Goal: Task Accomplishment & Management: Use online tool/utility

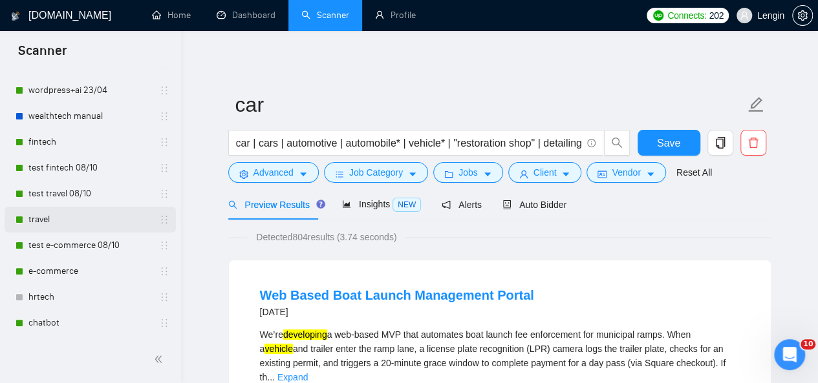
scroll to position [118, 0]
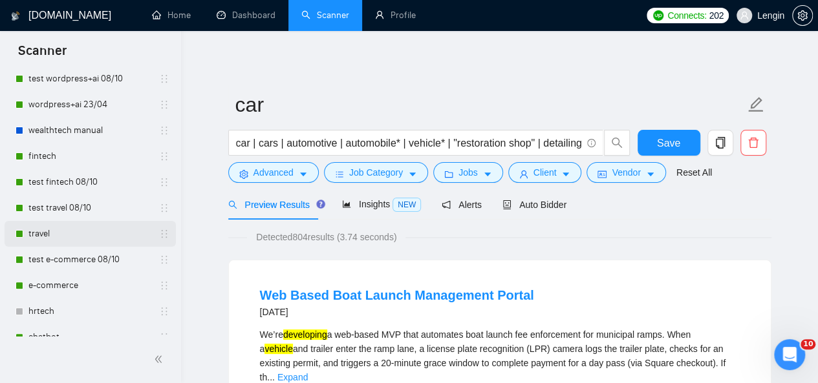
click at [97, 158] on link "fintech" at bounding box center [89, 157] width 123 height 26
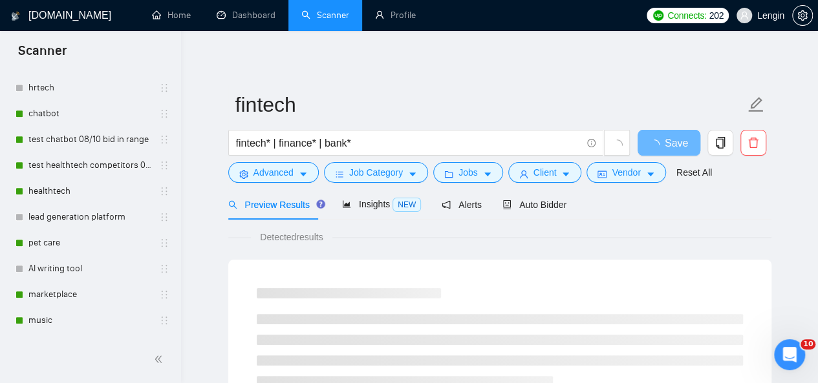
scroll to position [337, 0]
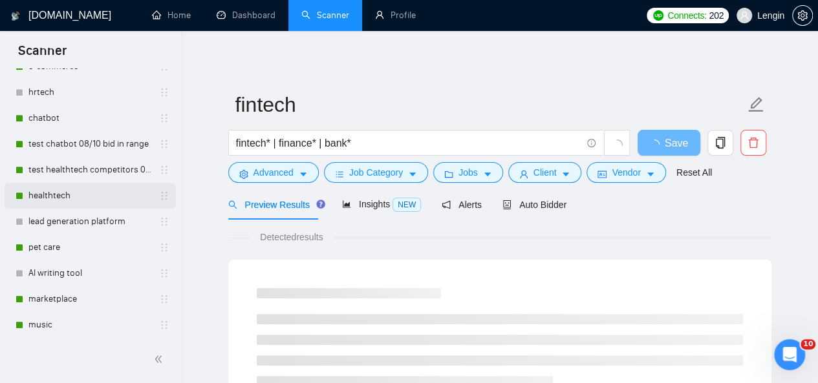
click at [92, 195] on link "healthtech" at bounding box center [89, 196] width 123 height 26
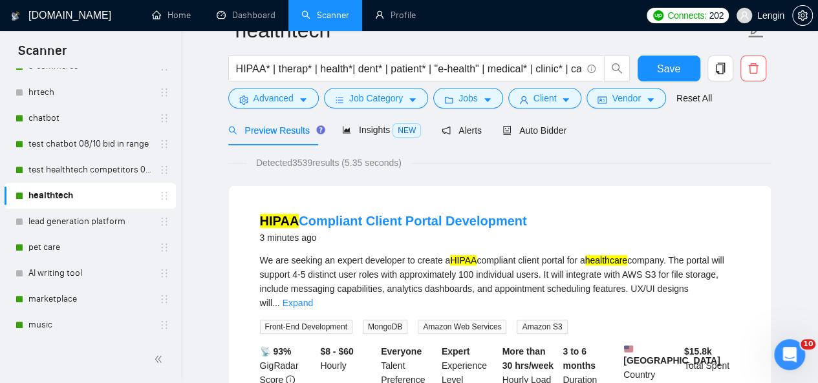
scroll to position [29, 0]
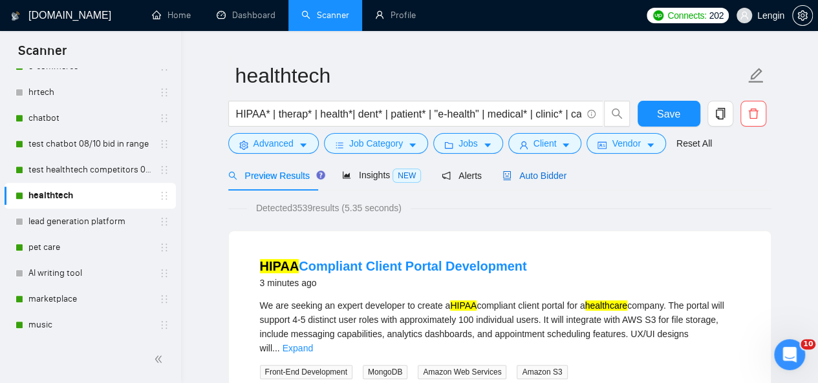
click at [531, 171] on span "Auto Bidder" at bounding box center [534, 176] width 64 height 10
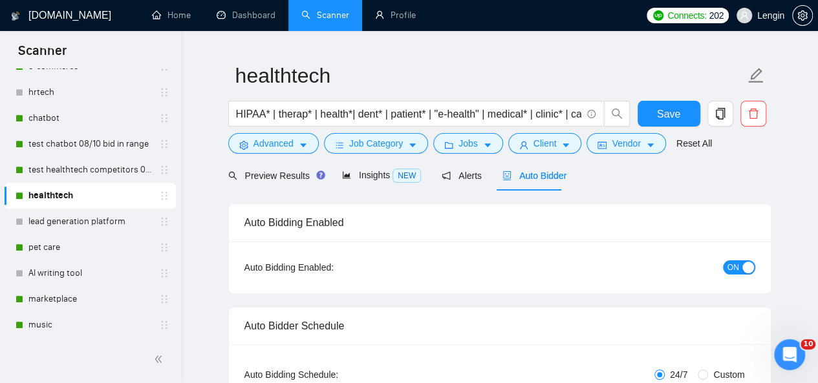
radio input "false"
radio input "true"
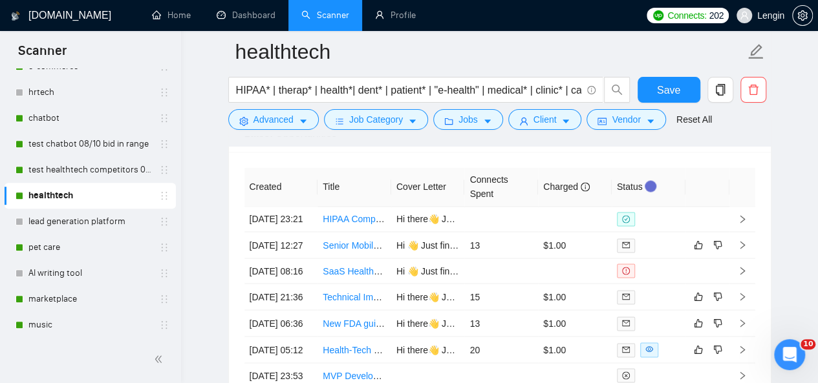
scroll to position [3451, 0]
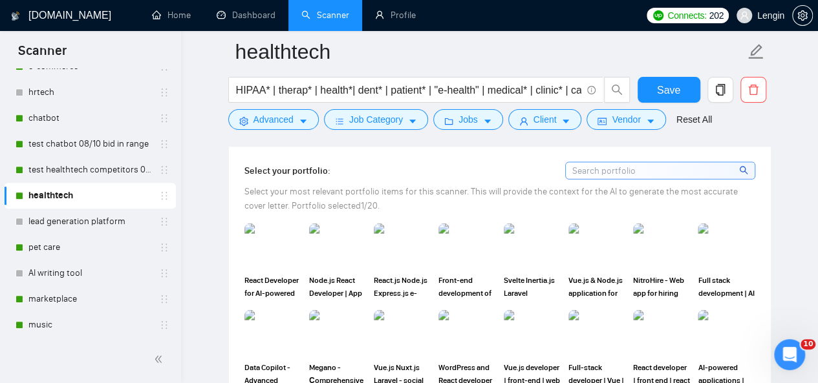
scroll to position [1339, 0]
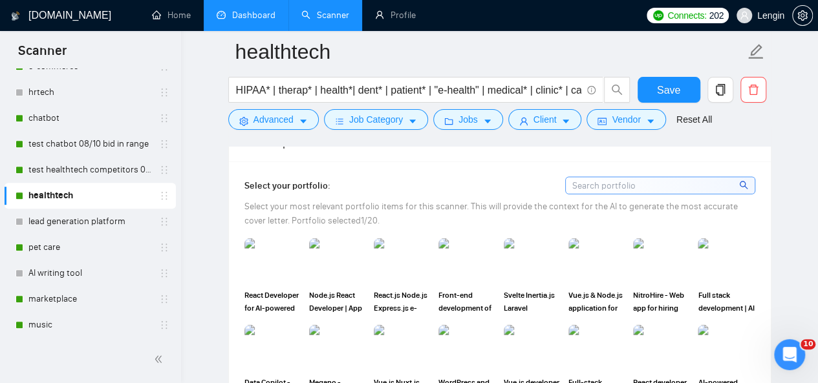
click at [272, 21] on link "Dashboard" at bounding box center [246, 15] width 59 height 11
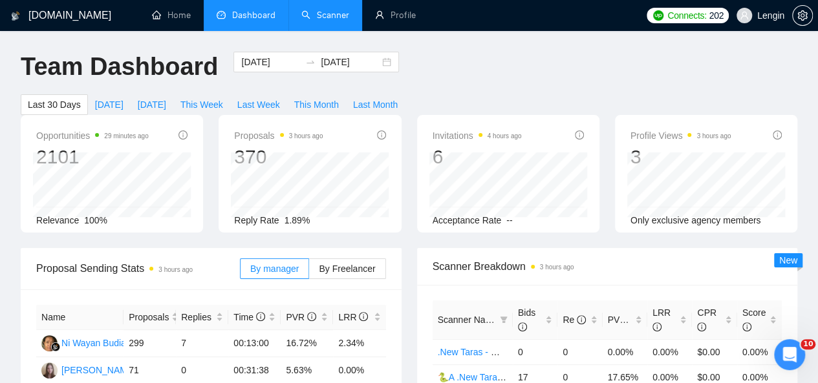
click at [342, 21] on link "Scanner" at bounding box center [325, 15] width 48 height 11
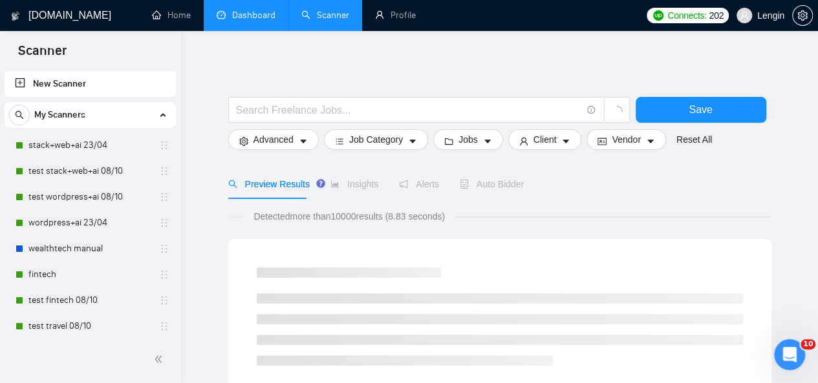
click at [253, 12] on link "Dashboard" at bounding box center [246, 15] width 59 height 11
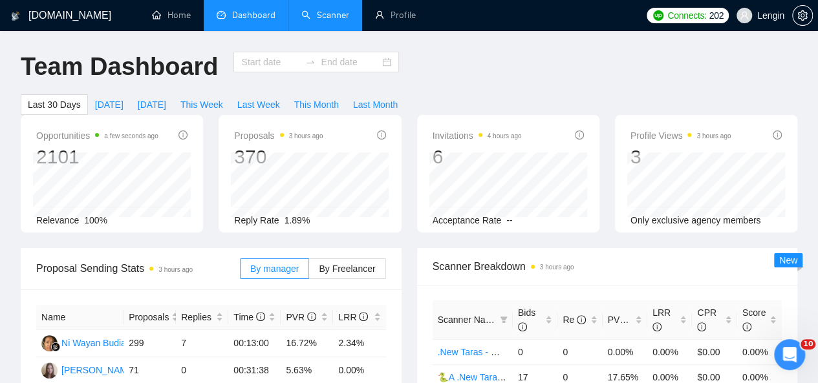
type input "[DATE]"
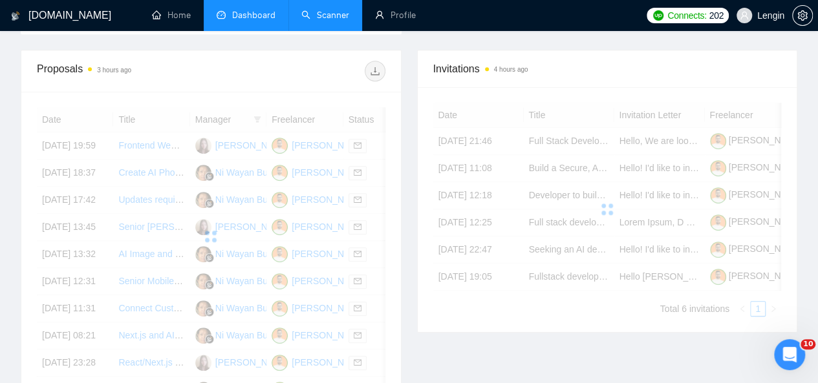
scroll to position [385, 0]
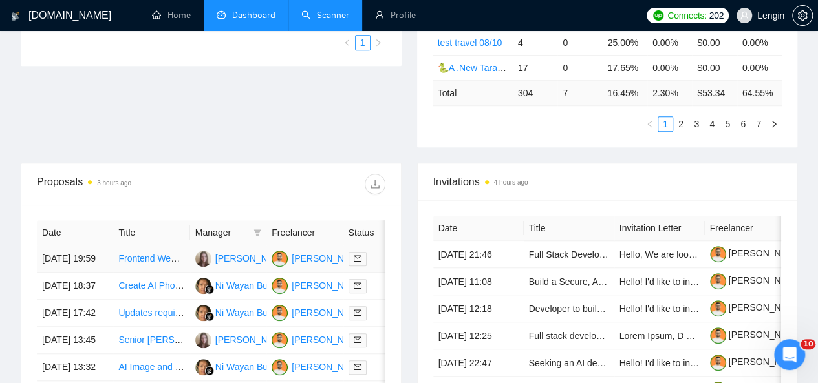
click at [155, 257] on td "Frontend Web Developer For Audio Company" at bounding box center [151, 259] width 76 height 27
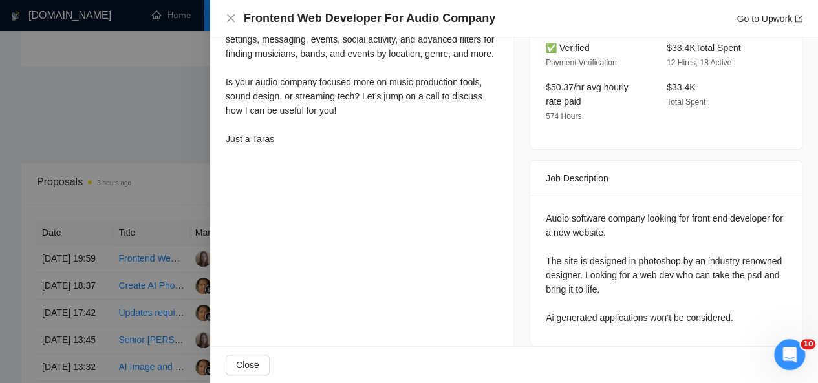
scroll to position [0, 0]
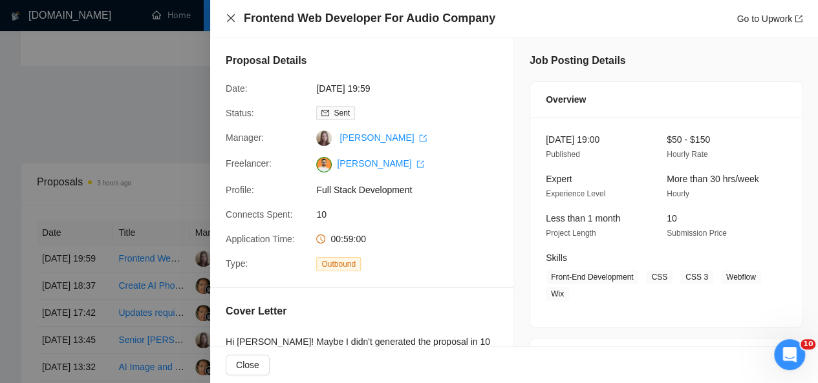
click at [226, 19] on icon "close" at bounding box center [231, 18] width 10 height 10
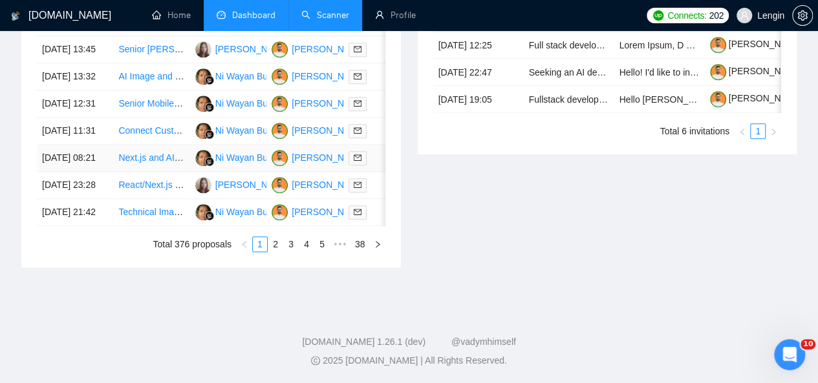
scroll to position [730, 0]
click at [275, 251] on link "2" at bounding box center [275, 244] width 14 height 14
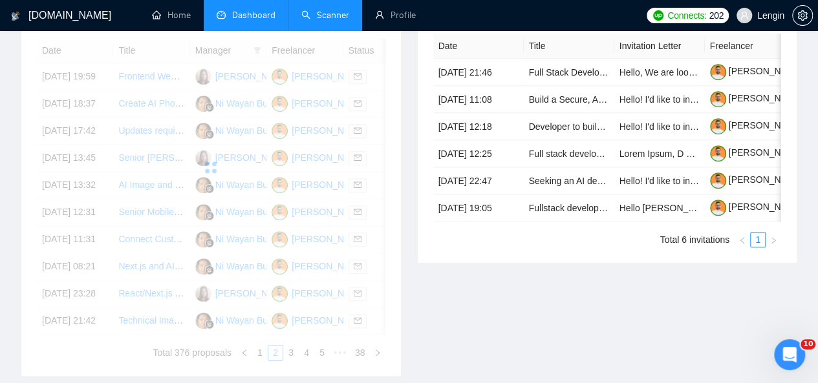
scroll to position [567, 0]
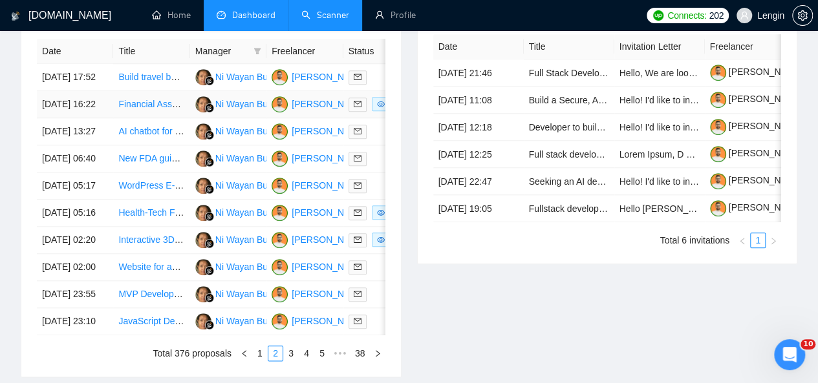
click at [167, 109] on td "Financial Assessment Tool Development" at bounding box center [151, 104] width 76 height 27
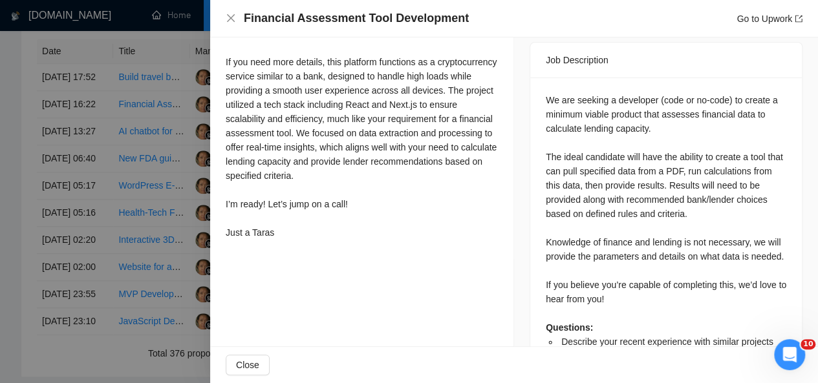
scroll to position [538, 0]
click at [235, 14] on div "Financial Assessment Tool Development Go to Upwork" at bounding box center [514, 18] width 577 height 16
click at [232, 16] on icon "close" at bounding box center [231, 18] width 10 height 10
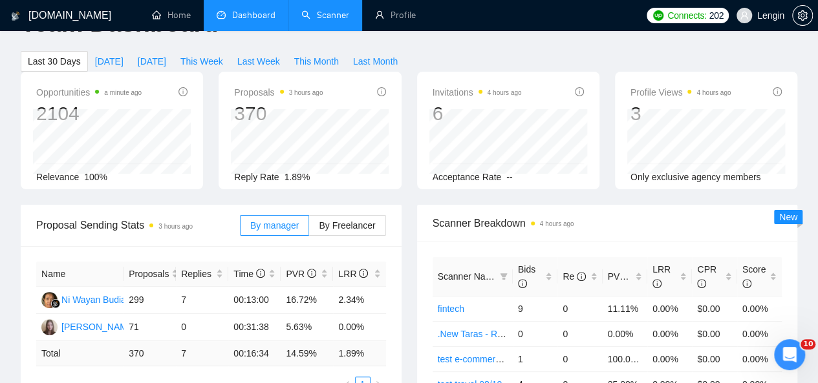
scroll to position [0, 0]
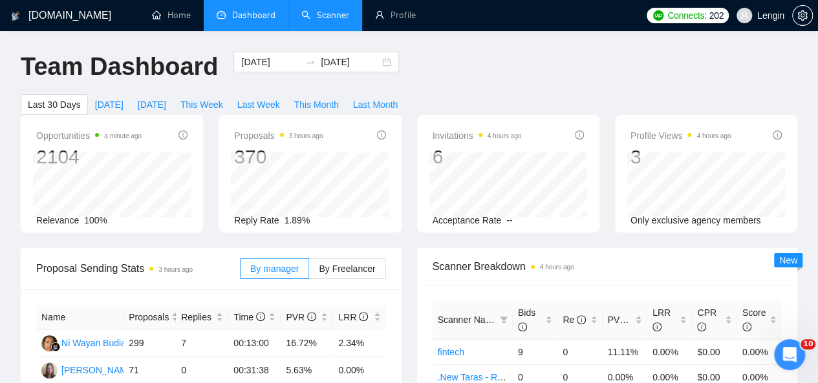
click at [331, 11] on link "Scanner" at bounding box center [325, 15] width 48 height 11
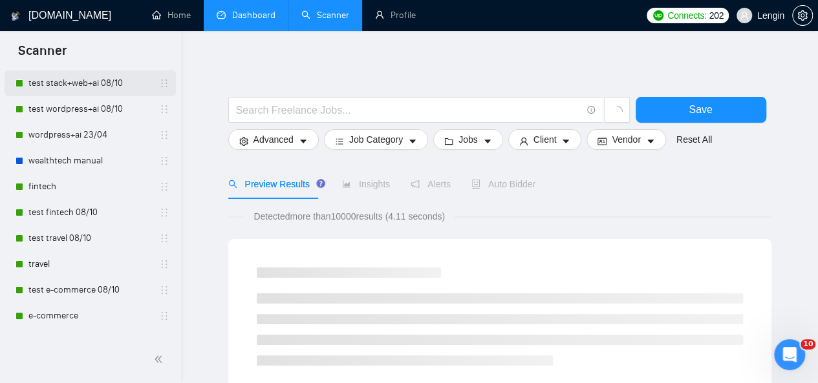
scroll to position [89, 0]
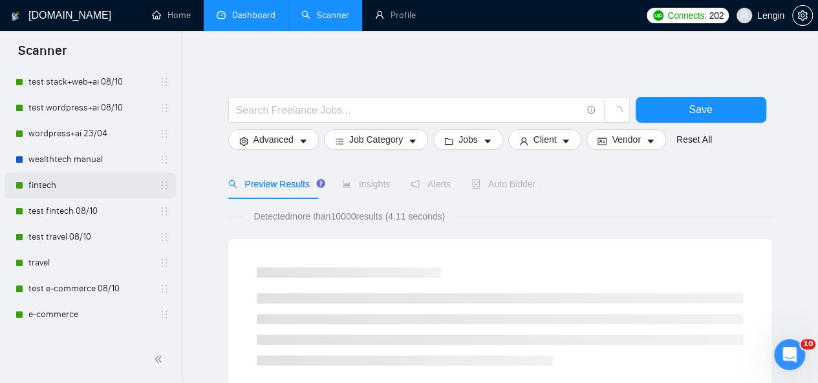
click at [70, 187] on link "fintech" at bounding box center [89, 186] width 123 height 26
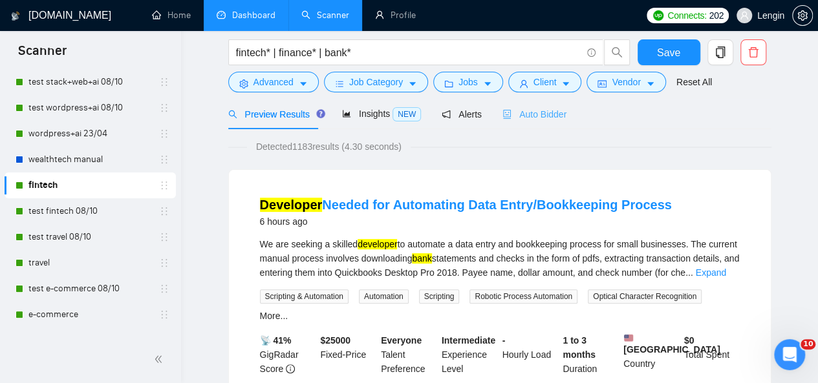
scroll to position [26, 0]
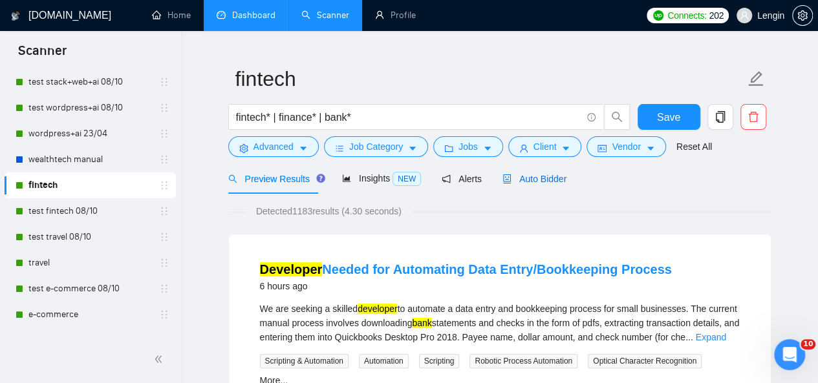
click at [534, 175] on span "Auto Bidder" at bounding box center [534, 179] width 64 height 10
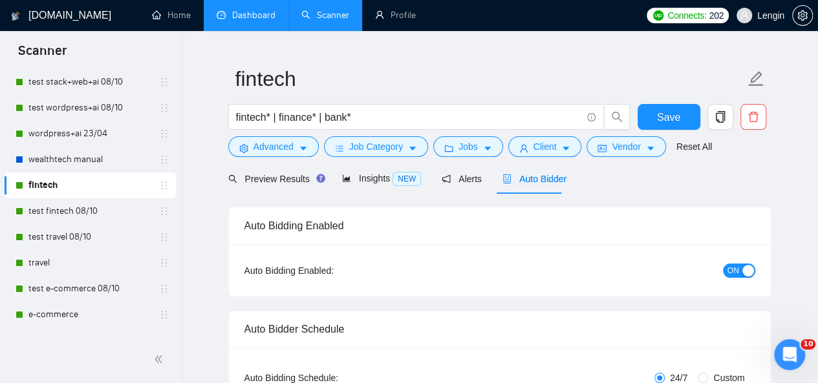
radio input "false"
radio input "true"
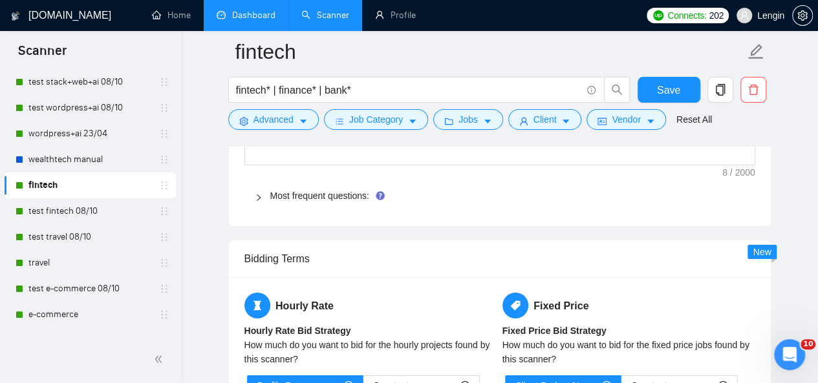
scroll to position [2185, 0]
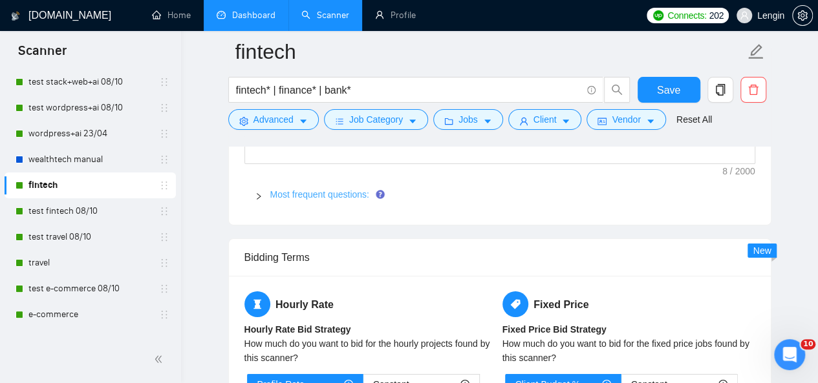
click at [337, 189] on link "Most frequent questions:" at bounding box center [319, 194] width 99 height 10
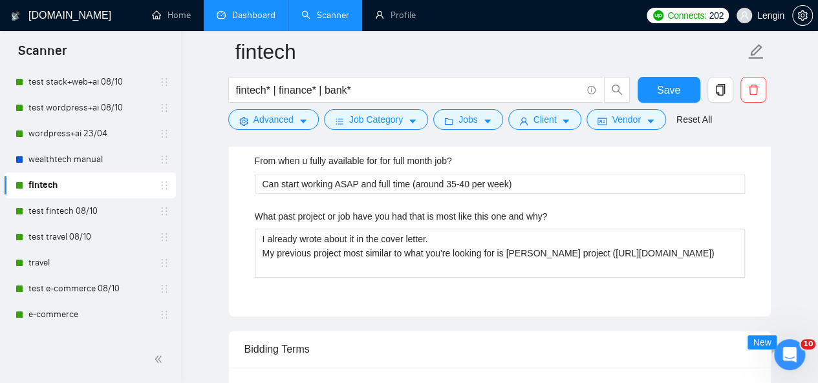
scroll to position [2851, 0]
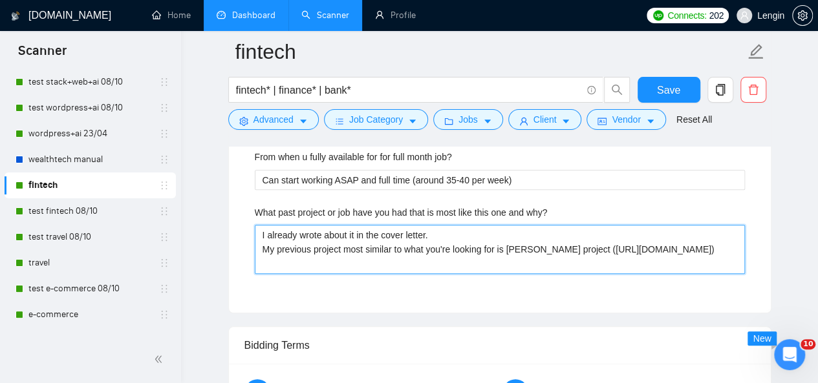
drag, startPoint x: 595, startPoint y: 255, endPoint x: 244, endPoint y: 231, distance: 351.8
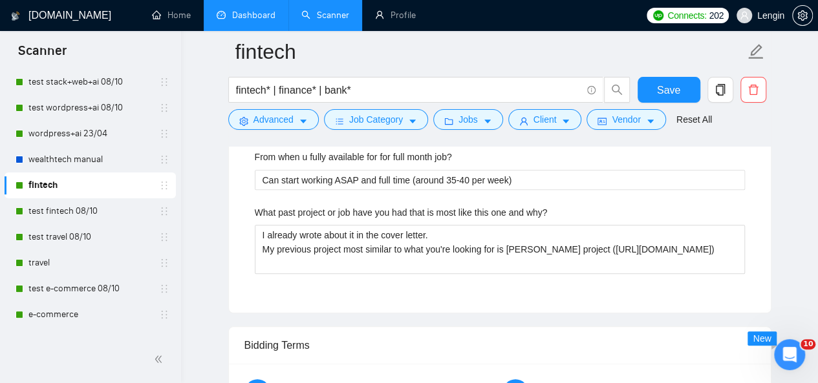
click at [420, 217] on div "What past project or job have you had that is most like this one and why?" at bounding box center [500, 215] width 490 height 19
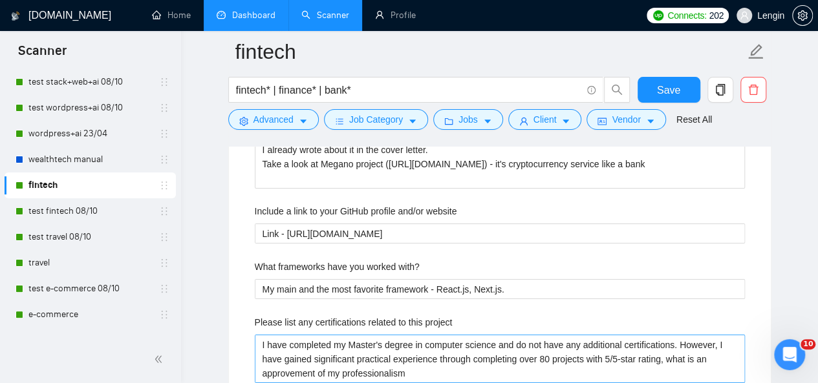
scroll to position [2191, 0]
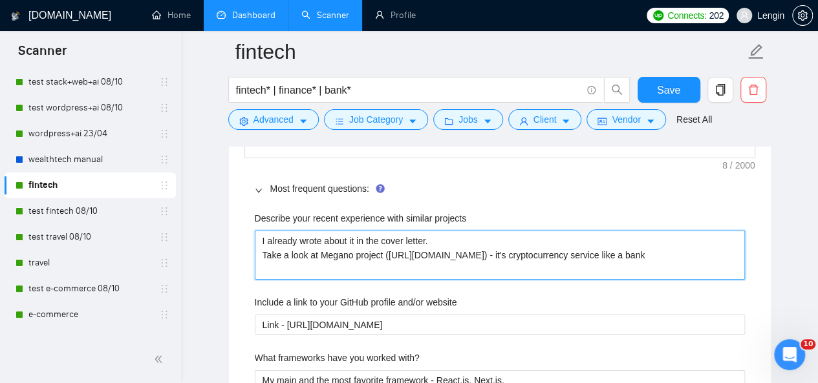
drag, startPoint x: 408, startPoint y: 262, endPoint x: 248, endPoint y: 235, distance: 161.8
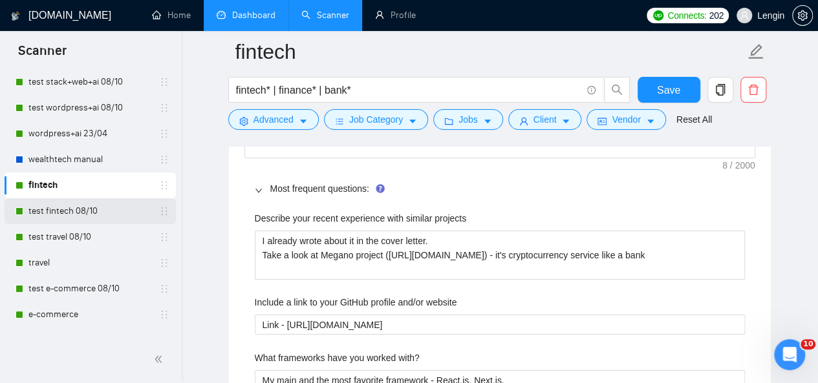
click at [51, 213] on link "test fintech 08/10" at bounding box center [89, 211] width 123 height 26
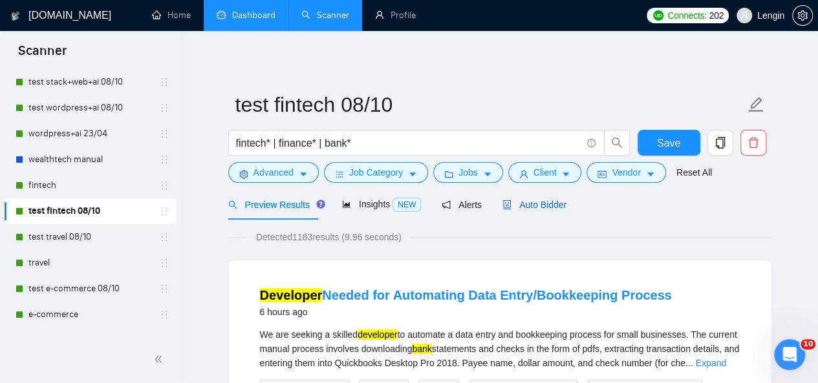
click at [549, 205] on span "Auto Bidder" at bounding box center [534, 205] width 64 height 10
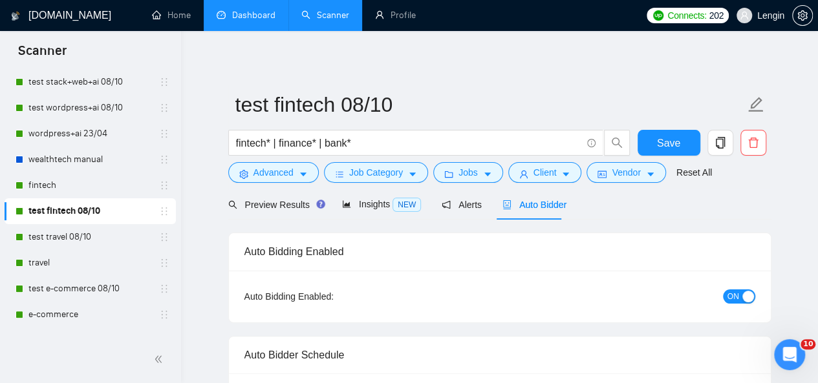
radio input "false"
radio input "true"
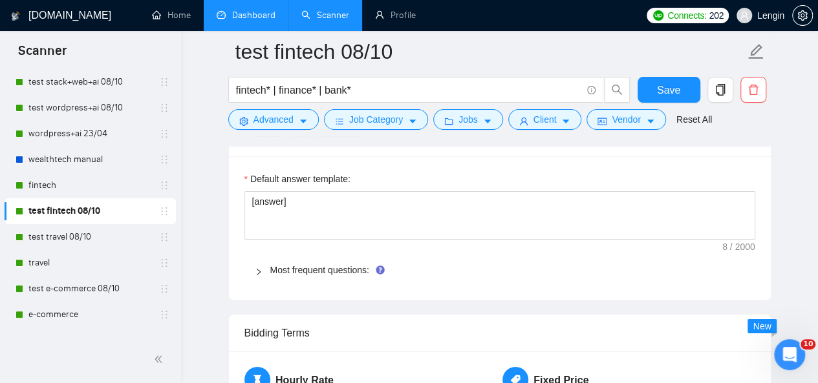
scroll to position [2114, 0]
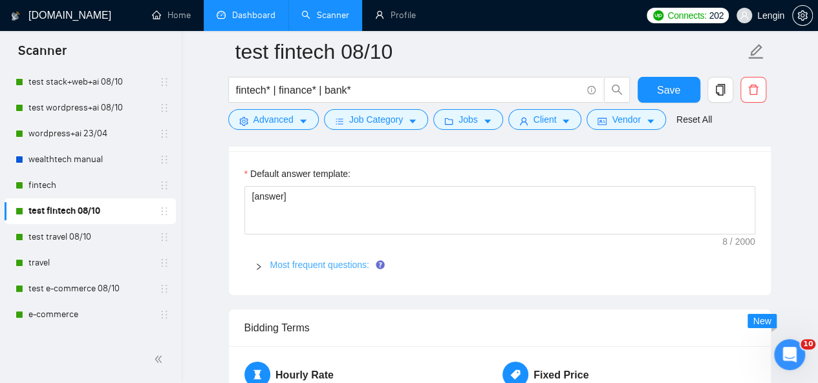
click at [364, 260] on link "Most frequent questions:" at bounding box center [319, 265] width 99 height 10
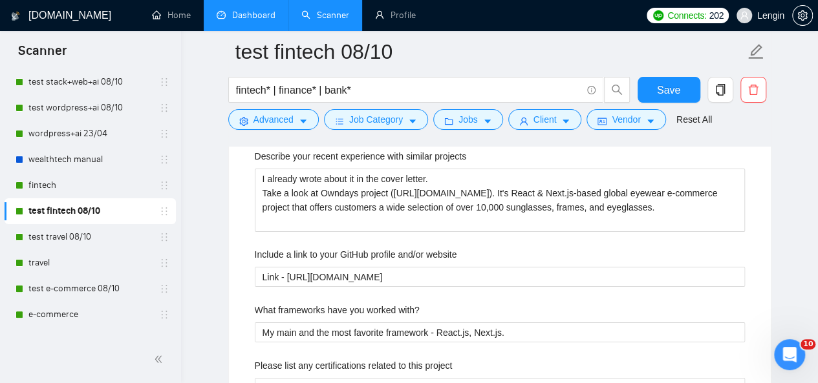
scroll to position [2218, 0]
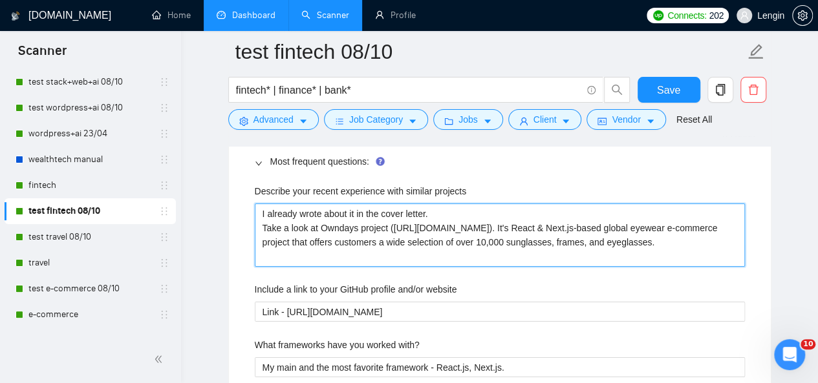
click at [374, 234] on projects "I already wrote about it in the cover letter. Take a look at Owndays project ([…" at bounding box center [500, 235] width 490 height 63
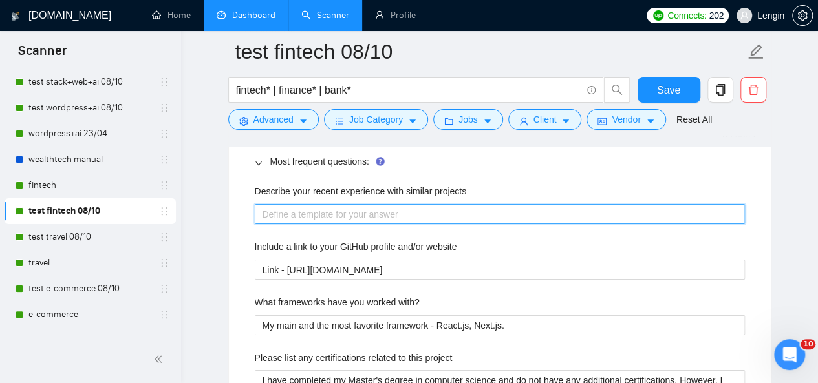
paste projects "I already wrote about it in the cover letter. Take a look at Megano project ([U…"
type projects "I already wrote about it in the cover letter. Take a look at Megano project ([U…"
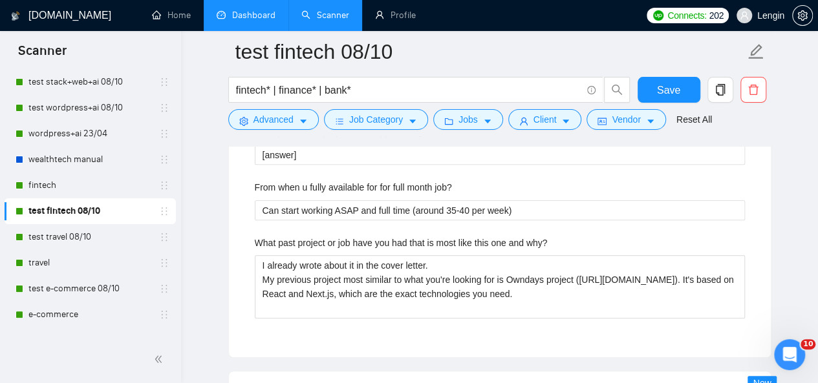
scroll to position [2895, 0]
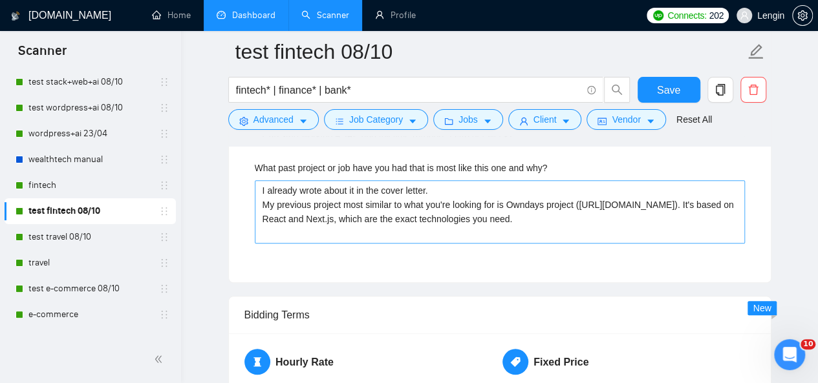
type projects "I already wrote about it in the cover letter. Take a look at Megano project ([U…"
drag, startPoint x: 422, startPoint y: 227, endPoint x: 253, endPoint y: 189, distance: 172.8
click at [255, 189] on why\? "I already wrote about it in the cover letter. My previous project most similar …" at bounding box center [500, 211] width 490 height 63
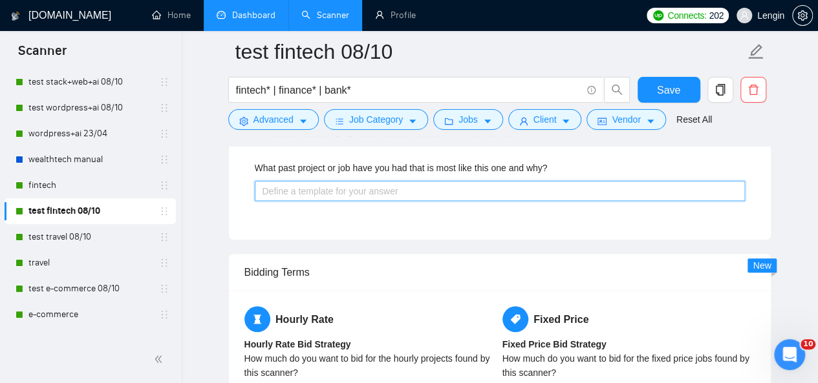
paste why\? "I already wrote about it in the cover letter. My previous project most similar …"
type why\? "I already wrote about it in the cover letter. My previous project most similar …"
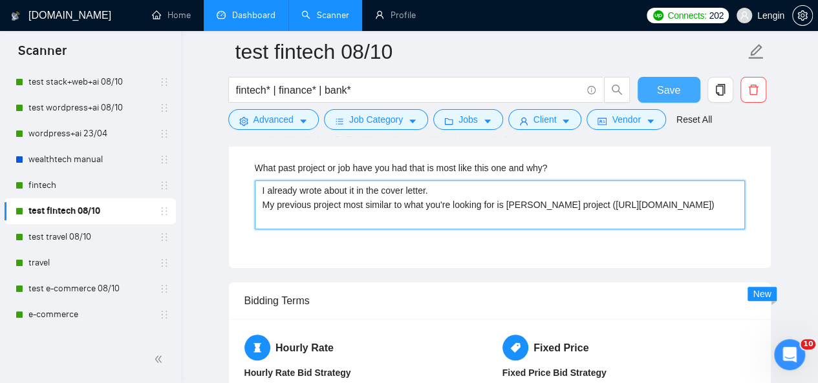
type why\? "I already wrote about it in the cover letter. My previous project most similar …"
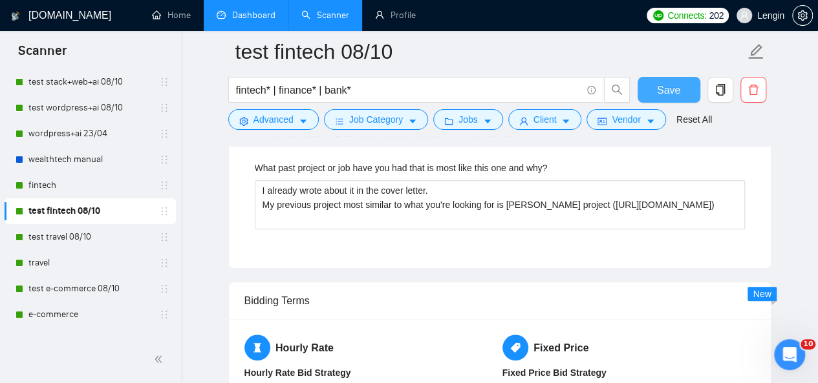
click at [666, 90] on span "Save" at bounding box center [668, 90] width 23 height 16
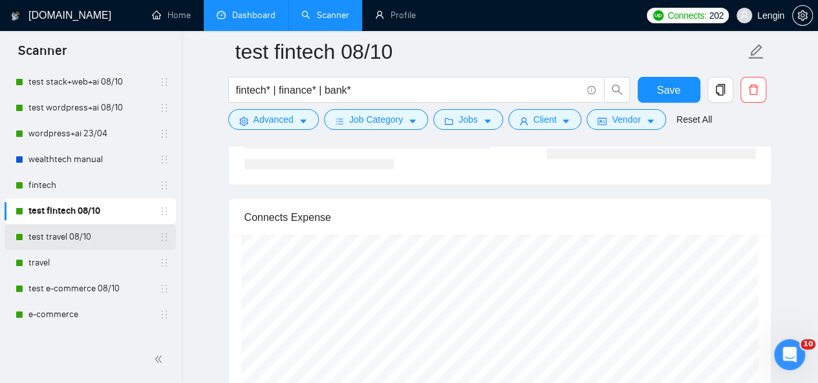
click at [85, 235] on link "test travel 08/10" at bounding box center [89, 237] width 123 height 26
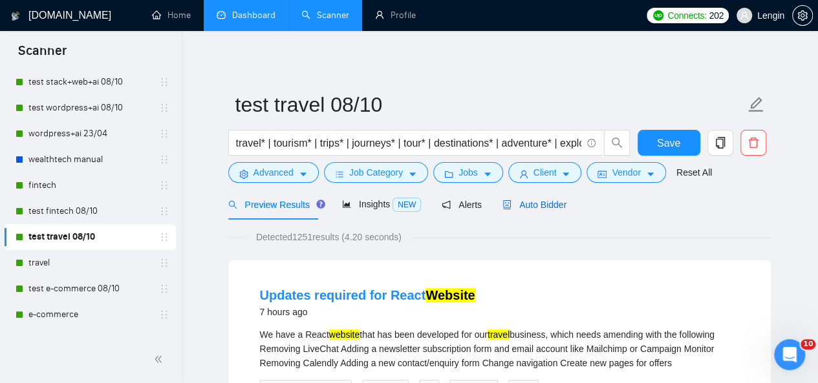
click at [531, 205] on span "Auto Bidder" at bounding box center [534, 205] width 64 height 10
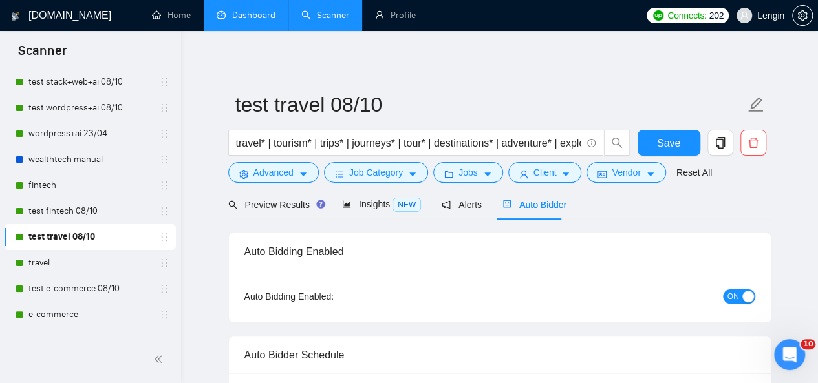
radio input "false"
radio input "true"
click at [266, 200] on span "Preview Results" at bounding box center [274, 205] width 93 height 10
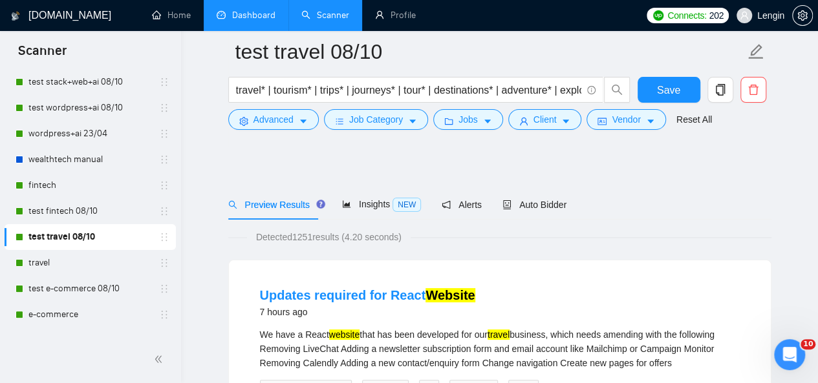
scroll to position [79, 0]
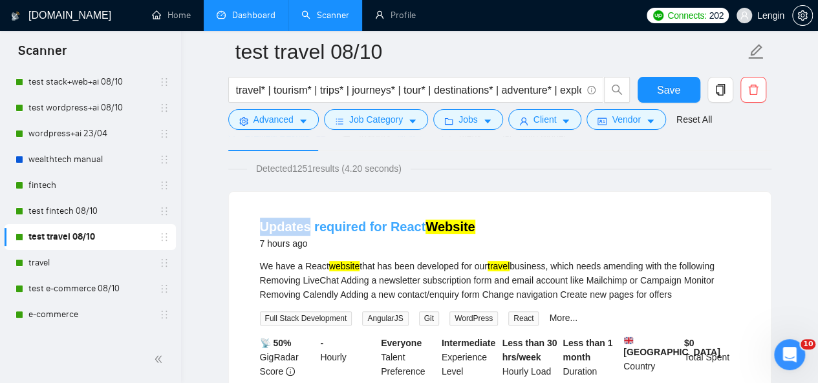
drag, startPoint x: 248, startPoint y: 223, endPoint x: 309, endPoint y: 229, distance: 61.1
click at [309, 229] on li "Updates required for React Website 7 hours ago We have a React website that has…" at bounding box center [499, 321] width 511 height 229
copy link "Updates"
click at [291, 126] on span "Advanced" at bounding box center [273, 119] width 40 height 14
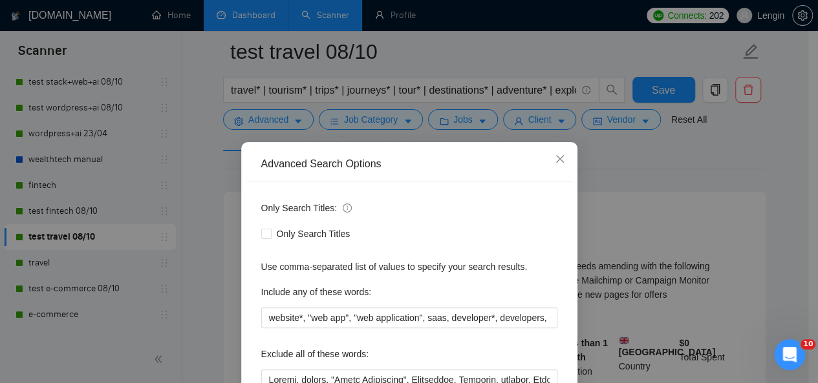
scroll to position [136, 0]
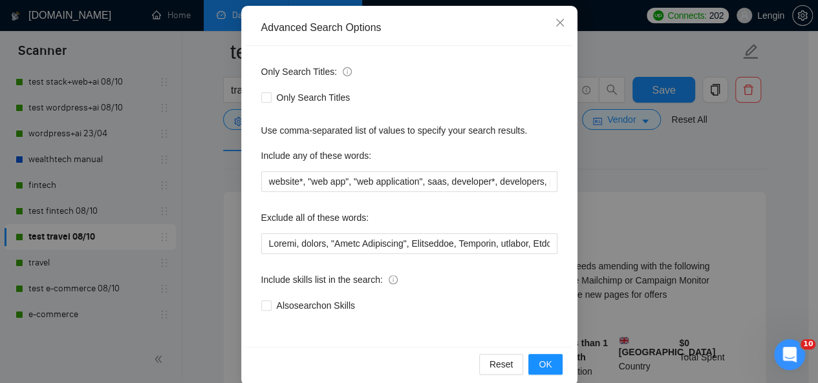
click at [255, 246] on div "Only Search Titles: Only Search Titles Use comma-separated list of values to sp…" at bounding box center [409, 196] width 327 height 301
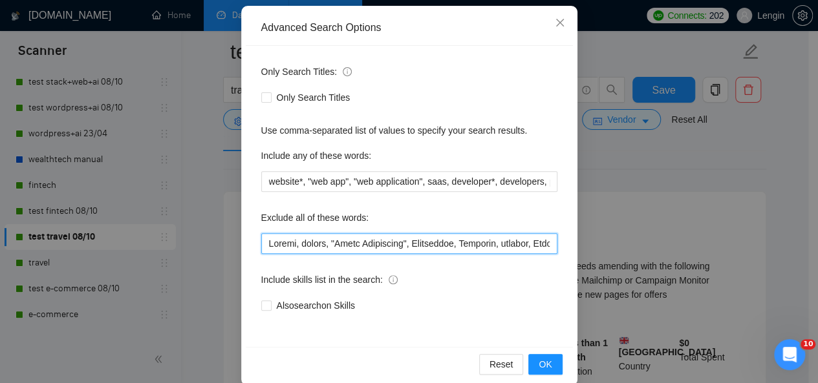
click at [261, 248] on input "text" at bounding box center [409, 243] width 296 height 21
paste input "Updates"
type input "Loremip, Dolors, ametco, "Adipi Elitseddoe", Temporinci, Utlabore, etdolor, Mag…"
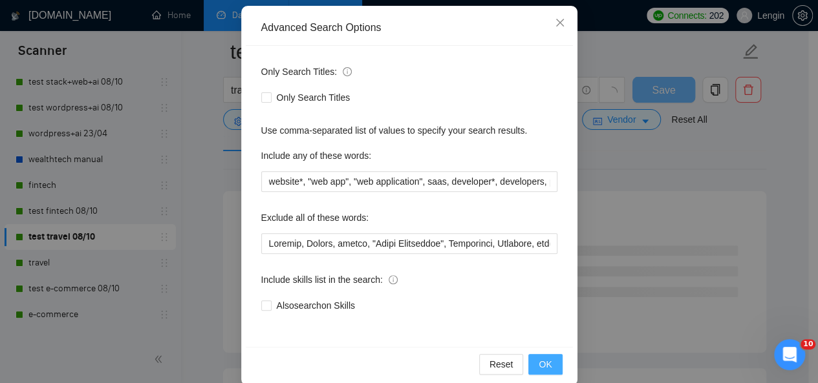
click at [540, 359] on span "OK" at bounding box center [544, 364] width 13 height 14
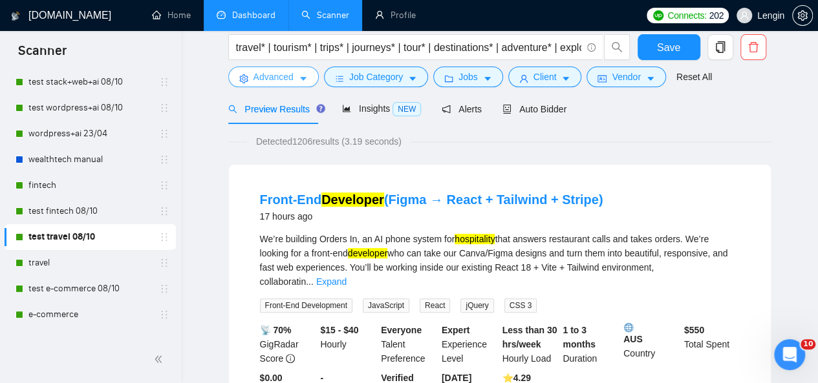
scroll to position [30, 0]
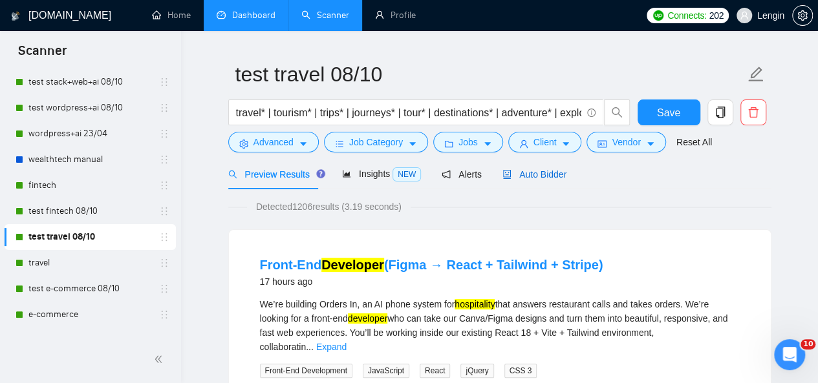
click at [549, 178] on span "Auto Bidder" at bounding box center [534, 174] width 64 height 10
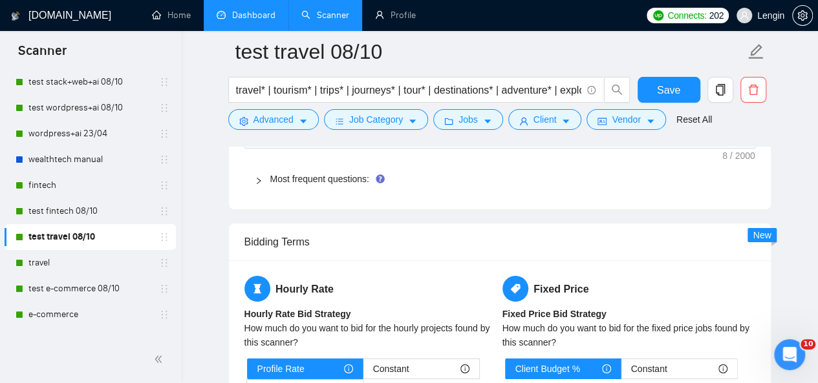
scroll to position [2178, 0]
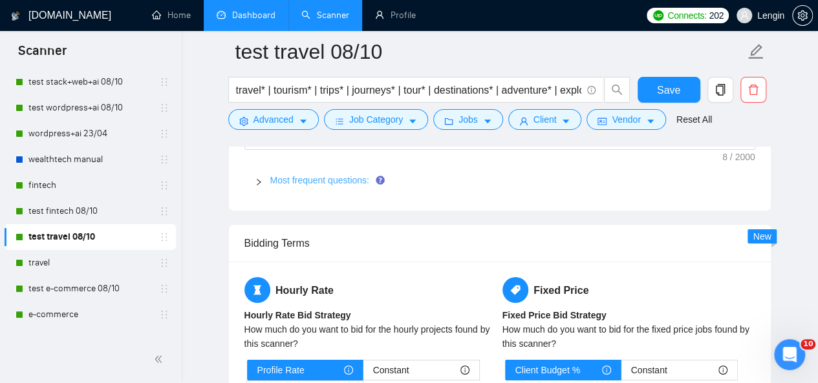
click at [336, 175] on link "Most frequent questions:" at bounding box center [319, 180] width 99 height 10
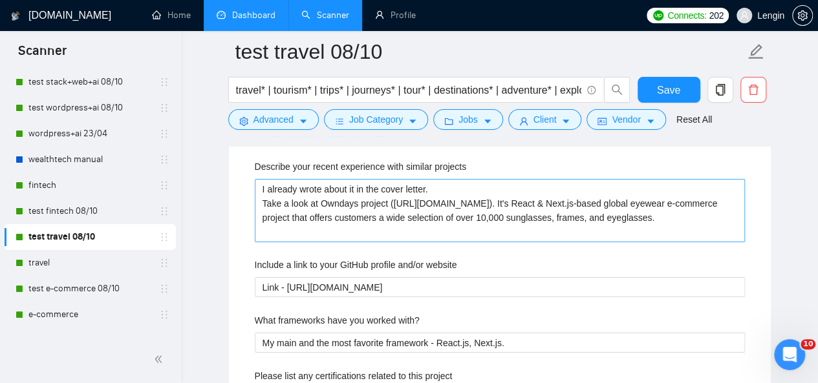
scroll to position [2224, 0]
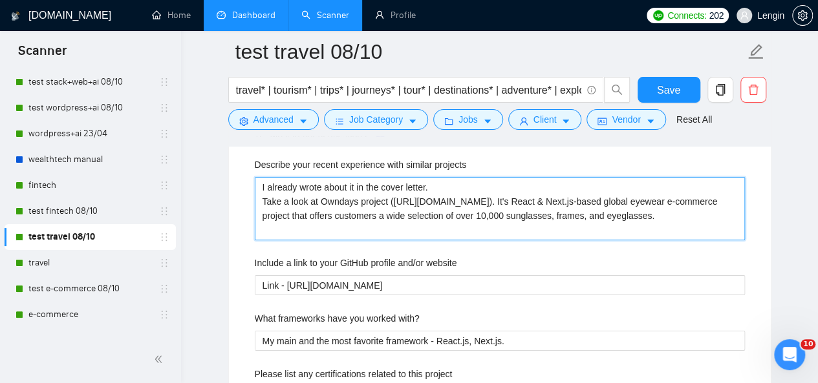
click at [355, 196] on projects "I already wrote about it in the cover letter. Take a look at Owndays project ([…" at bounding box center [500, 208] width 490 height 63
type projects "I already wrote about it in the cover letter. Take a look at Ownday project ([U…"
type projects "I already wrote about it in the cover letter. Take a look at Ownda project ([UR…"
type projects "I already wrote about it in the cover letter. Take a look at Ownd project ([URL…"
type projects "I already wrote about it in the cover letter. Take a look at Own project ([URL]…"
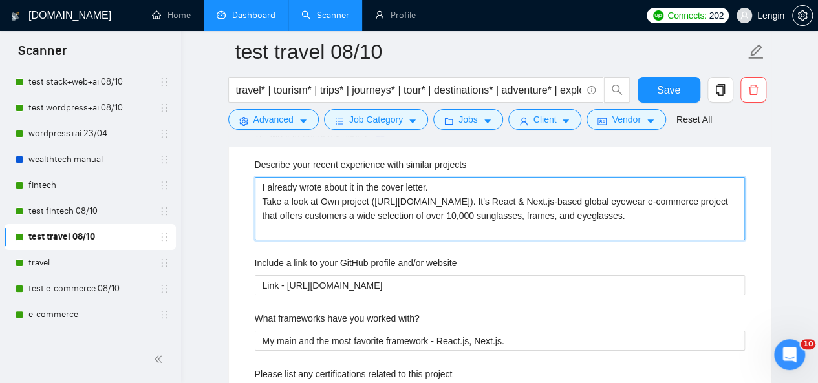
type projects "I already wrote about it in the cover letter. Take a look at Ow project ([URL][…"
type projects "I already wrote about it in the cover letter. Take a look at O project ([URL][D…"
type projects "I already wrote about it in the cover letter. Take a look at project ([URL][DOM…"
type projects "I already wrote about it in the cover letter. Take a look at I project ([URL][D…"
type projects "I already wrote about it in the cover letter. Take a look at In project ([URL][…"
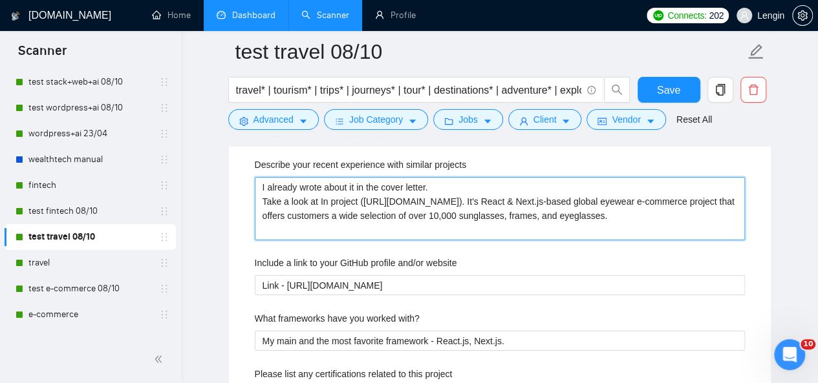
type projects "I already wrote about it in the cover letter. Take a look at Inv project ([URL]…"
type projects "I already wrote about it in the cover letter. Take a look at Invi project ([URL…"
type projects "I already wrote about it in the cover letter. Take a look at Invit project ([UR…"
type projects "I already wrote about it in the cover letter. Take a look at Invite project ([U…"
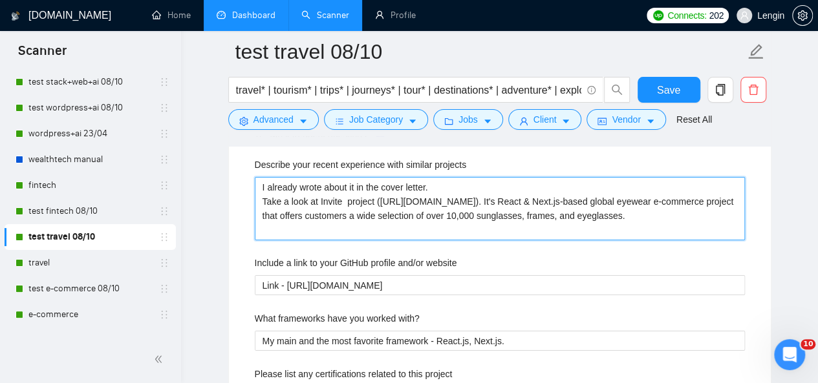
type projects "I already wrote about it in the cover letter. Take a look at Invite C project (…"
type projects "I already wrote about it in the cover letter. Take a look at Invite Cl project …"
type projects "I already wrote about it in the cover letter. Take a look at Invite Clu project…"
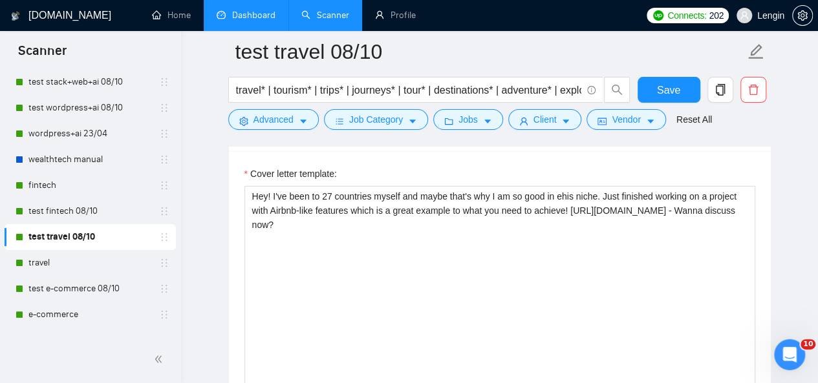
scroll to position [1663, 0]
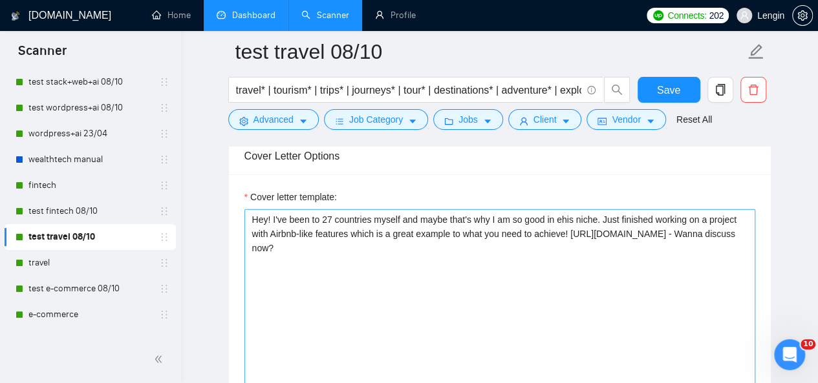
type projects "I already wrote about it in the cover letter. Take a look at Invite Club projec…"
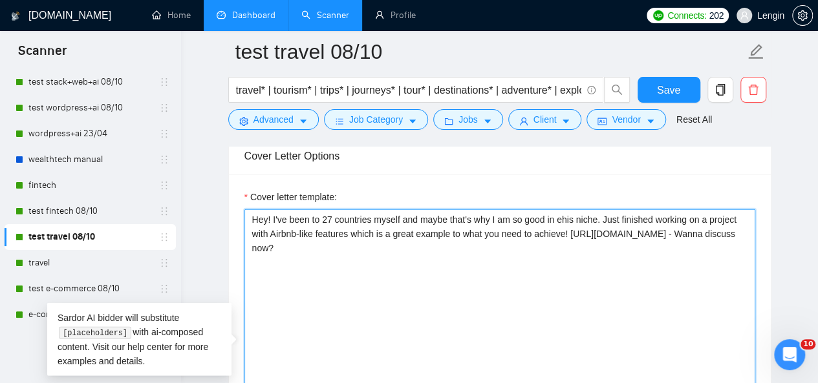
drag, startPoint x: 601, startPoint y: 244, endPoint x: 250, endPoint y: 248, distance: 351.0
click at [250, 248] on textarea "Hey! I've been to 27 countries myself and maybe that's why I am so good in ehis…" at bounding box center [499, 354] width 511 height 291
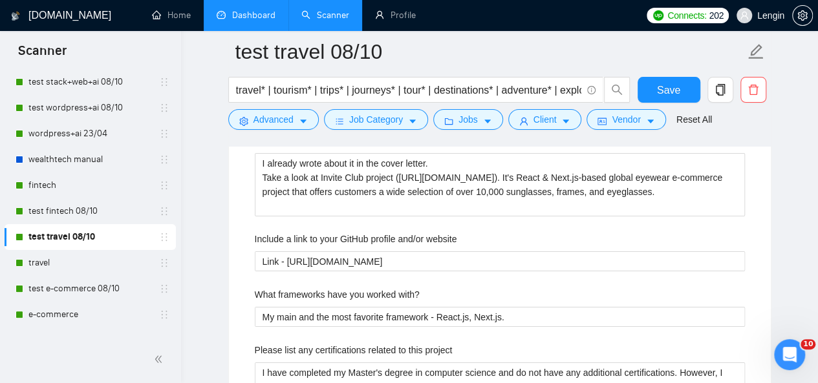
scroll to position [2198, 0]
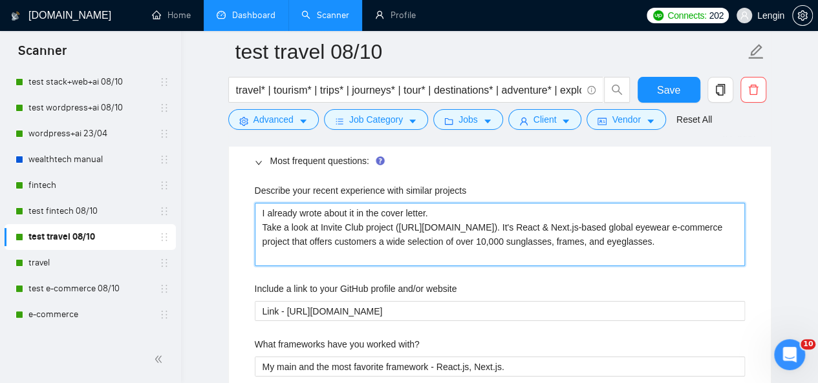
drag, startPoint x: 711, startPoint y: 221, endPoint x: 398, endPoint y: 226, distance: 312.9
click at [398, 226] on projects "I already wrote about it in the cover letter. Take a look at Invite Club projec…" at bounding box center [500, 234] width 490 height 63
type projects "I already wrote about it in the cover letter. Take a look at Invite Club projec…"
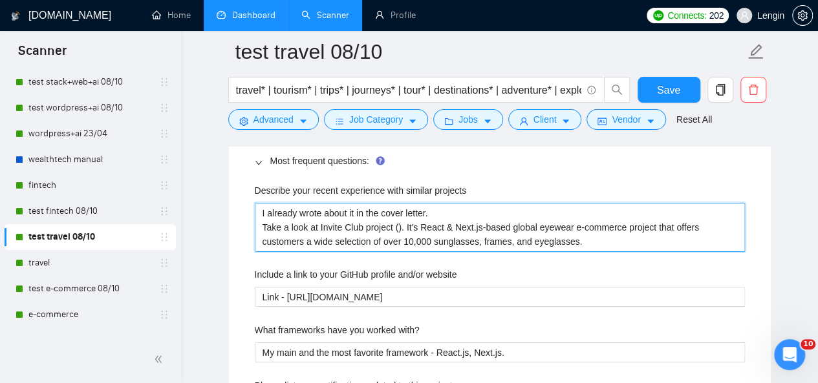
paste projects "[URL][DOMAIN_NAME]"
type projects "I already wrote about it in the cover letter. Take a look at Invite Club projec…"
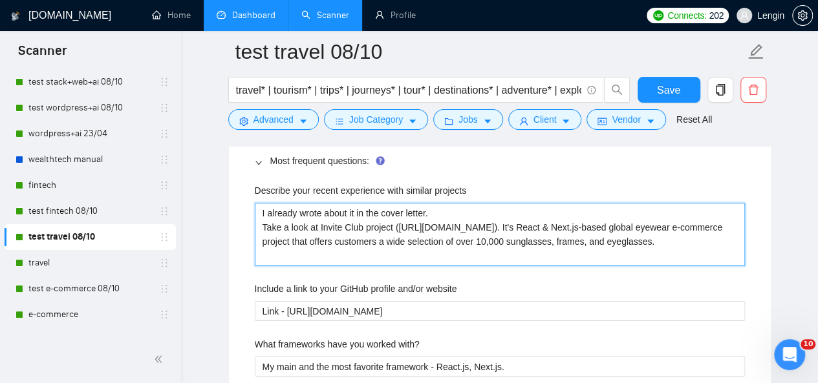
drag, startPoint x: 544, startPoint y: 253, endPoint x: 379, endPoint y: 233, distance: 166.0
click at [379, 233] on projects "I already wrote about it in the cover letter. Take a look at Invite Club projec…" at bounding box center [500, 234] width 490 height 63
type projects "I already wrote about it in the cover letter. Take a look at Invite Club projec…"
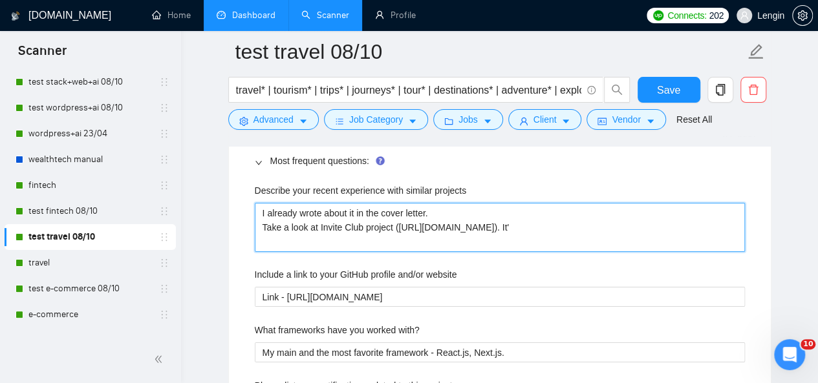
type projects "I already wrote about it in the cover letter. Take a look at Invite Club projec…"
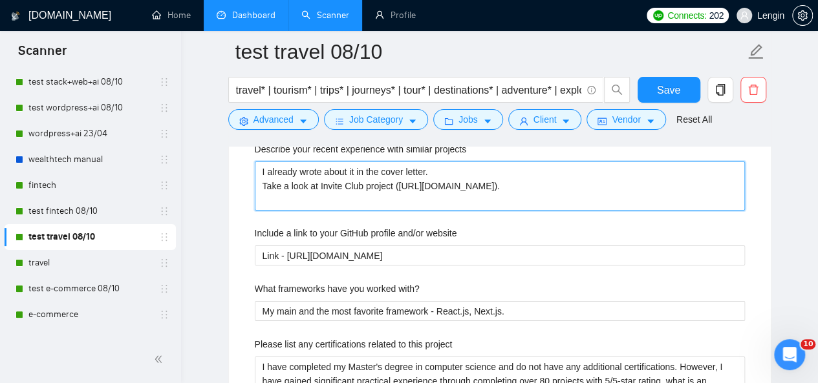
scroll to position [2237, 0]
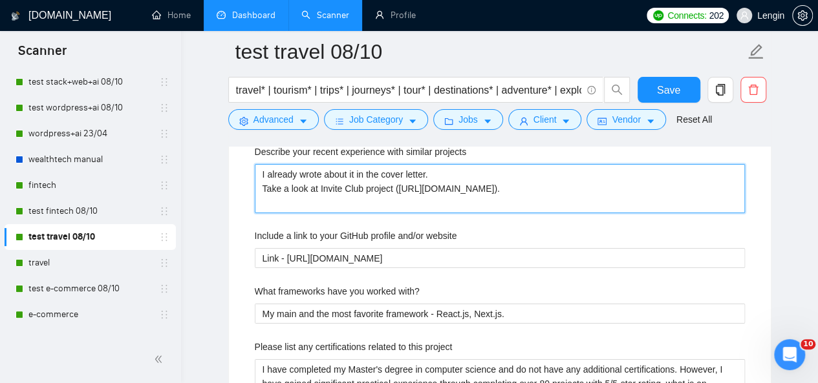
drag, startPoint x: 396, startPoint y: 185, endPoint x: 365, endPoint y: 197, distance: 33.4
click at [365, 197] on projects "I already wrote about it in the cover letter. Take a look at Invite Club projec…" at bounding box center [500, 188] width 490 height 48
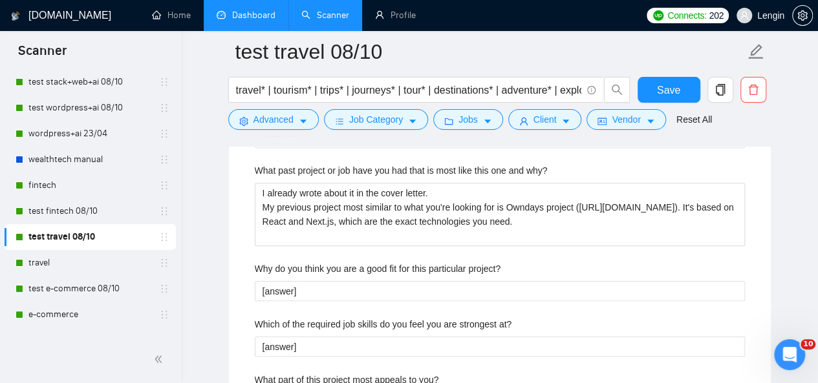
scroll to position [2652, 0]
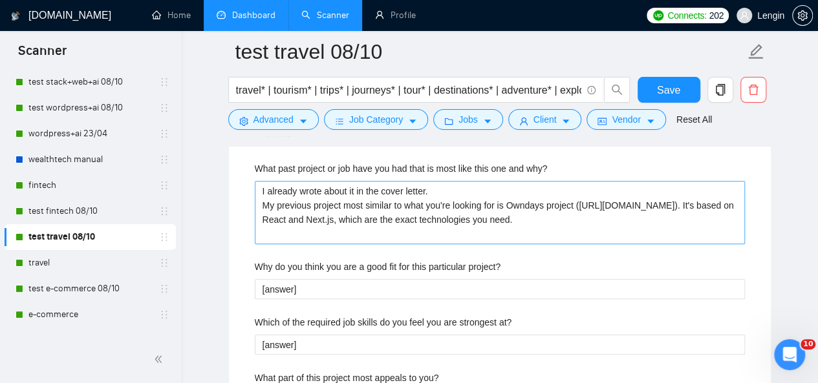
type projects "I already wrote about it in the cover letter. Take a look at Invite Club projec…"
drag, startPoint x: 507, startPoint y: 200, endPoint x: 574, endPoint y: 226, distance: 72.0
click at [574, 226] on why\? "I already wrote about it in the cover letter. My previous project most similar …" at bounding box center [500, 212] width 490 height 63
type why\? "I already wrote about it in the cover letter. My previous project most similar …"
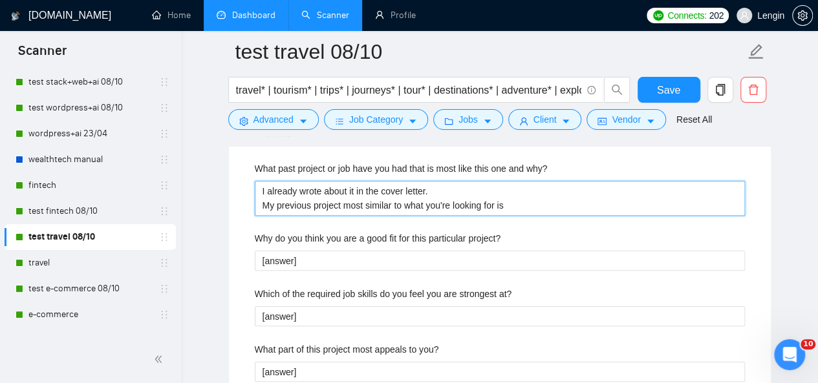
type why\? "I already wrote about it in the cover letter. My previous project most similar …"
paste why\? "[URL][DOMAIN_NAME]"
type why\? "I already wrote about it in the cover letter. My previous project most similar …"
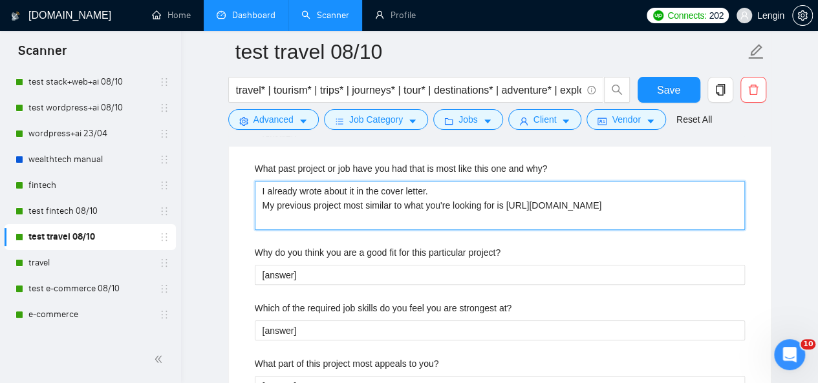
click at [535, 200] on why\? "I already wrote about it in the cover letter. My previous project most similar …" at bounding box center [500, 205] width 490 height 48
type why\? "I already wrote about it in the cover letter. My previous project most similar …"
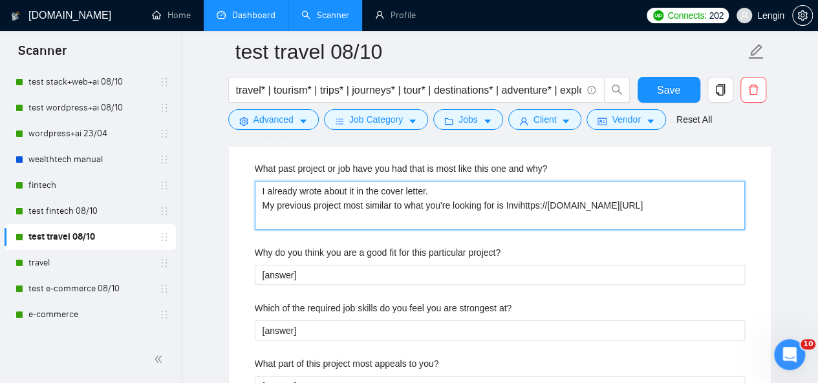
type why\? "I already wrote about it in the cover letter. My previous project most similar …"
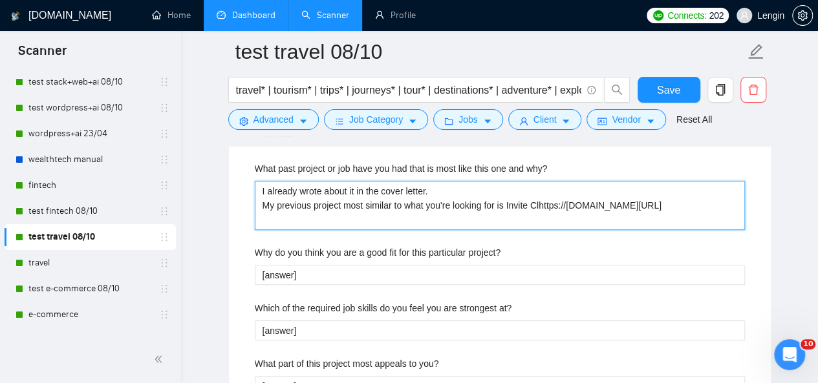
type why\? "I already wrote about it in the cover letter. My previous project most similar …"
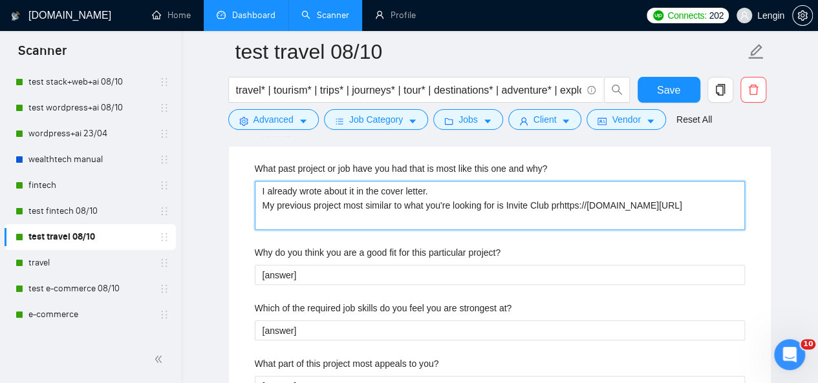
type why\? "I already wrote about it in the cover letter. My previous project most similar …"
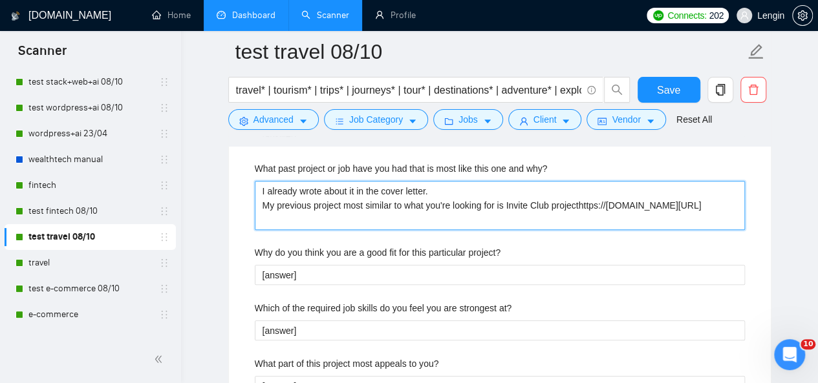
type why\? "I already wrote about it in the cover letter. My previous project most similar …"
click at [653, 215] on why\? "I already wrote about it in the cover letter. My previous project most similar …" at bounding box center [500, 205] width 490 height 48
type why\? "I already wrote about it in the cover letter. My previous project most similar …"
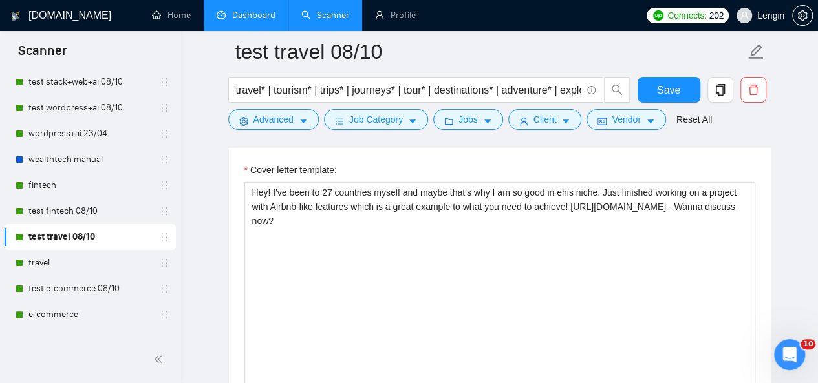
scroll to position [1722, 0]
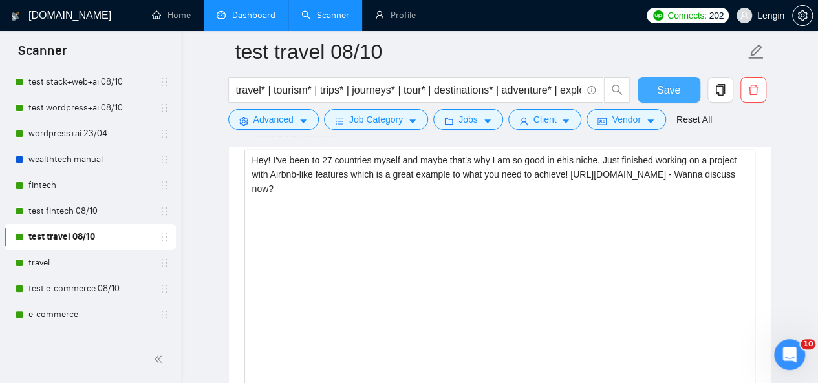
type why\? "I already wrote about it in the cover letter. My previous project most similar …"
click at [646, 89] on button "Save" at bounding box center [668, 90] width 63 height 26
click at [57, 261] on link "travel" at bounding box center [89, 263] width 123 height 26
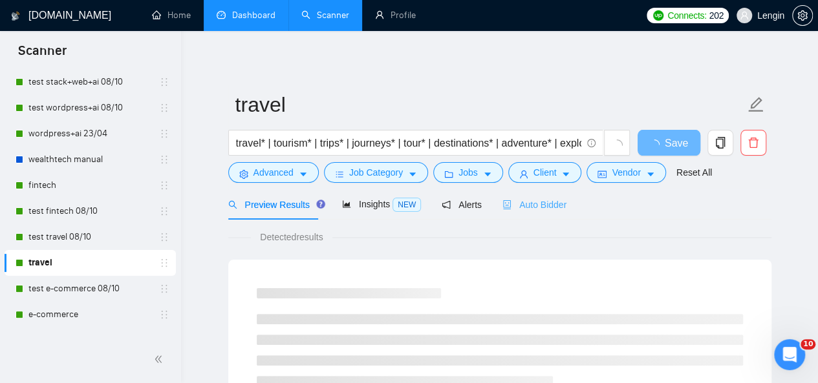
click at [524, 214] on div "Auto Bidder" at bounding box center [534, 204] width 64 height 30
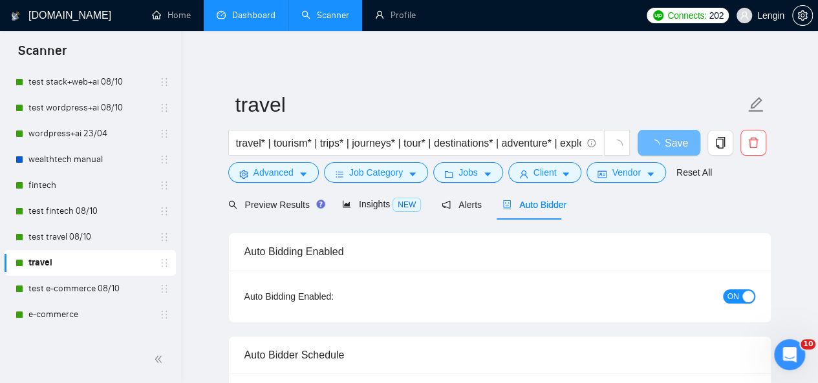
radio input "false"
radio input "true"
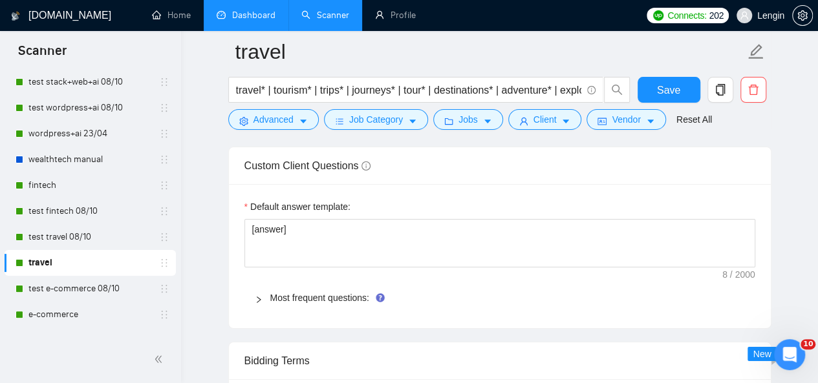
scroll to position [2145, 0]
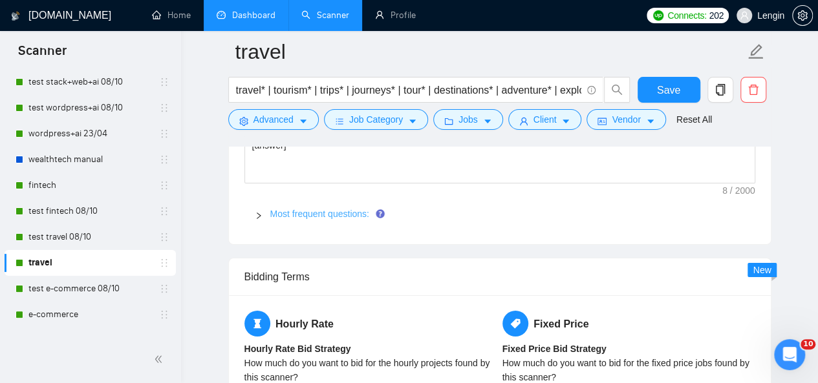
click at [323, 209] on link "Most frequent questions:" at bounding box center [319, 214] width 99 height 10
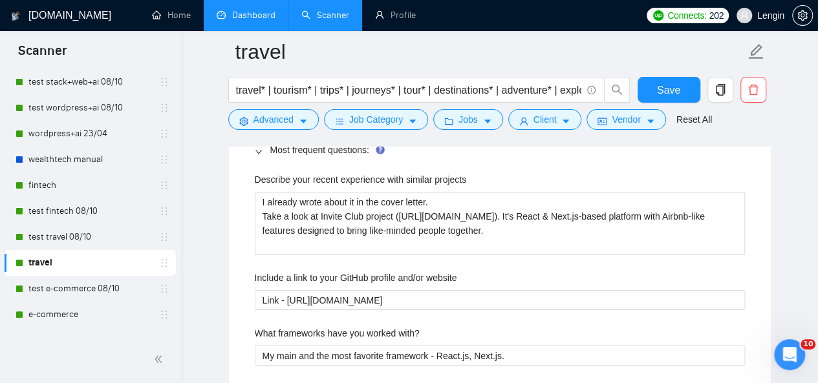
scroll to position [2208, 0]
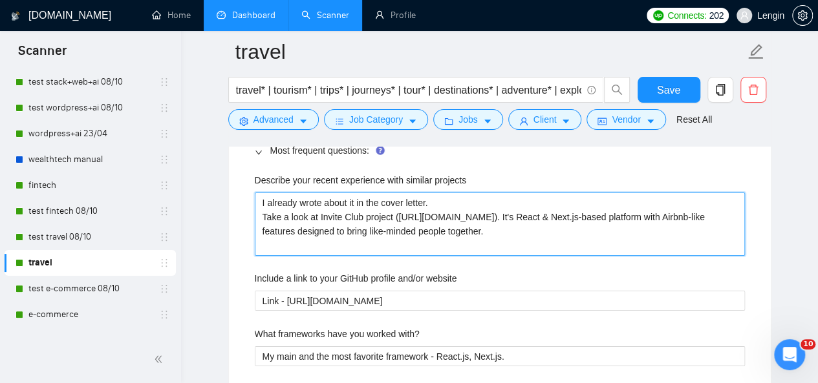
drag, startPoint x: 335, startPoint y: 244, endPoint x: 250, endPoint y: 196, distance: 98.7
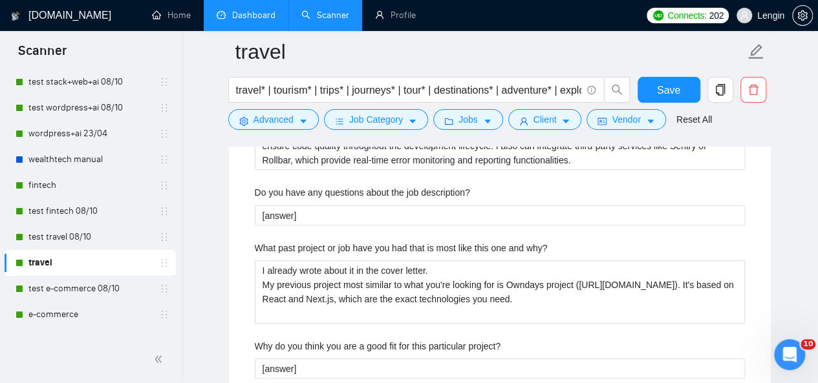
scroll to position [2587, 0]
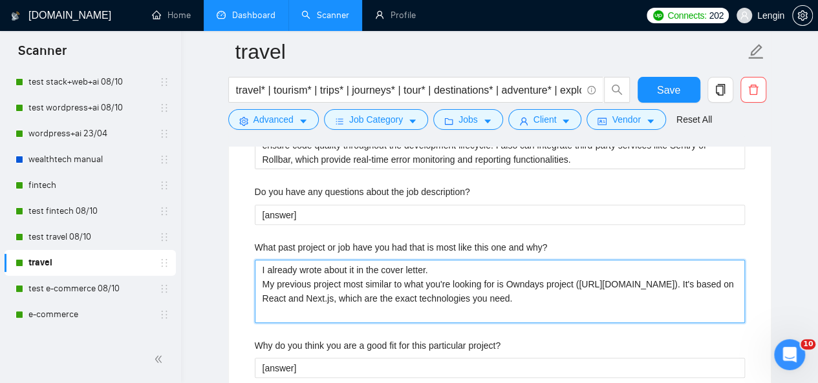
click at [545, 281] on why\? "I already wrote about it in the cover letter. My previous project most similar …" at bounding box center [500, 291] width 490 height 63
type why\? "I already wrote about it in the cover letter. My previous project most similar …"
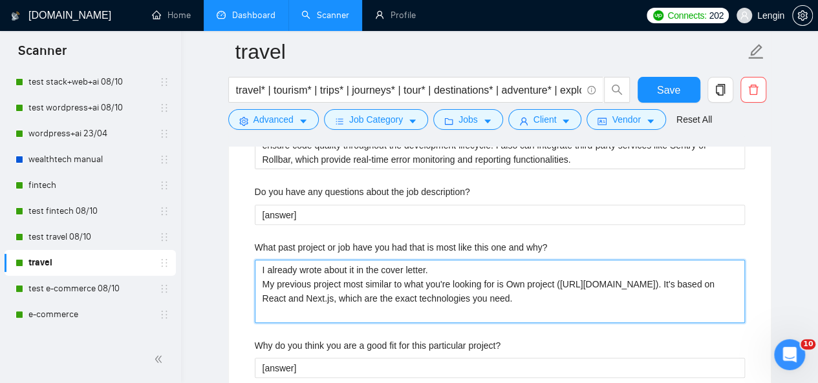
type why\? "I already wrote about it in the cover letter. My previous project most similar …"
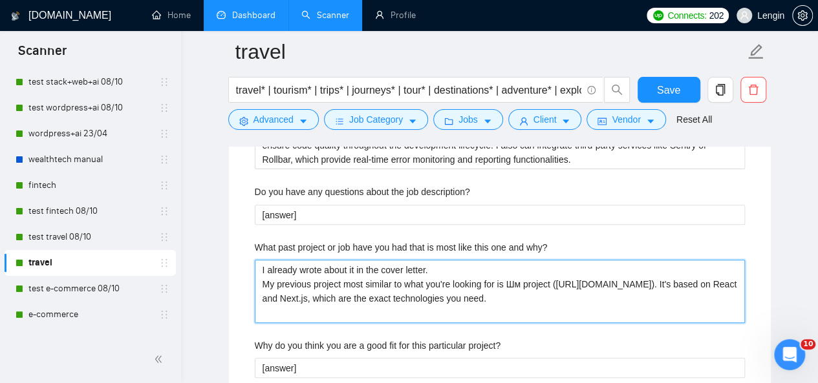
type why\? "I already wrote about it in the cover letter. My previous project most similar …"
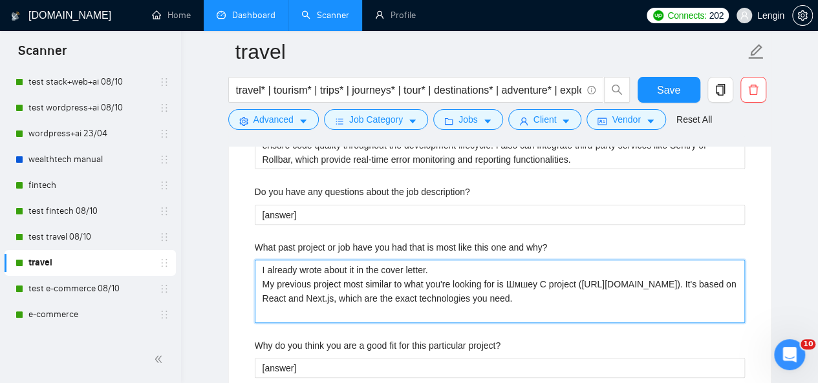
type why\? "I already wrote about it in the cover letter. My previous project most similar …"
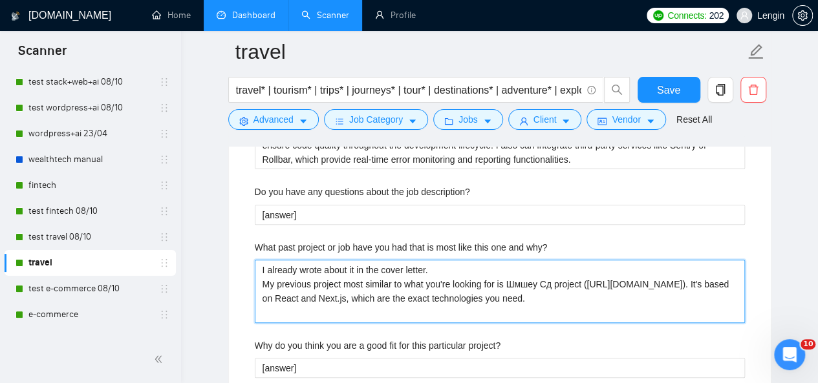
type why\? "I already wrote about it in the cover letter. My previous project most similar …"
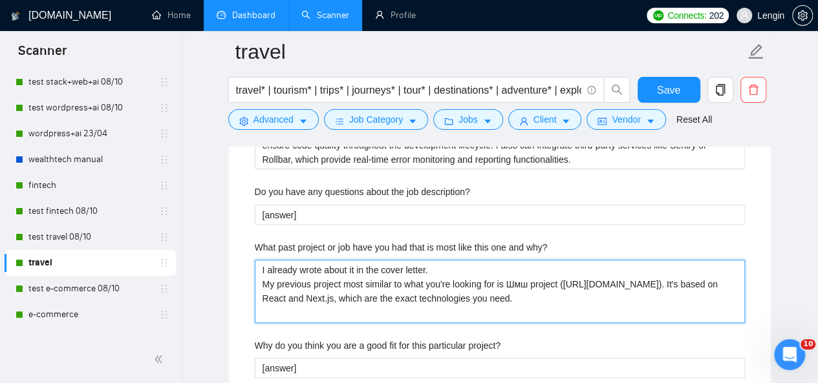
type why\? "I already wrote about it in the cover letter. My previous project most similar …"
drag, startPoint x: 480, startPoint y: 306, endPoint x: 516, endPoint y: 285, distance: 42.3
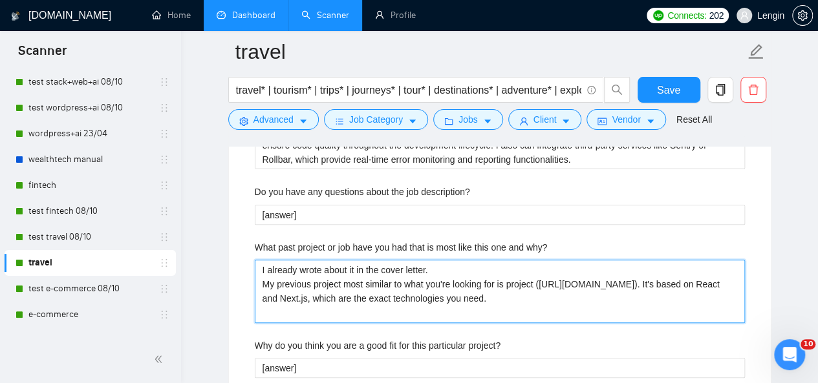
click at [516, 285] on why\? "I already wrote about it in the cover letter. My previous project most similar …" at bounding box center [500, 291] width 490 height 63
type why\? "I already wrote about it in the cover letter. My previous project most similar …"
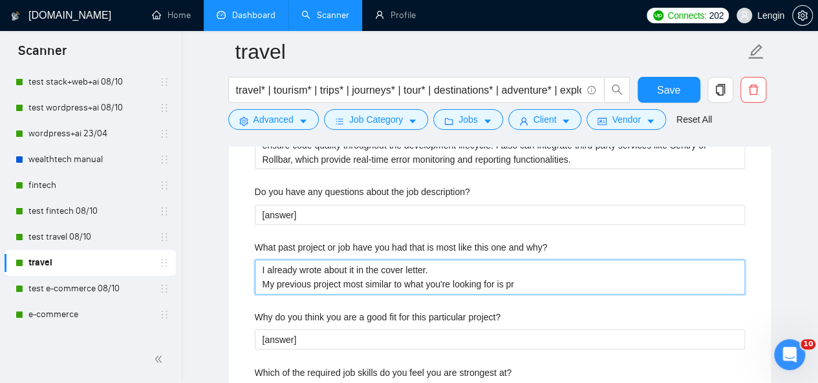
type why\? "I already wrote about it in the cover letter. My previous project most similar …"
paste why\? "Invite Club project ([URL][DOMAIN_NAME]). It's React & Next.js-based platform w…"
type why\? "I already wrote about it in the cover letter. My previous project most similar …"
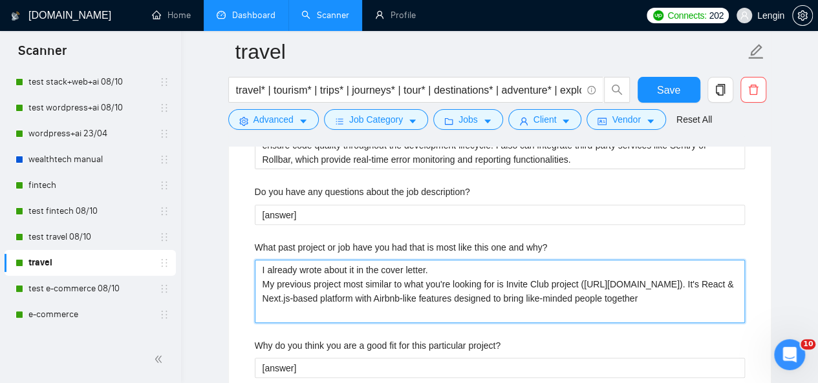
click at [727, 294] on why\? "I already wrote about it in the cover letter. My previous project most similar …" at bounding box center [500, 291] width 490 height 63
type why\? "I already wrote about it in the cover letter. My previous project most similar …"
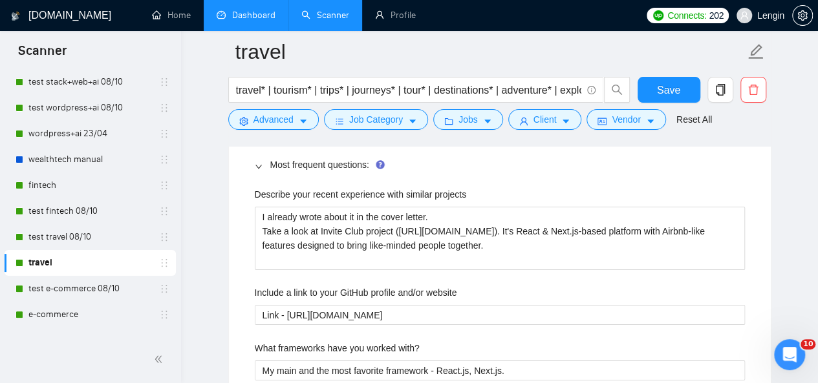
scroll to position [2188, 0]
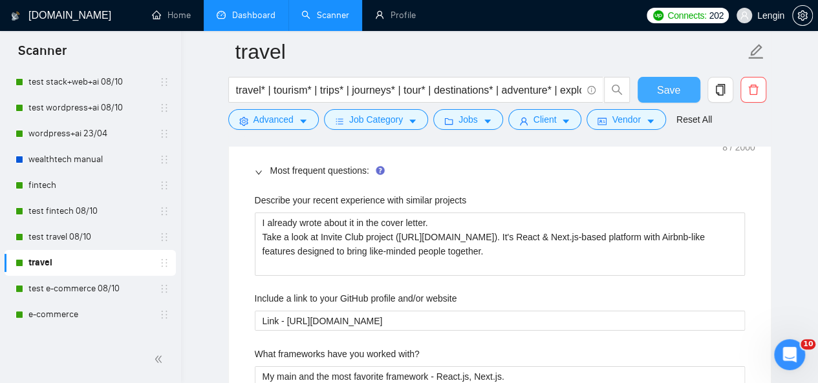
click at [677, 85] on span "Save" at bounding box center [668, 90] width 23 height 16
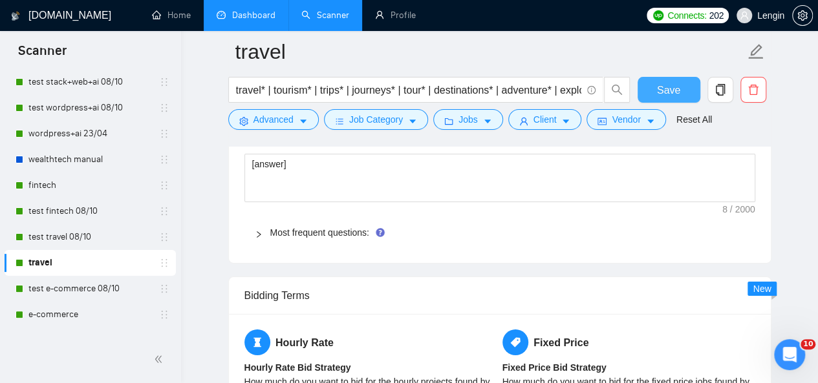
scroll to position [2130, 0]
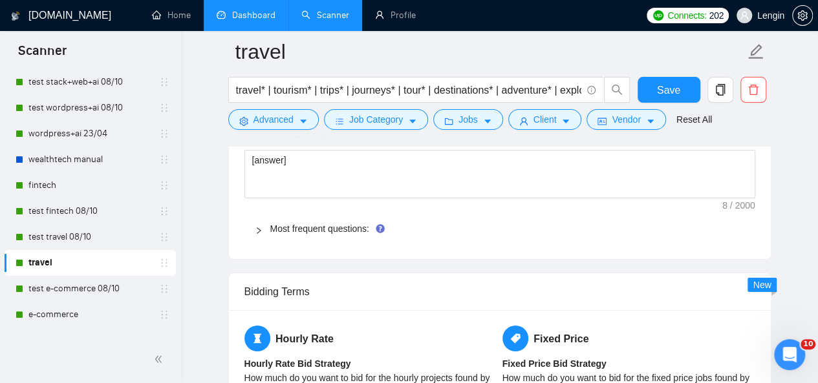
click at [330, 229] on span "Most frequent questions:" at bounding box center [507, 229] width 474 height 14
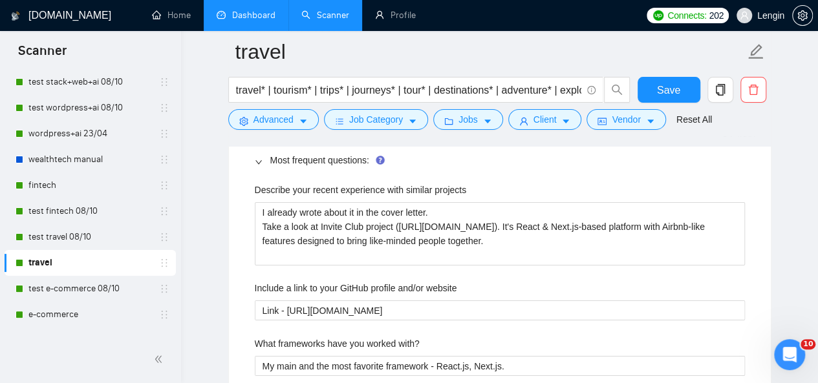
scroll to position [2198, 0]
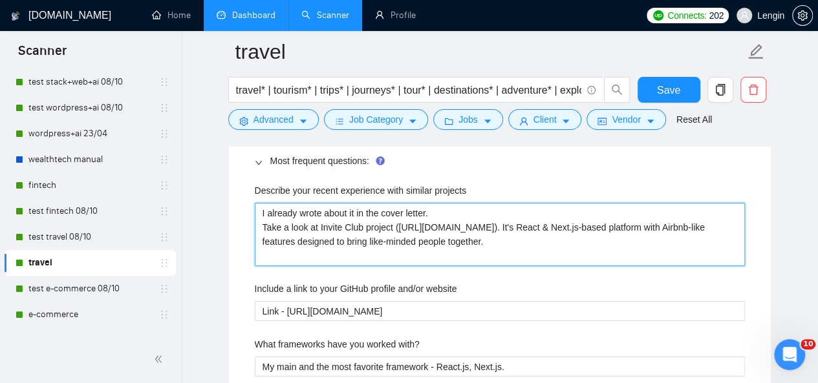
drag, startPoint x: 346, startPoint y: 253, endPoint x: 256, endPoint y: 207, distance: 101.2
click at [256, 207] on projects "I already wrote about it in the cover letter. Take a look at Invite Club projec…" at bounding box center [500, 234] width 490 height 63
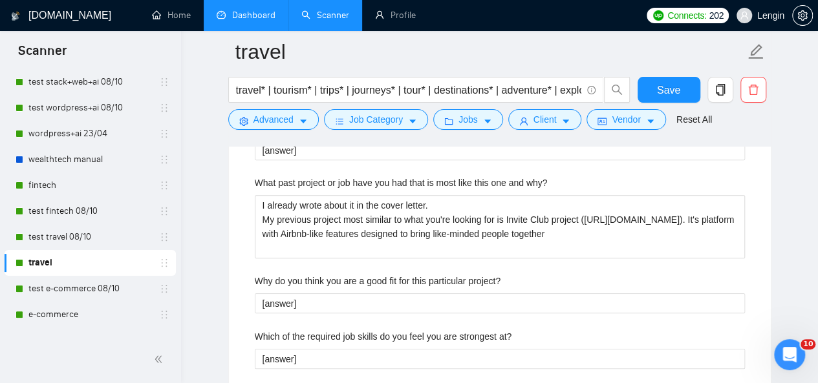
scroll to position [2653, 0]
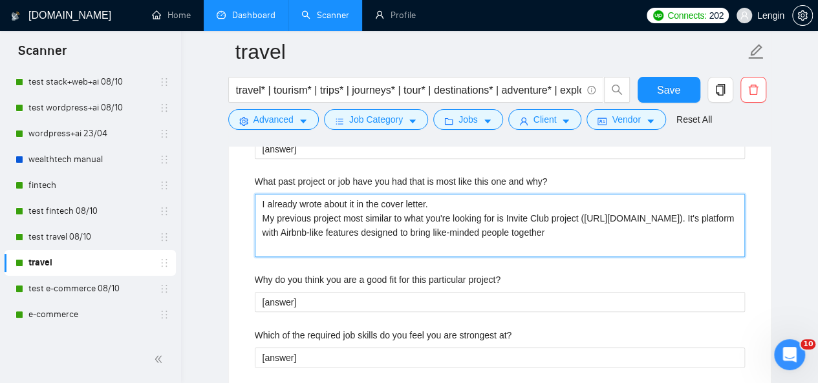
drag, startPoint x: 530, startPoint y: 240, endPoint x: 250, endPoint y: 199, distance: 283.5
click at [250, 199] on div "Describe your recent experience with similar projects I already wrote about it …" at bounding box center [499, 112] width 511 height 782
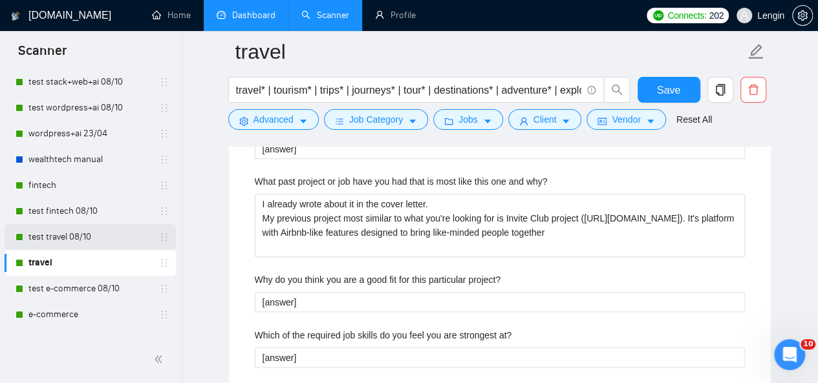
click at [81, 242] on link "test travel 08/10" at bounding box center [89, 237] width 123 height 26
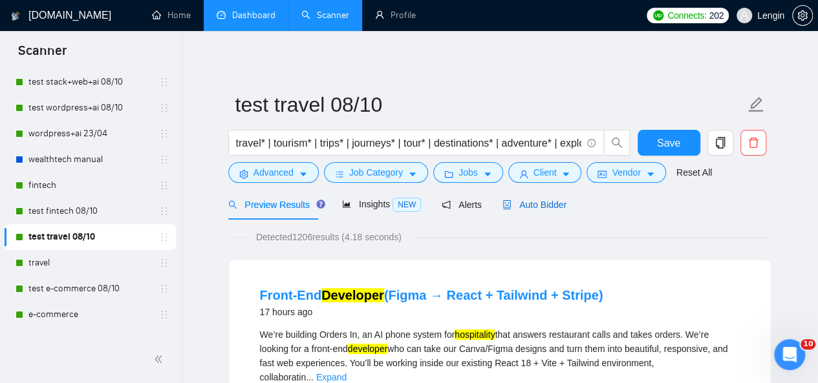
click at [551, 204] on span "Auto Bidder" at bounding box center [534, 205] width 64 height 10
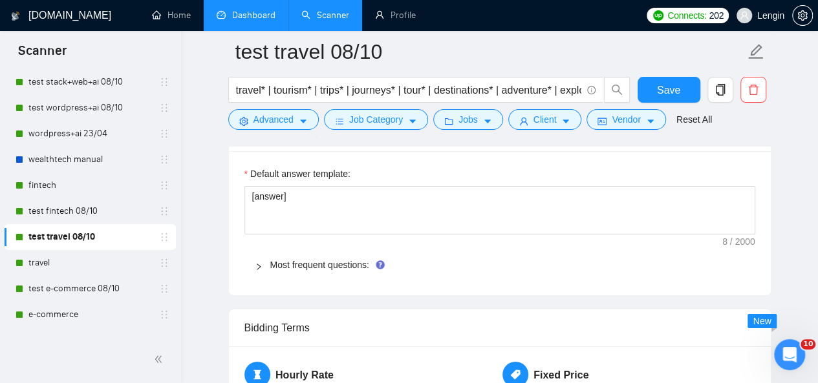
scroll to position [2164, 0]
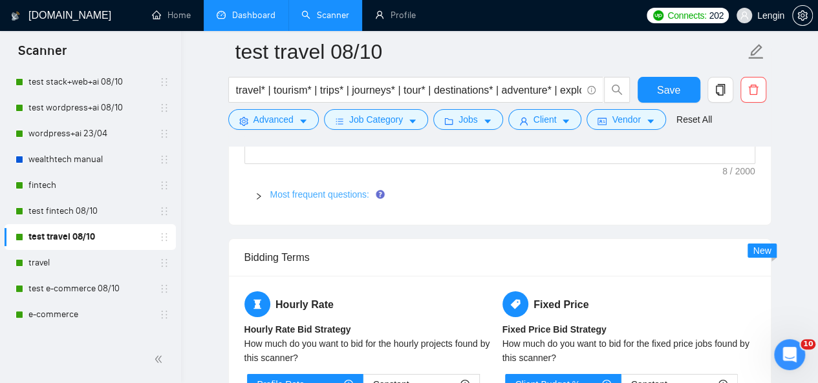
click at [347, 193] on link "Most frequent questions:" at bounding box center [319, 194] width 99 height 10
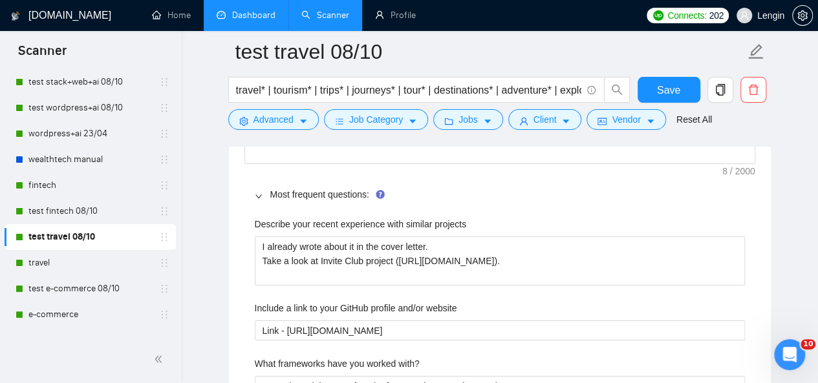
scroll to position [2163, 0]
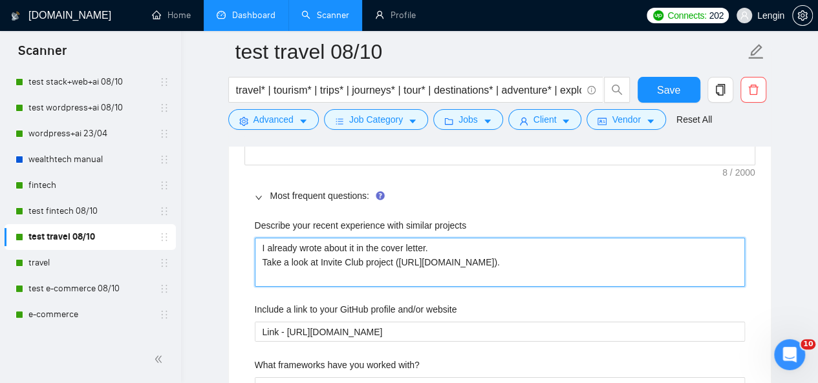
click at [382, 272] on projects "I already wrote about it in the cover letter. Take a look at Invite Club projec…" at bounding box center [500, 262] width 490 height 48
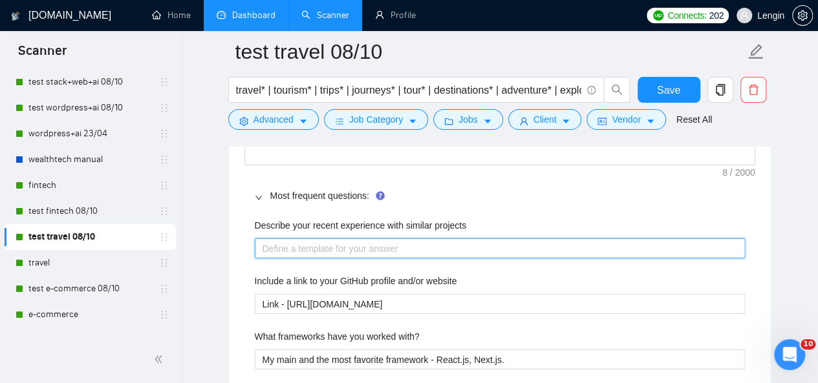
paste projects "I already wrote about it in the cover letter. Take a look at Invite Club projec…"
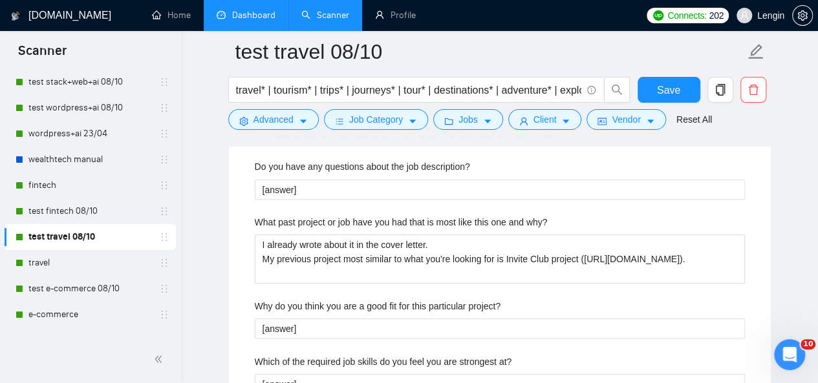
scroll to position [2613, 0]
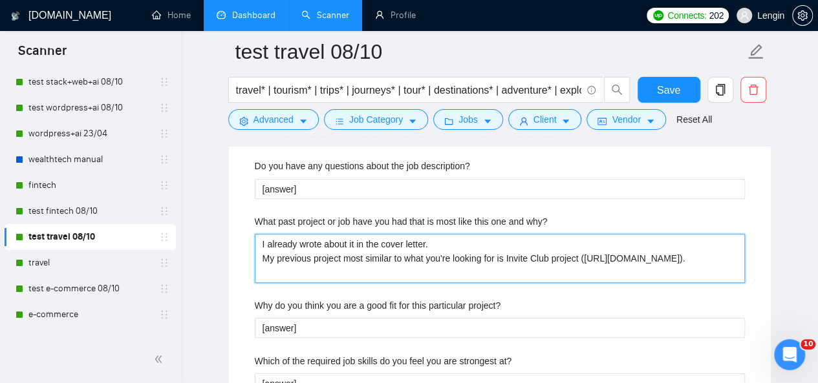
drag, startPoint x: 646, startPoint y: 270, endPoint x: 258, endPoint y: 233, distance: 389.5
click at [258, 234] on why\? "I already wrote about it in the cover letter. My previous project most similar …" at bounding box center [500, 258] width 490 height 48
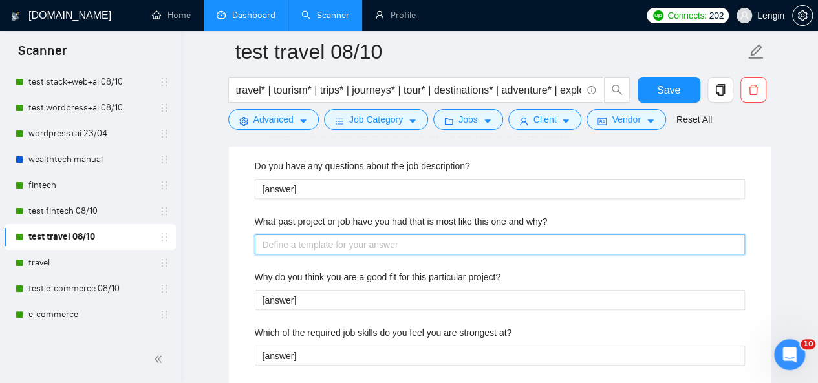
paste why\? "I already wrote about it in the cover letter. My previous project most similar …"
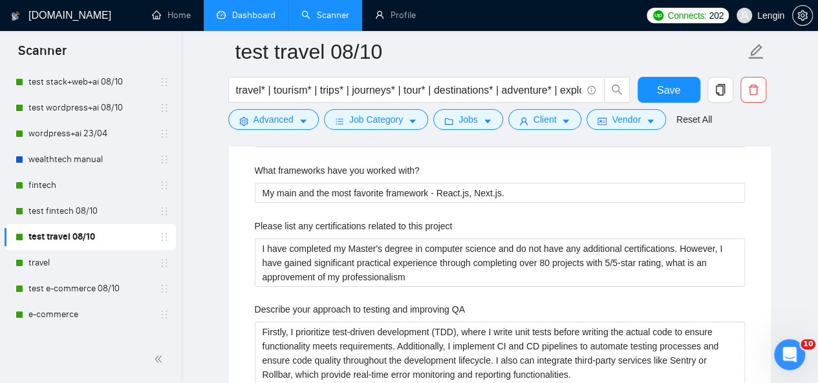
scroll to position [2372, 0]
click at [666, 89] on span "Save" at bounding box center [668, 90] width 23 height 16
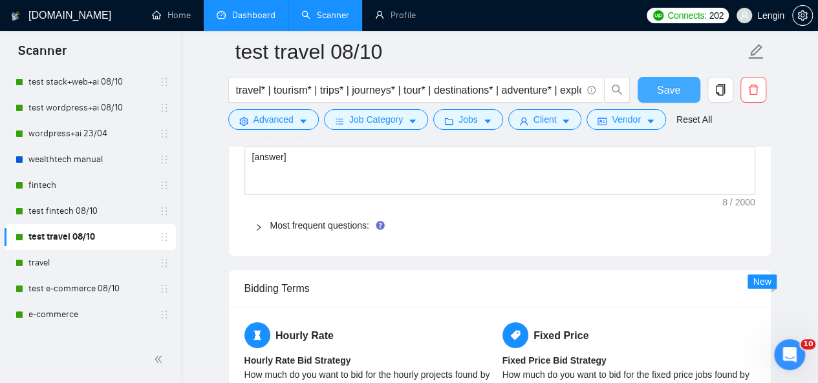
scroll to position [2133, 0]
click at [352, 224] on link "Most frequent questions:" at bounding box center [319, 226] width 99 height 10
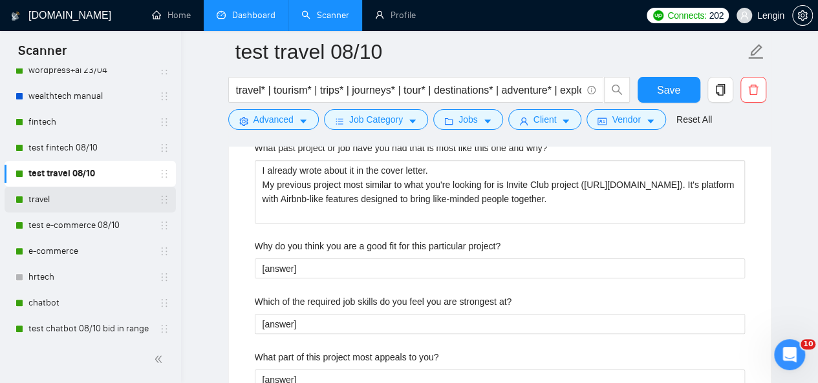
scroll to position [165, 0]
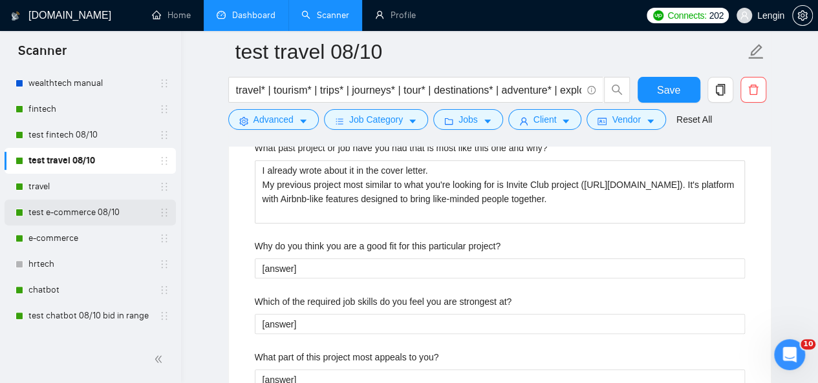
click at [97, 210] on link "test e-commerce 08/10" at bounding box center [89, 213] width 123 height 26
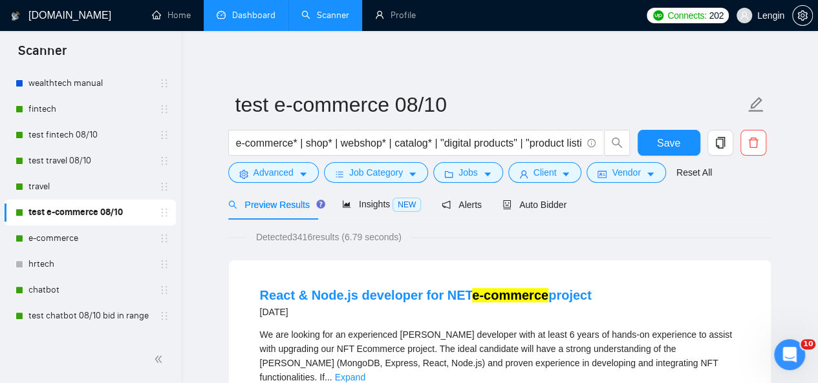
click at [563, 197] on div "Preview Results Insights NEW Alerts Auto Bidder" at bounding box center [499, 204] width 543 height 30
click at [531, 215] on div "Auto Bidder" at bounding box center [534, 204] width 64 height 30
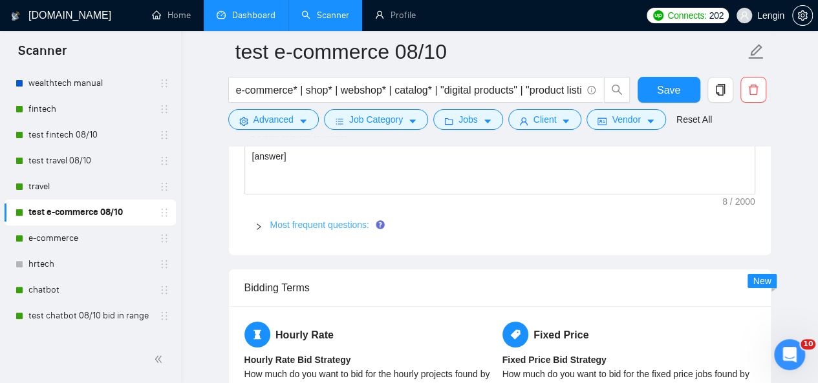
scroll to position [2154, 0]
click at [332, 220] on link "Most frequent questions:" at bounding box center [319, 225] width 99 height 10
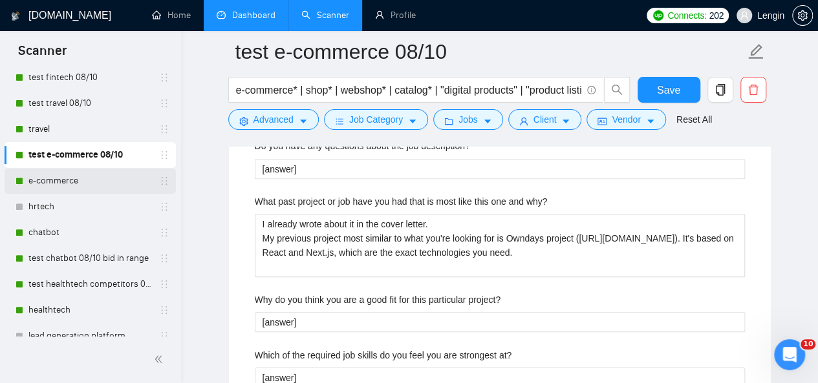
scroll to position [258, 0]
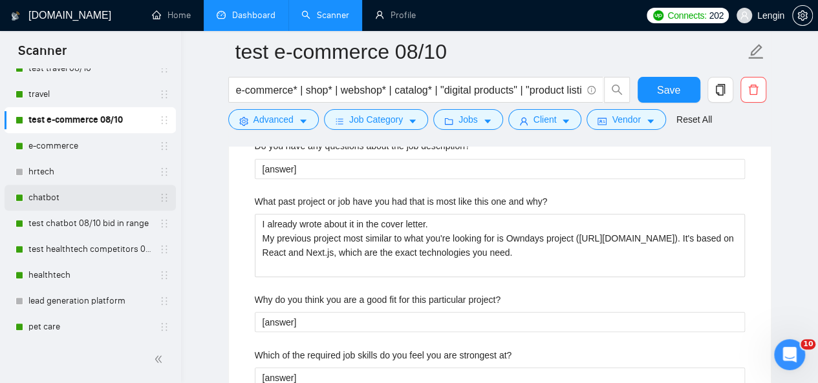
click at [81, 193] on link "chatbot" at bounding box center [89, 198] width 123 height 26
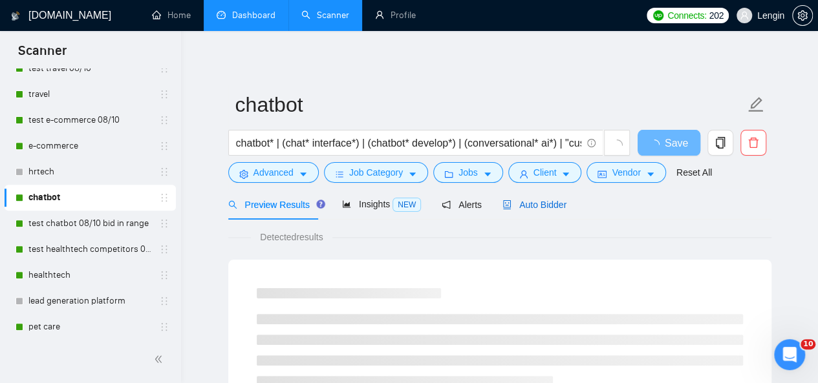
click at [529, 201] on span "Auto Bidder" at bounding box center [534, 205] width 64 height 10
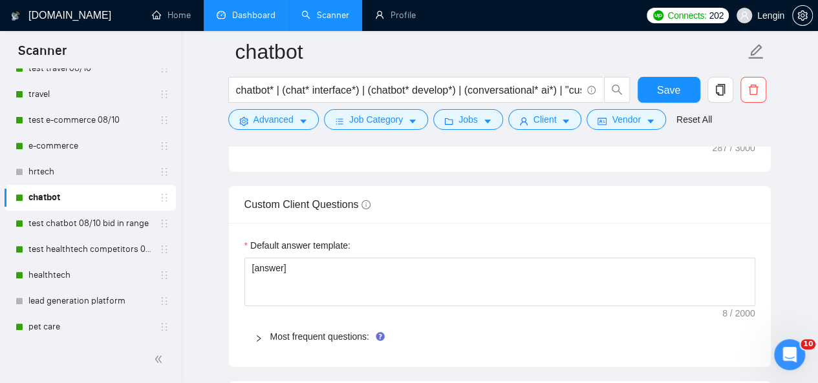
scroll to position [2065, 0]
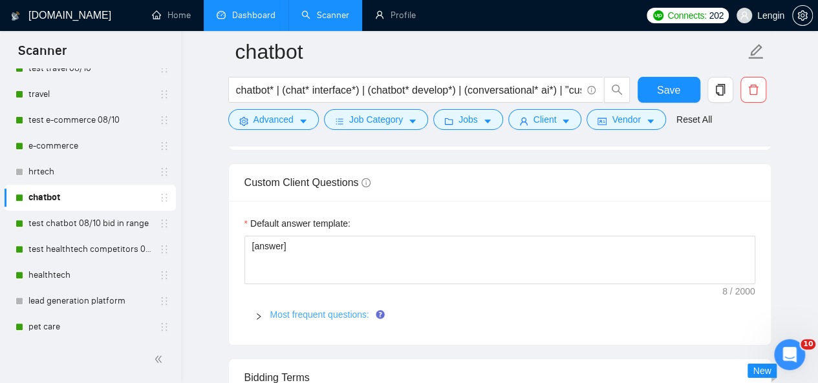
click at [322, 310] on link "Most frequent questions:" at bounding box center [319, 315] width 99 height 10
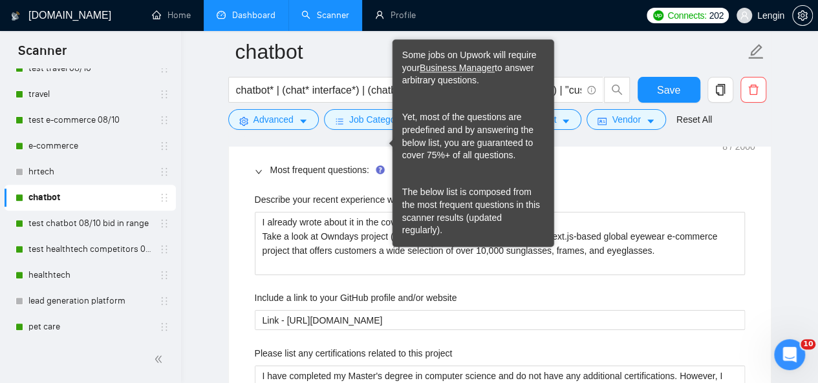
scroll to position [2210, 0]
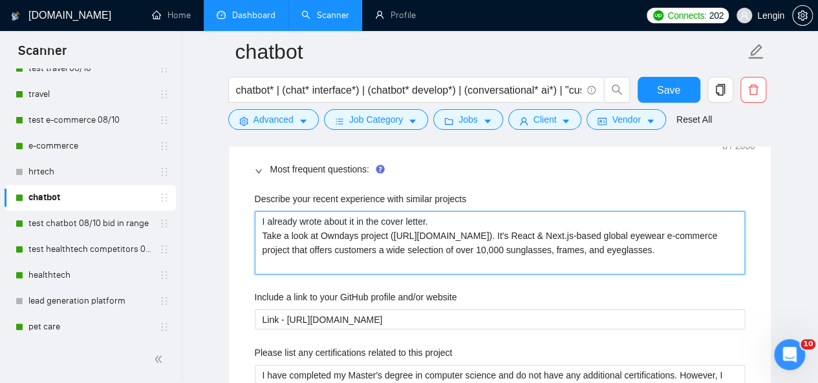
click at [385, 211] on projects "I already wrote about it in the cover letter. Take a look at Owndays project ([…" at bounding box center [500, 242] width 490 height 63
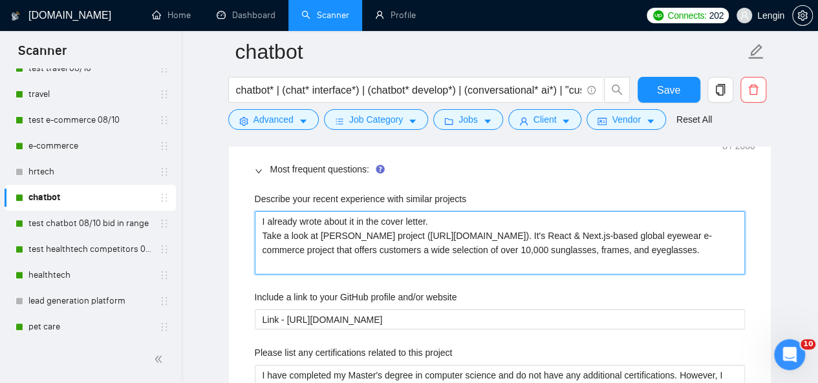
drag, startPoint x: 693, startPoint y: 212, endPoint x: 387, endPoint y: 204, distance: 305.9
click at [387, 211] on projects "I already wrote about it in the cover letter. Take a look at [PERSON_NAME] proj…" at bounding box center [500, 242] width 490 height 63
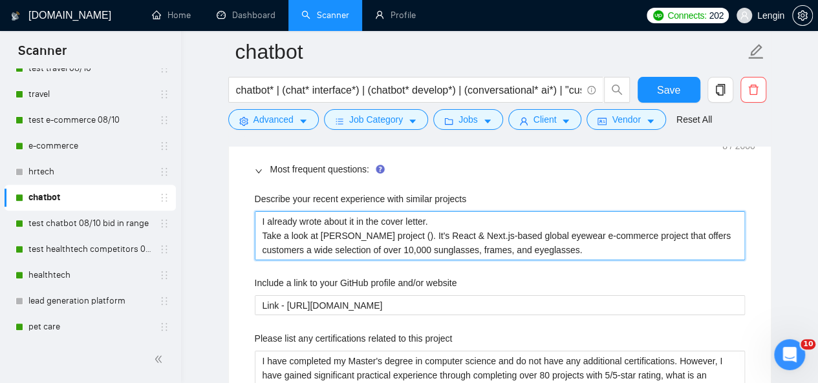
paste projects "[URL][DOMAIN_NAME]"
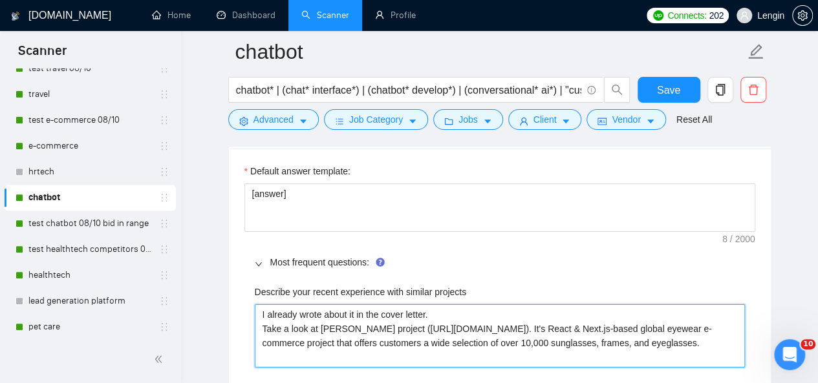
scroll to position [2178, 0]
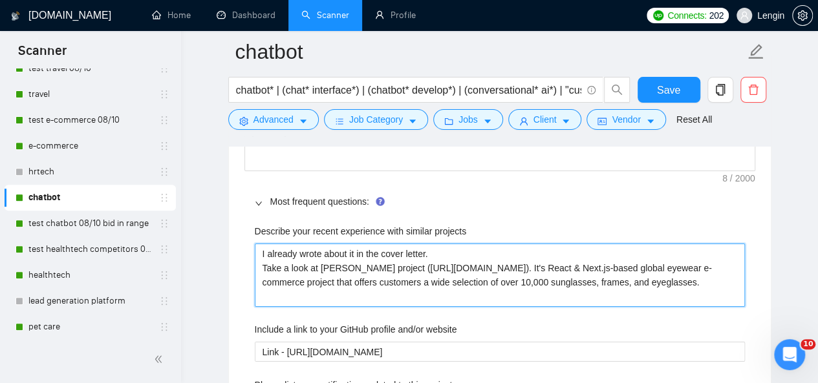
drag, startPoint x: 367, startPoint y: 268, endPoint x: 707, endPoint y: 242, distance: 341.0
click at [707, 244] on projects "I already wrote about it in the cover letter. Take a look at [PERSON_NAME] proj…" at bounding box center [500, 275] width 490 height 63
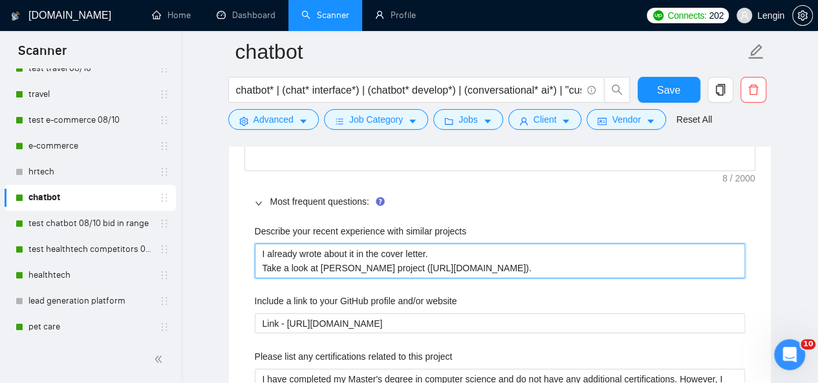
paste projects "It's an AI assistant chatbot that automates approximately 70-80% of chat operat…"
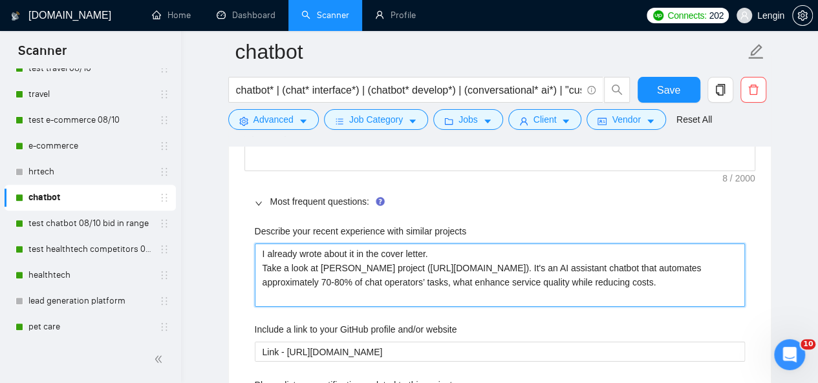
drag, startPoint x: 343, startPoint y: 271, endPoint x: 319, endPoint y: 242, distance: 37.3
click at [319, 244] on projects "I already wrote about it in the cover letter. Take a look at [PERSON_NAME] proj…" at bounding box center [500, 275] width 490 height 63
click at [403, 253] on projects "I already wrote about it in the cover letter. Take a look at [PERSON_NAME] proj…" at bounding box center [500, 275] width 490 height 63
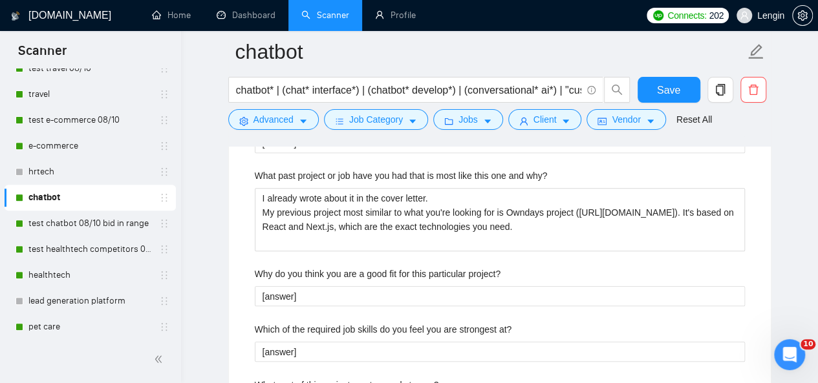
scroll to position [2847, 0]
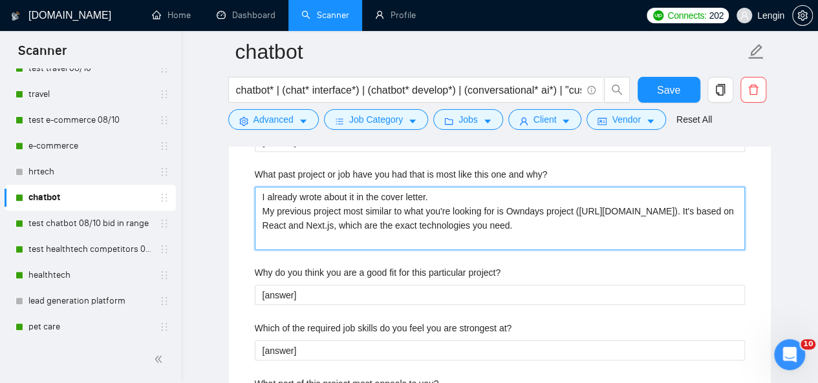
drag, startPoint x: 418, startPoint y: 218, endPoint x: 507, endPoint y: 187, distance: 95.1
click at [507, 187] on why\? "I already wrote about it in the cover letter. My previous project most similar …" at bounding box center [500, 218] width 490 height 63
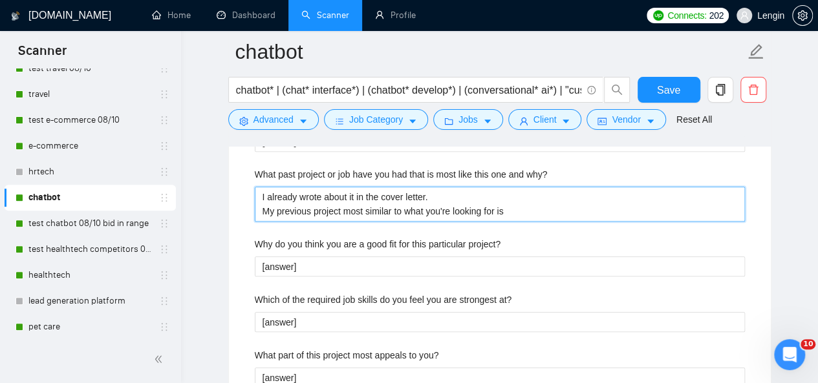
paste why\? "[PERSON_NAME] project ([URL][DOMAIN_NAME]). It's an AI assistant chatbot that a…"
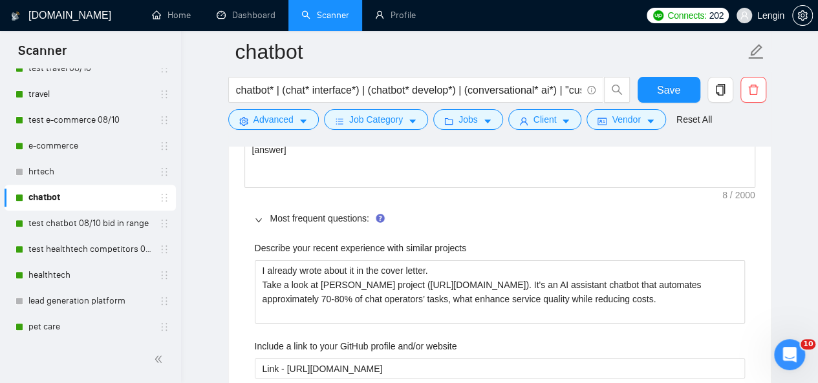
scroll to position [2158, 0]
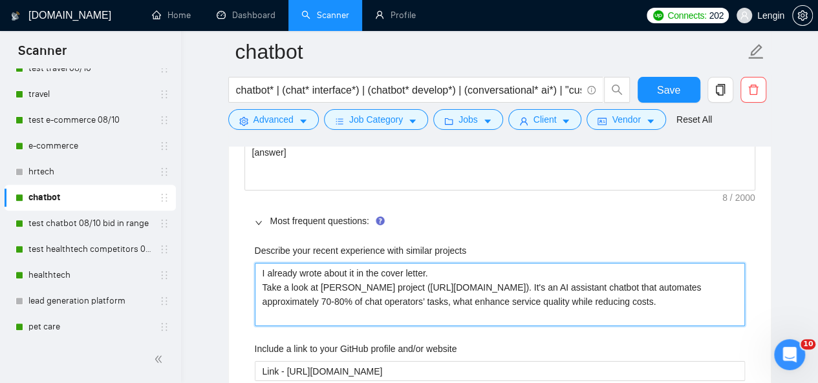
click at [335, 274] on projects "I already wrote about it in the cover letter. Take a look at [PERSON_NAME] proj…" at bounding box center [500, 294] width 490 height 63
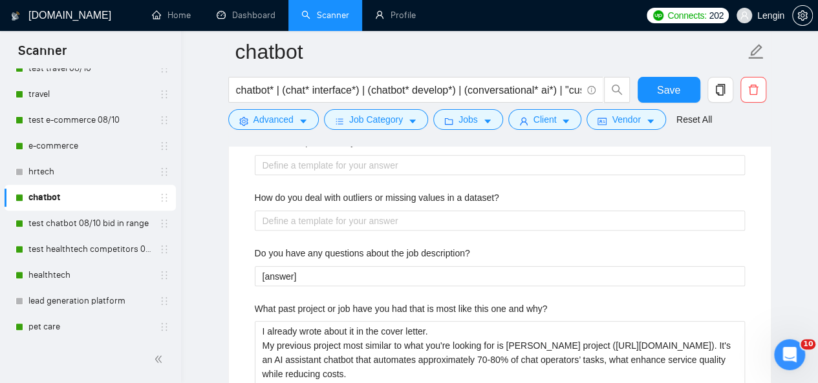
scroll to position [2814, 0]
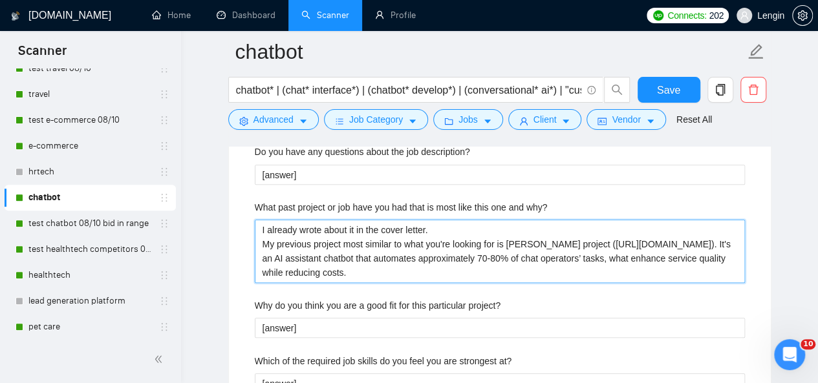
click at [436, 240] on why\? "I already wrote about it in the cover letter. My previous project most similar …" at bounding box center [500, 251] width 490 height 63
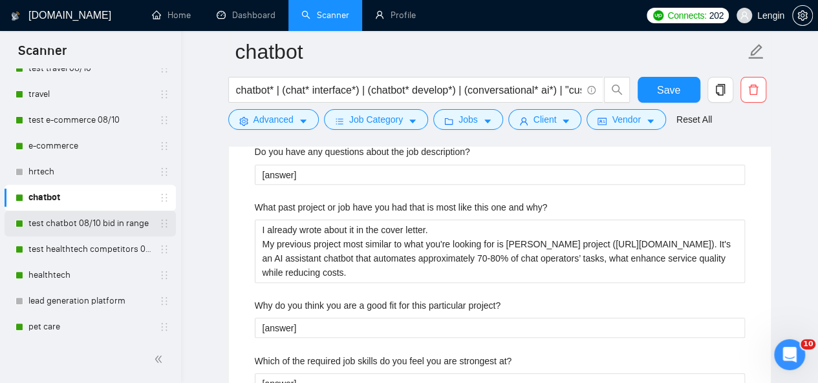
click at [100, 216] on link "test chatbot 08/10 bid in range" at bounding box center [89, 224] width 123 height 26
click at [674, 96] on span "Save" at bounding box center [668, 90] width 23 height 16
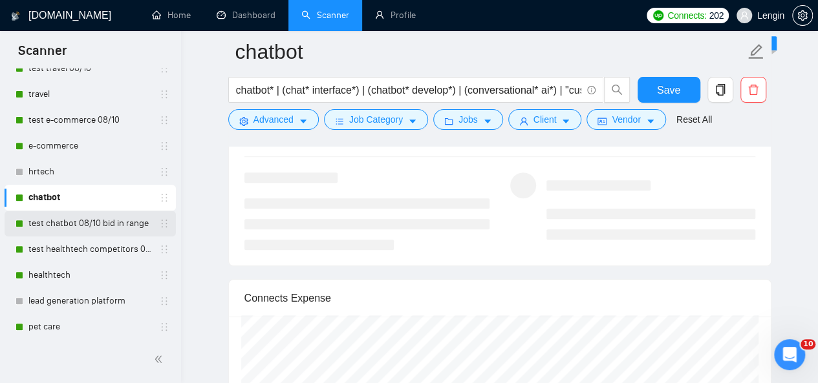
click at [65, 224] on link "test chatbot 08/10 bid in range" at bounding box center [89, 224] width 123 height 26
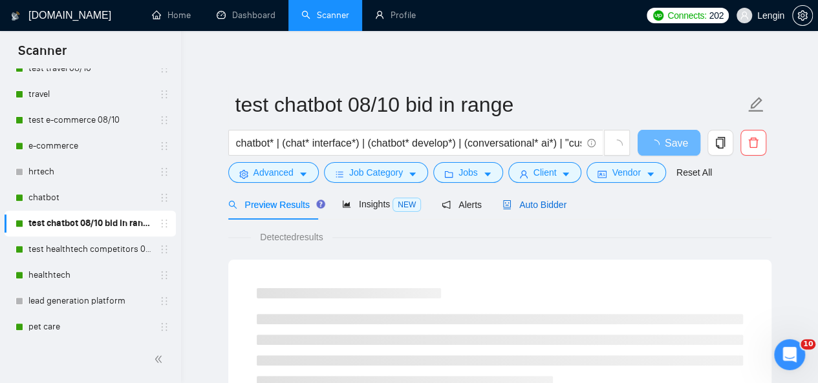
click at [517, 210] on span "Auto Bidder" at bounding box center [534, 205] width 64 height 10
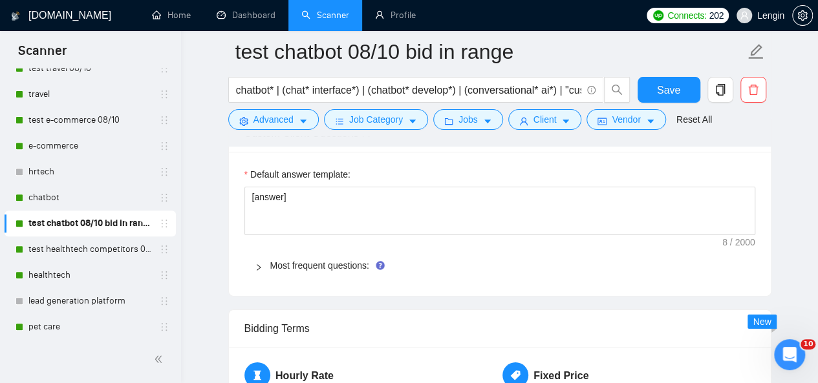
scroll to position [2175, 0]
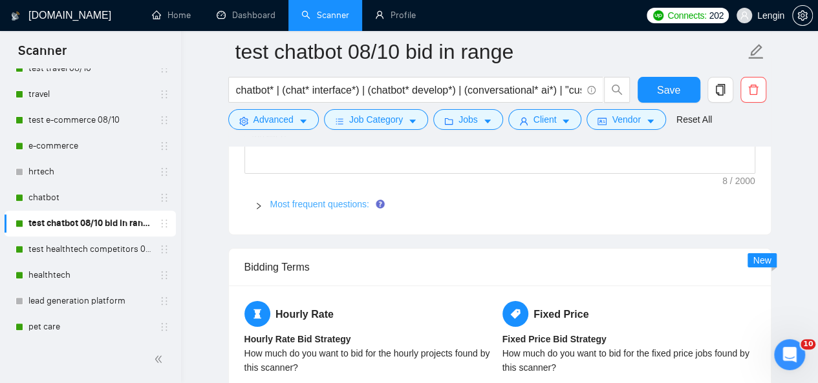
click at [341, 199] on link "Most frequent questions:" at bounding box center [319, 204] width 99 height 10
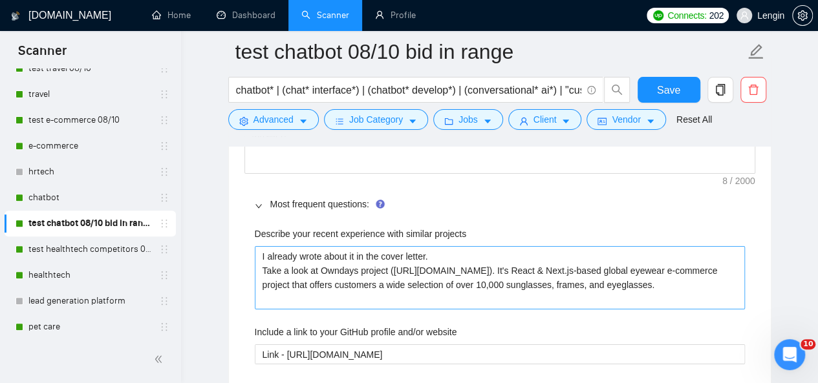
scroll to position [2200, 0]
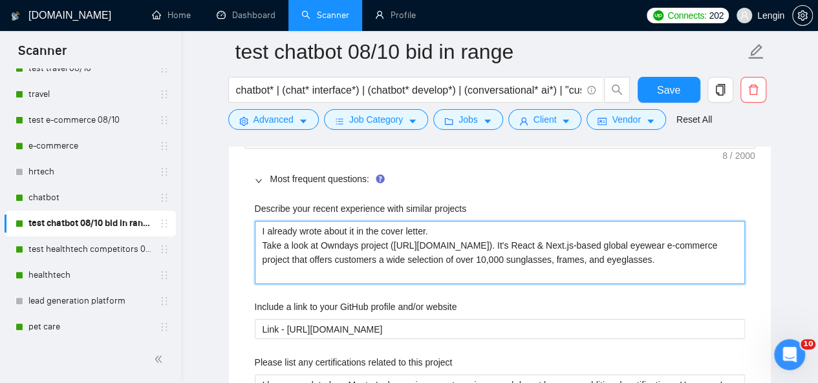
click at [409, 234] on projects "I already wrote about it in the cover letter. Take a look at Owndays project ([…" at bounding box center [500, 252] width 490 height 63
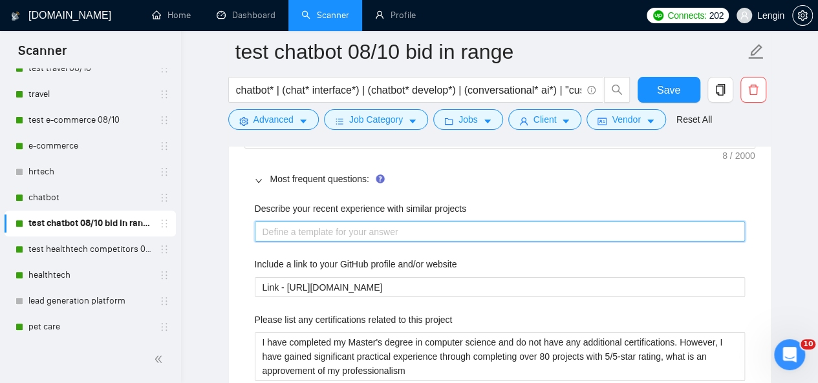
paste projects "I already wrote about it in the cover letter. Take a look at [PERSON_NAME] proj…"
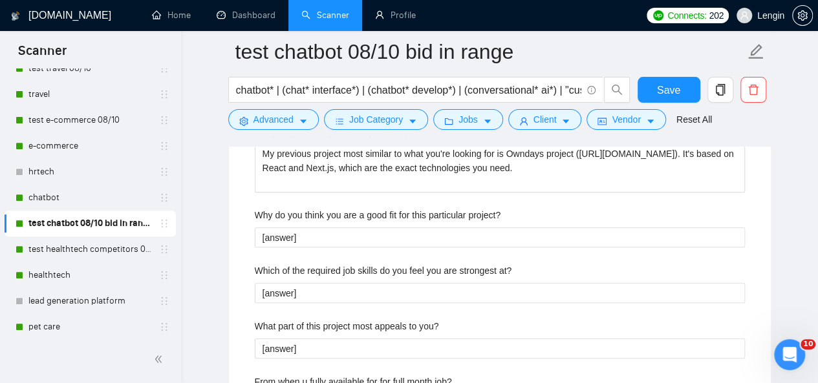
scroll to position [2800, 0]
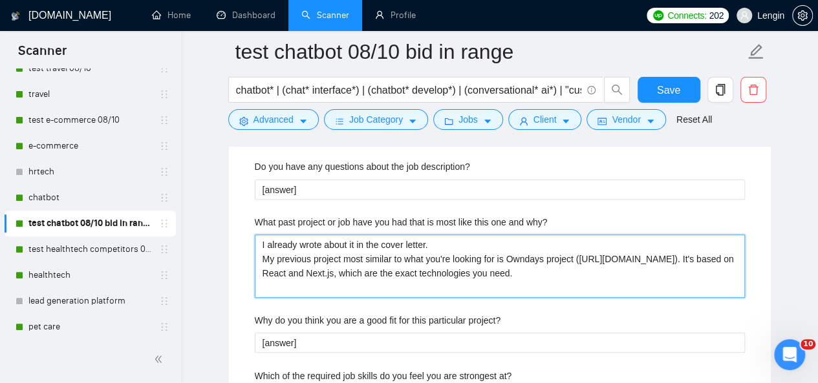
click at [441, 264] on why\? "I already wrote about it in the cover letter. My previous project most similar …" at bounding box center [500, 266] width 490 height 63
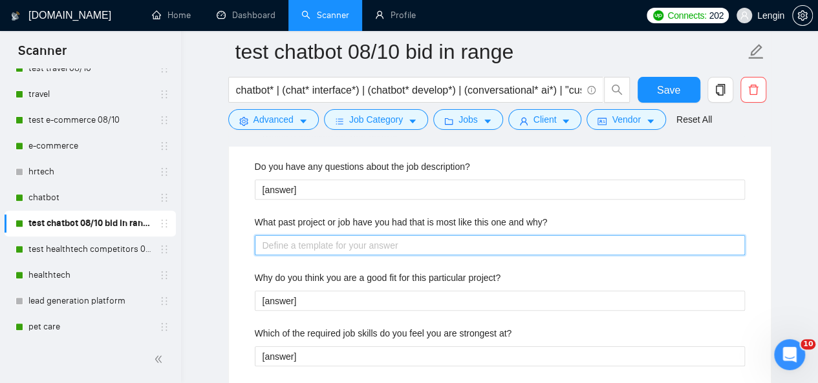
paste why\? "I already wrote about it in the cover letter. My previous project most similar …"
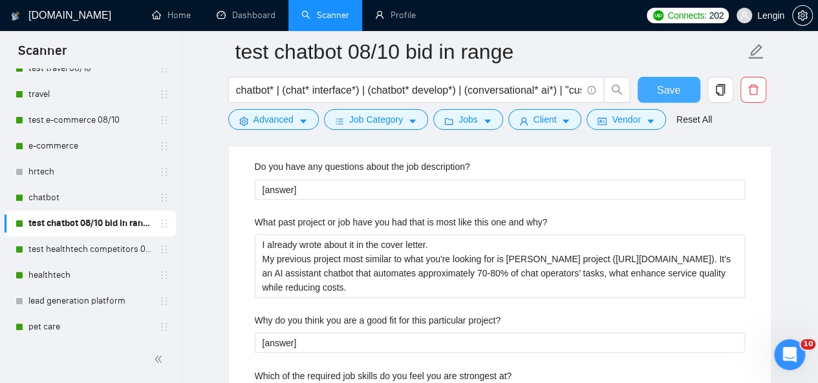
click at [671, 89] on span "Save" at bounding box center [668, 90] width 23 height 16
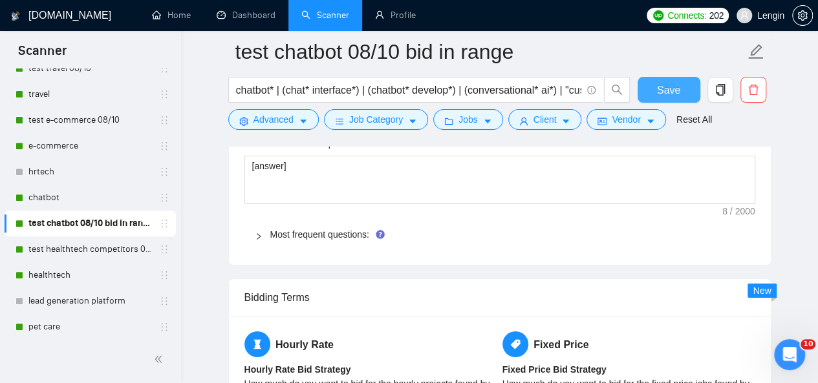
scroll to position [2043, 0]
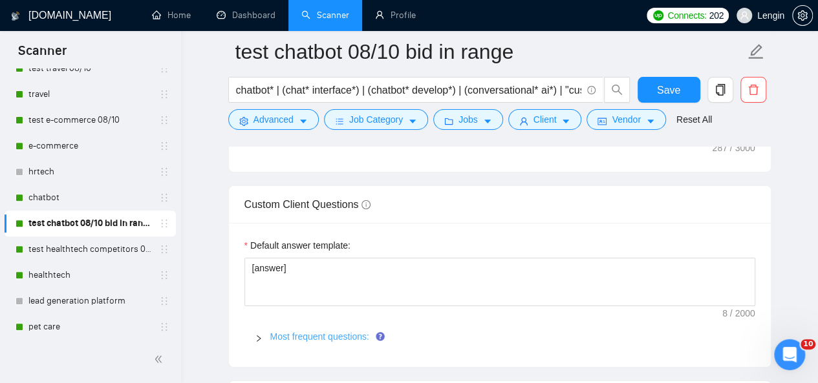
click at [334, 332] on link "Most frequent questions:" at bounding box center [319, 337] width 99 height 10
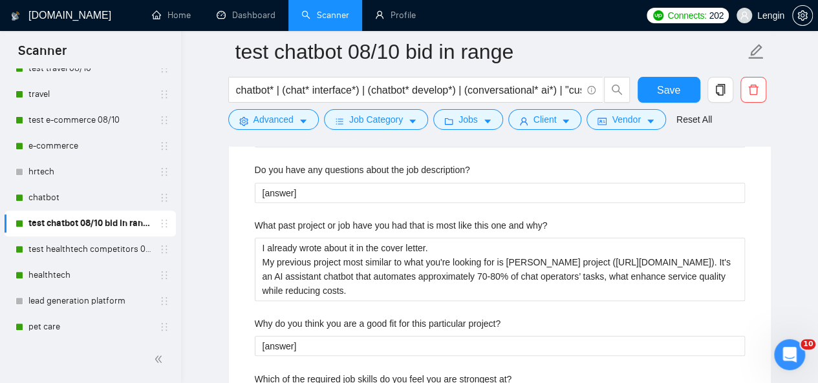
scroll to position [2799, 0]
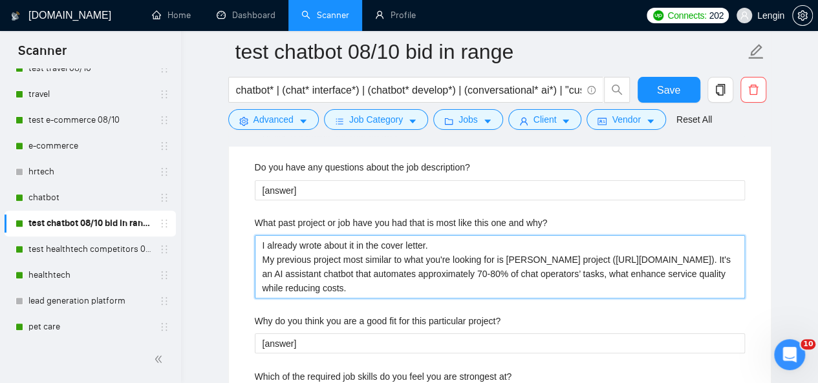
click at [500, 235] on why\? "I already wrote about it in the cover letter. My previous project most similar …" at bounding box center [500, 266] width 490 height 63
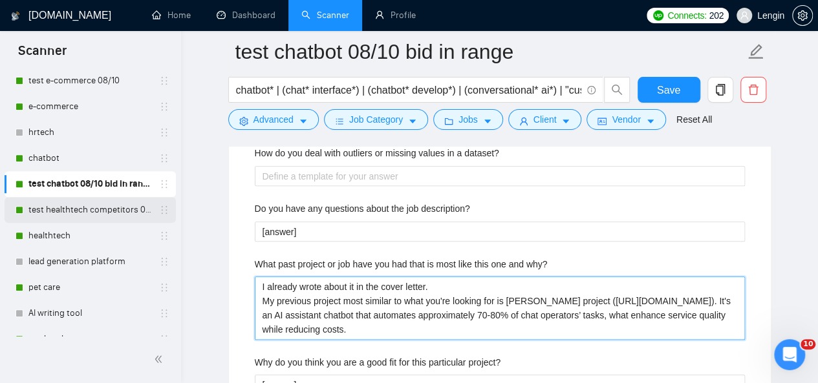
scroll to position [296, 0]
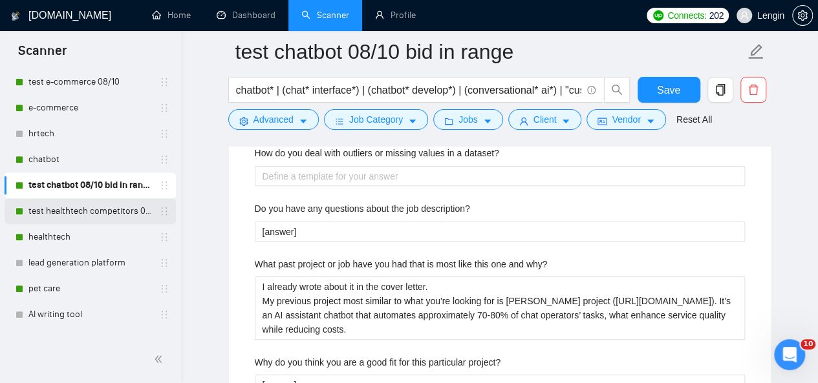
click at [70, 215] on link "test healthtech competitors 08/10" at bounding box center [89, 211] width 123 height 26
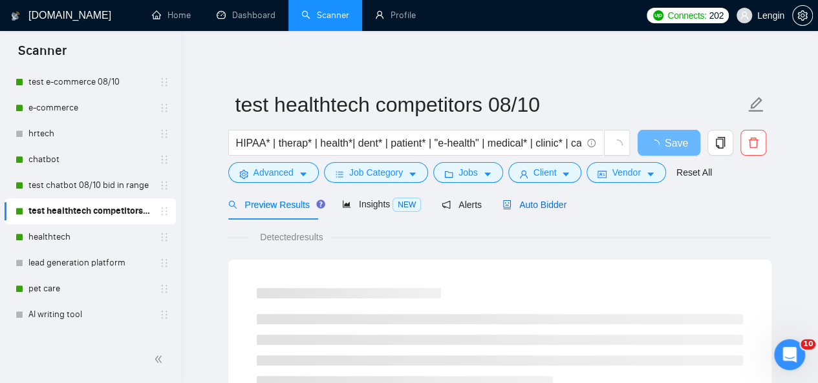
click at [542, 204] on span "Auto Bidder" at bounding box center [534, 205] width 64 height 10
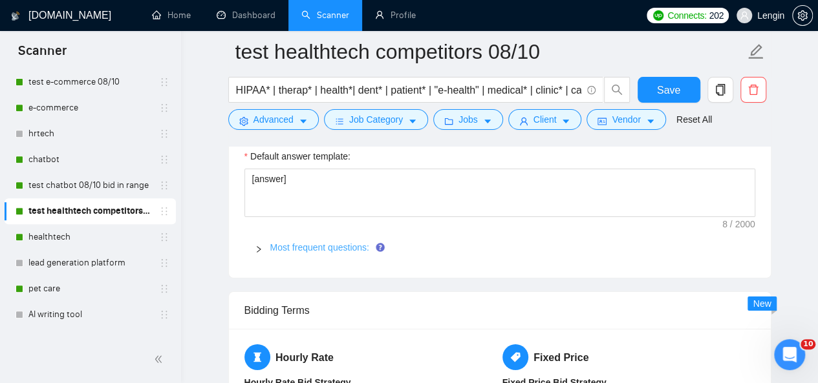
scroll to position [2113, 0]
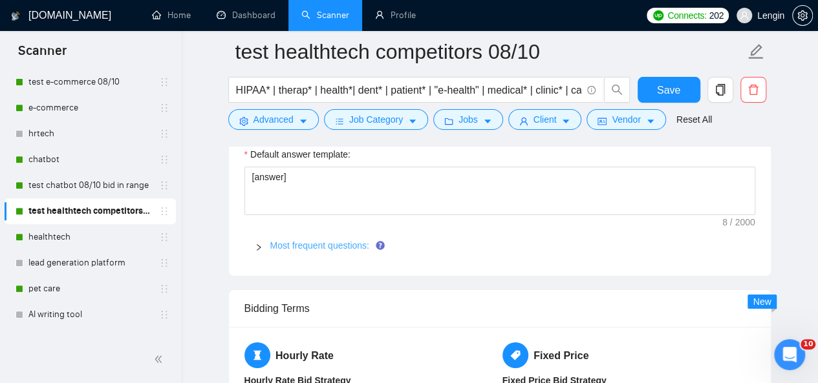
click at [321, 240] on link "Most frequent questions:" at bounding box center [319, 245] width 99 height 10
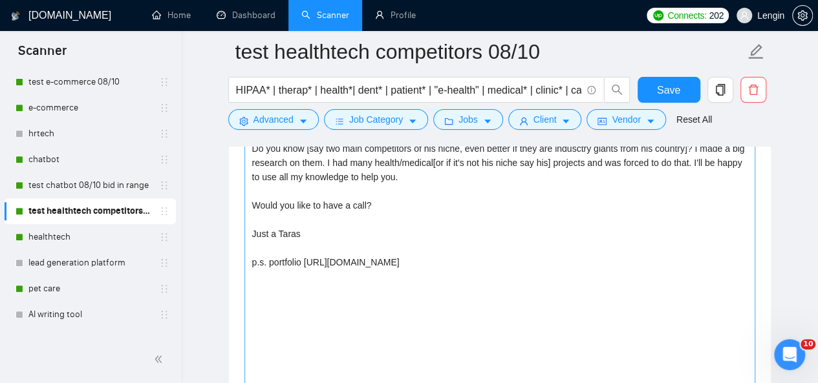
scroll to position [1734, 0]
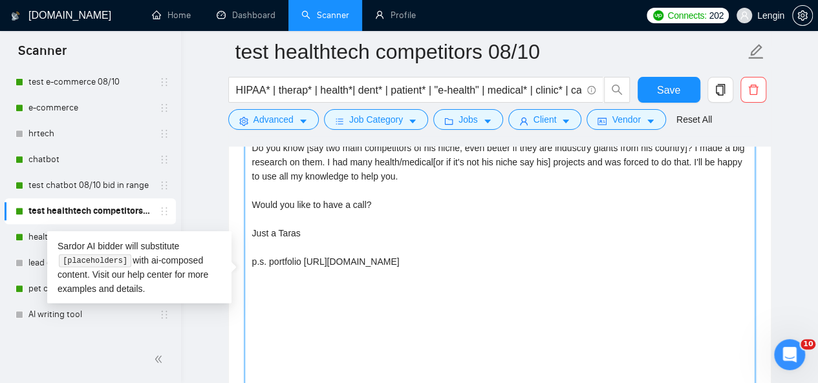
drag, startPoint x: 617, startPoint y: 254, endPoint x: 304, endPoint y: 255, distance: 313.5
click at [304, 255] on textarea "Do you know [say two main competitors of his niche, even better if they are ind…" at bounding box center [499, 283] width 511 height 291
click at [419, 255] on textarea "Do you know [say two main competitors of his niche, even better if they are ind…" at bounding box center [499, 283] width 511 height 291
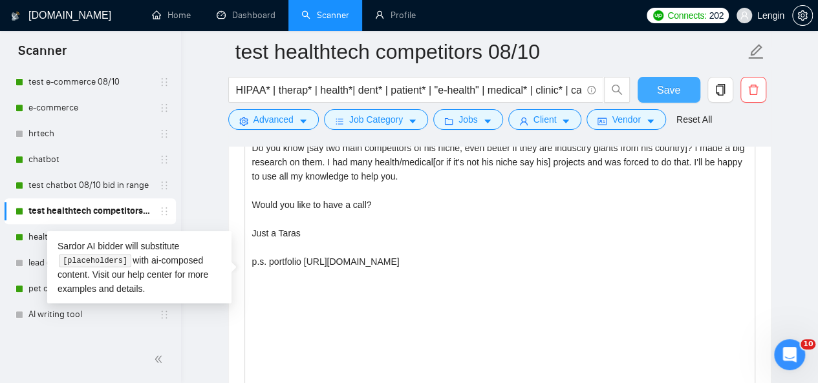
click at [674, 81] on button "Save" at bounding box center [668, 90] width 63 height 26
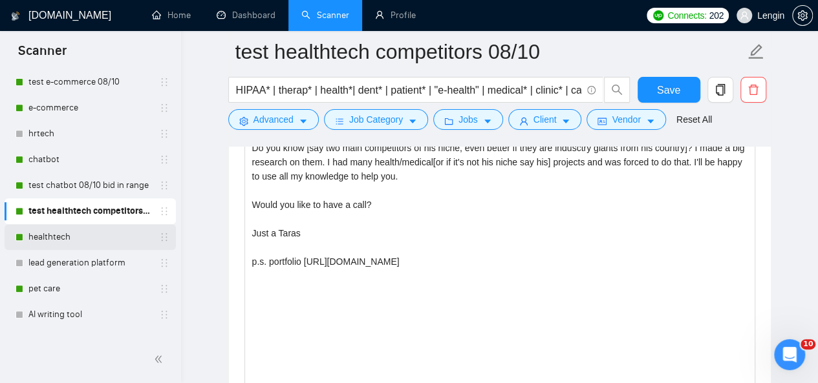
click at [39, 238] on link "healthtech" at bounding box center [89, 237] width 123 height 26
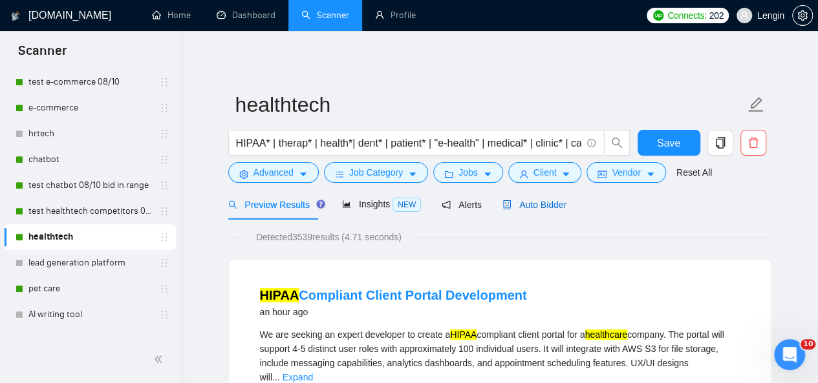
click at [540, 207] on span "Auto Bidder" at bounding box center [534, 205] width 64 height 10
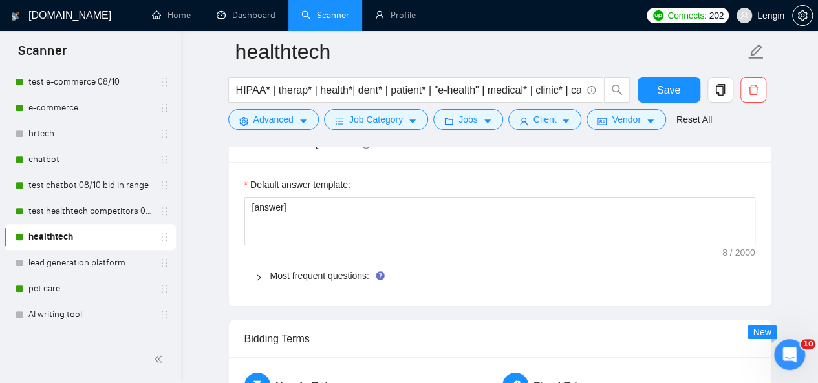
scroll to position [2078, 0]
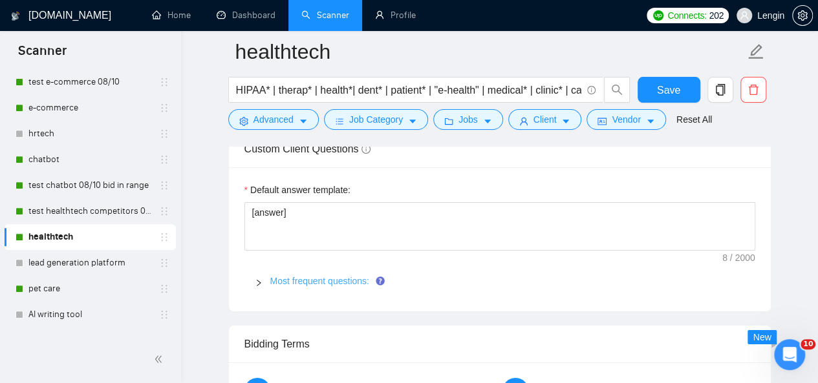
click at [333, 276] on link "Most frequent questions:" at bounding box center [319, 281] width 99 height 10
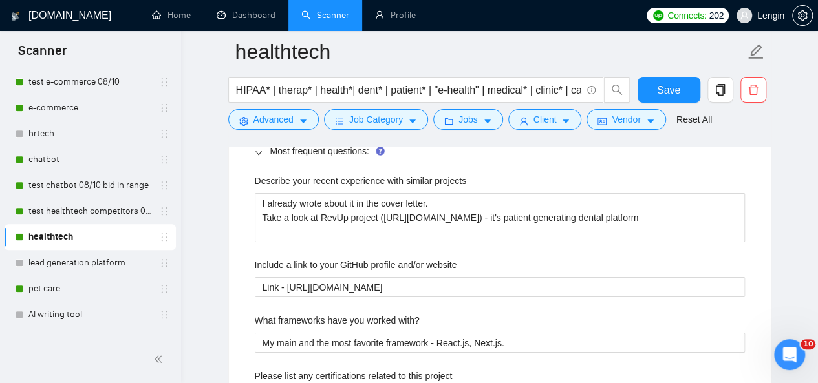
scroll to position [2207, 0]
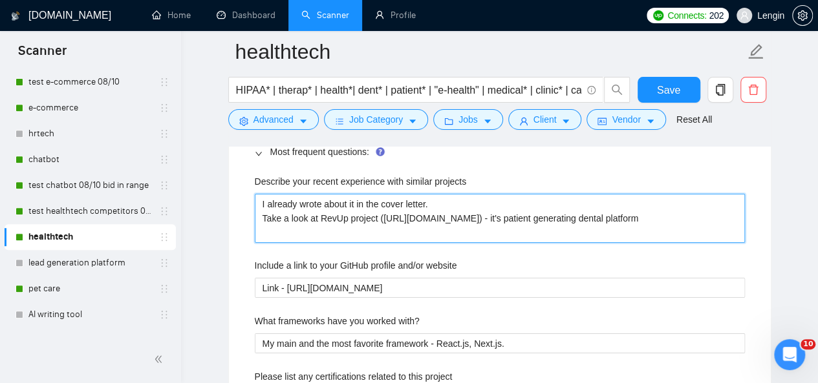
drag, startPoint x: 418, startPoint y: 229, endPoint x: 256, endPoint y: 200, distance: 164.3
click at [256, 200] on projects "I already wrote about it in the cover letter. Take a look at RevUp project ([UR…" at bounding box center [500, 218] width 490 height 48
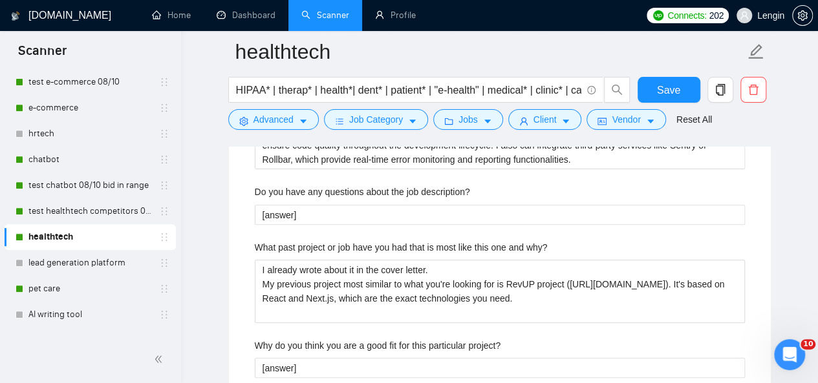
scroll to position [2573, 0]
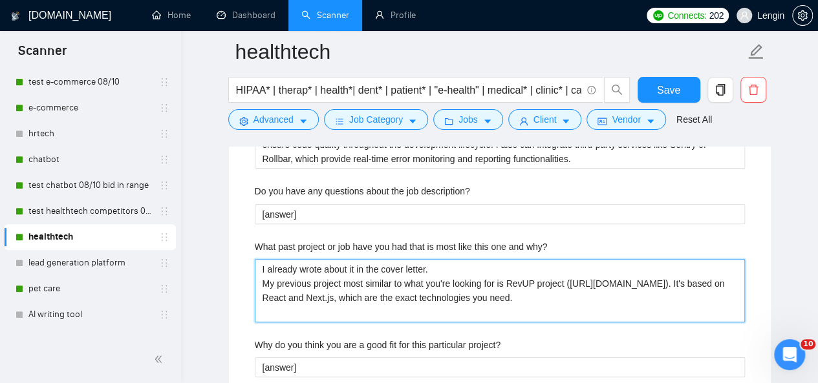
click at [443, 295] on why\? "I already wrote about it in the cover letter. My previous project most similar …" at bounding box center [500, 290] width 490 height 63
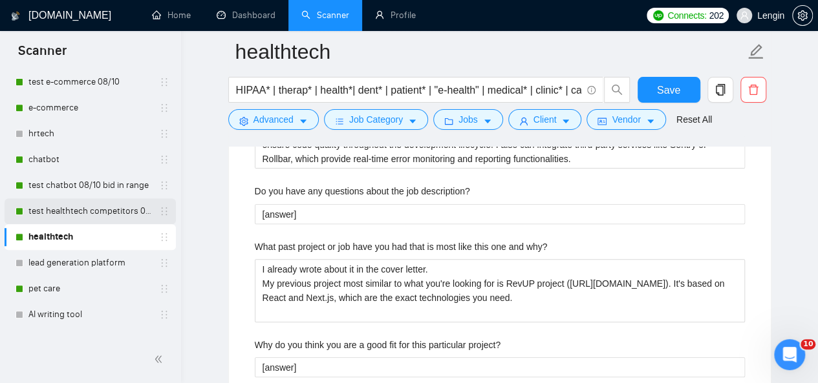
click at [70, 219] on link "test healthtech competitors 08/10" at bounding box center [89, 211] width 123 height 26
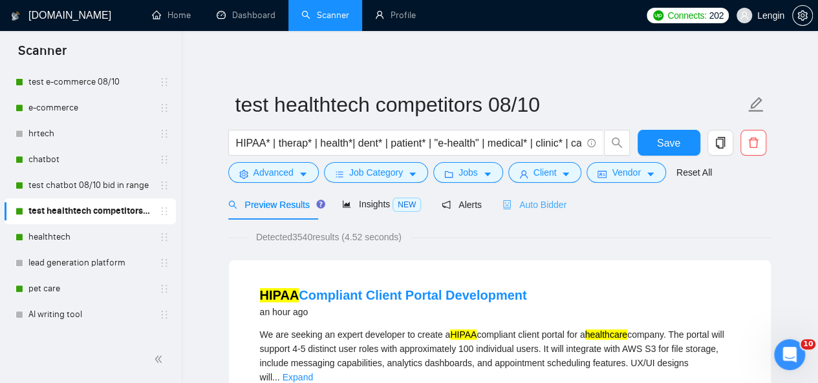
click at [535, 212] on div "Auto Bidder" at bounding box center [534, 204] width 64 height 30
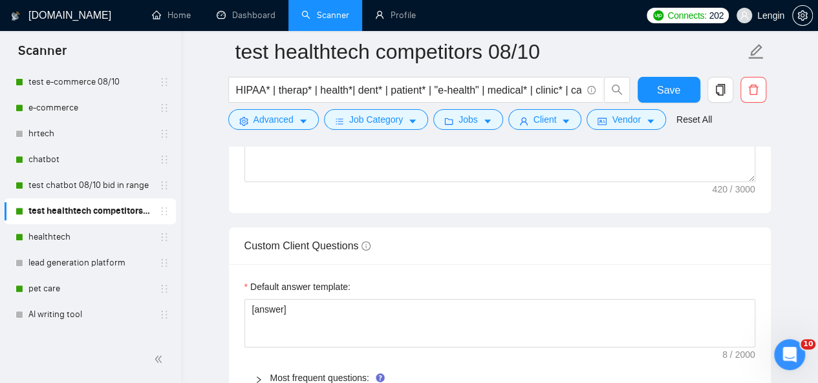
scroll to position [2109, 0]
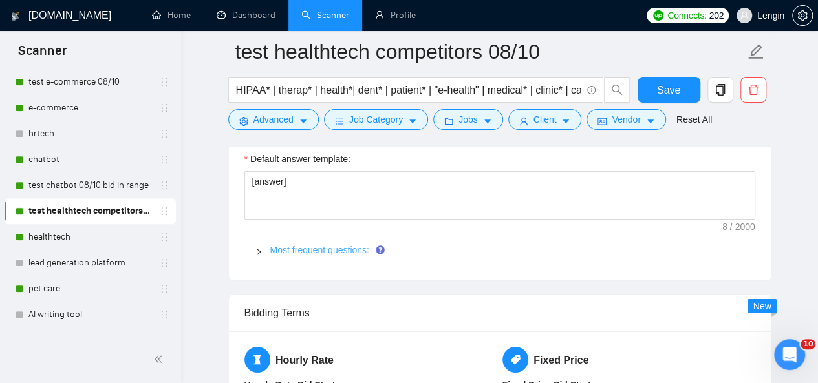
click at [336, 248] on link "Most frequent questions:" at bounding box center [319, 250] width 99 height 10
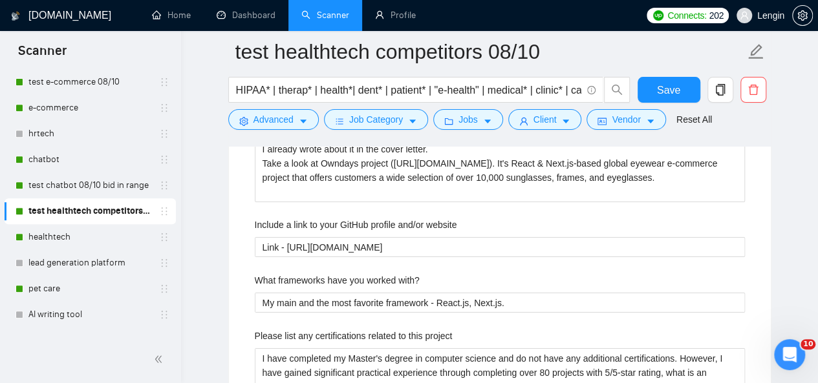
scroll to position [2192, 0]
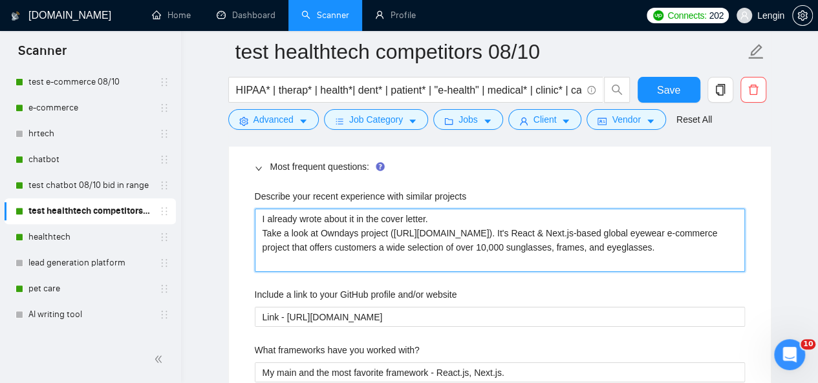
click at [379, 245] on projects "I already wrote about it in the cover letter. Take a look at Owndays project ([…" at bounding box center [500, 240] width 490 height 63
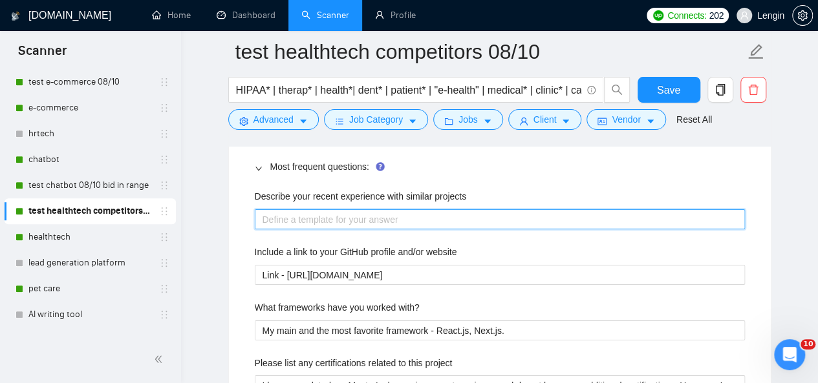
paste projects "I already wrote about it in the cover letter. Take a look at RevUp project ([UR…"
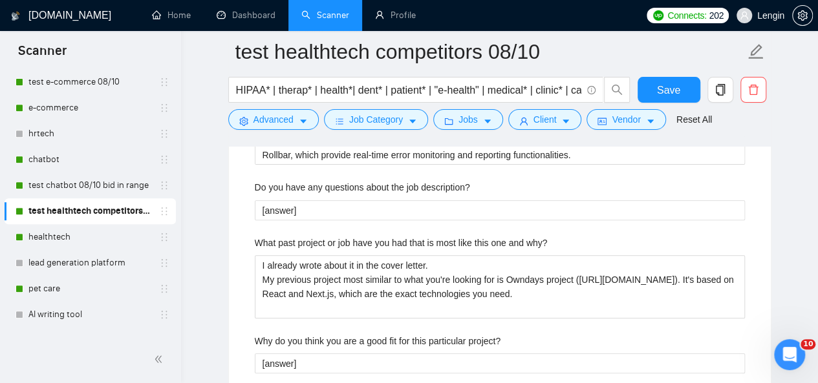
scroll to position [2571, 0]
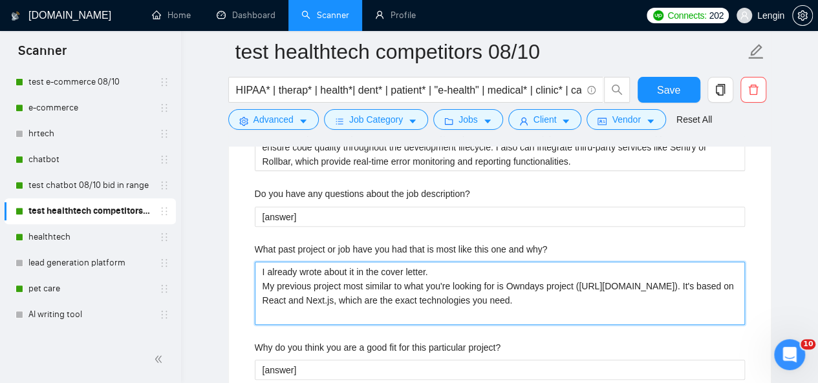
click at [383, 269] on why\? "I already wrote about it in the cover letter. My previous project most similar …" at bounding box center [500, 293] width 490 height 63
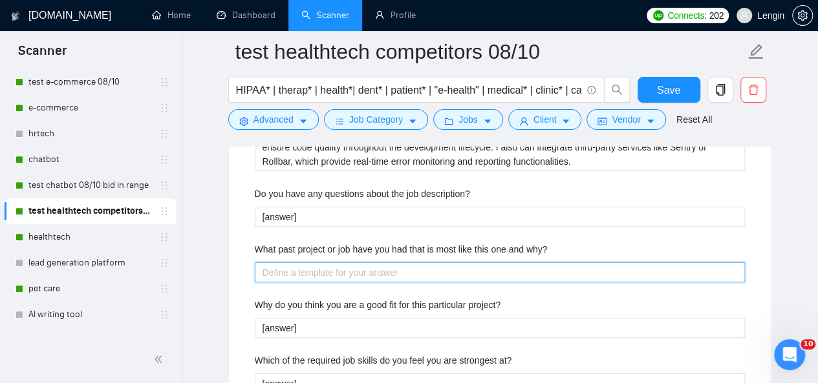
paste why\? "I already wrote about it in the cover letter. My previous project most similar …"
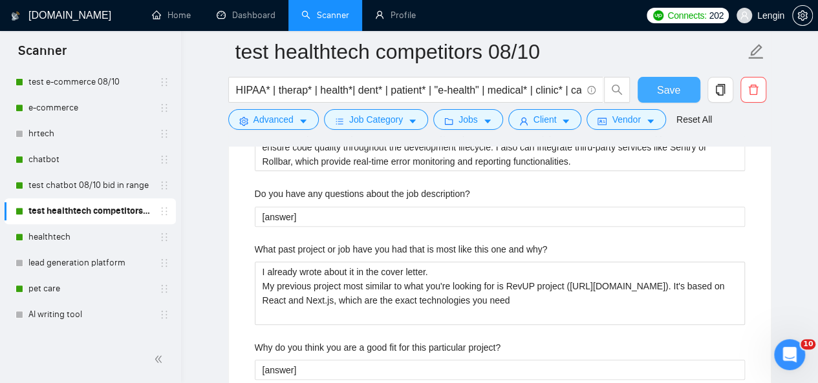
click at [683, 85] on button "Save" at bounding box center [668, 90] width 63 height 26
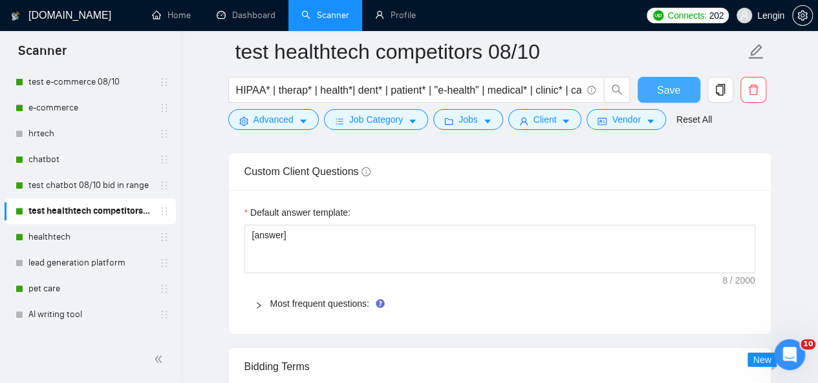
scroll to position [2054, 0]
click at [319, 302] on link "Most frequent questions:" at bounding box center [319, 304] width 99 height 10
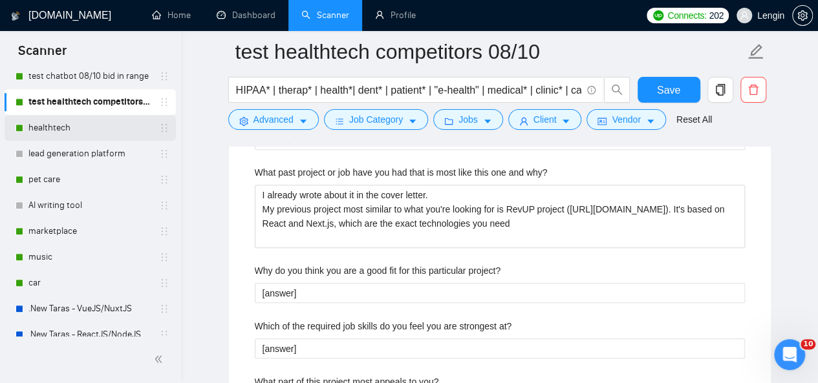
scroll to position [406, 0]
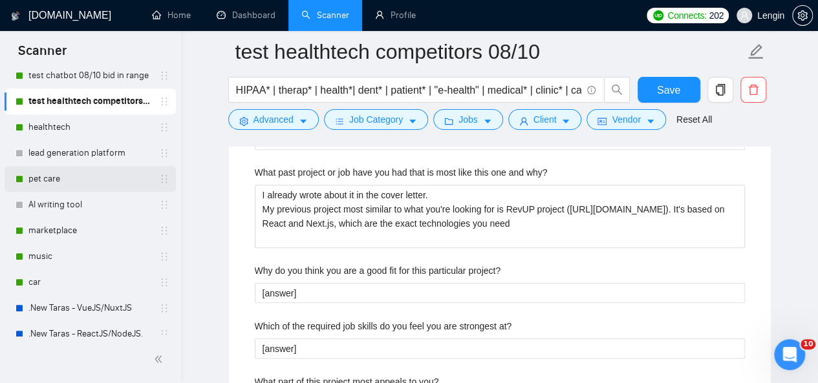
click at [99, 178] on link "pet care" at bounding box center [89, 179] width 123 height 26
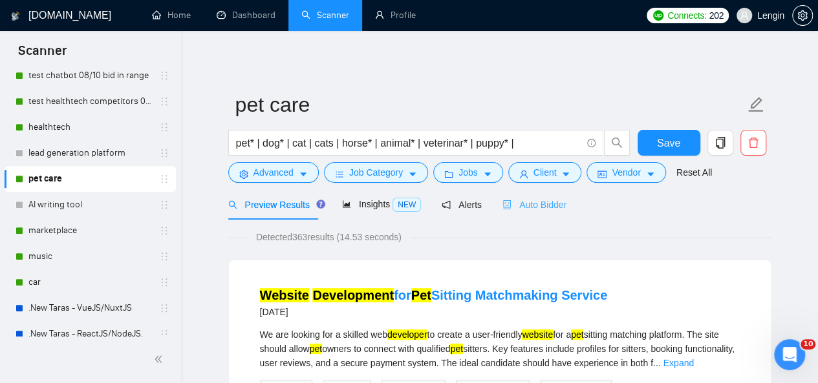
click at [533, 213] on div "Auto Bidder" at bounding box center [534, 204] width 64 height 30
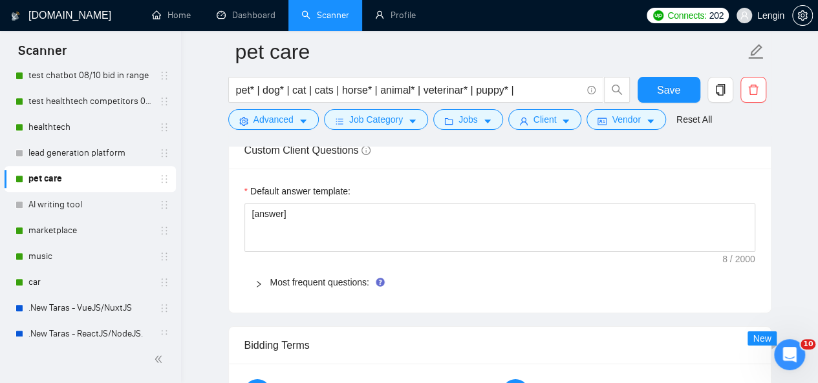
scroll to position [2012, 0]
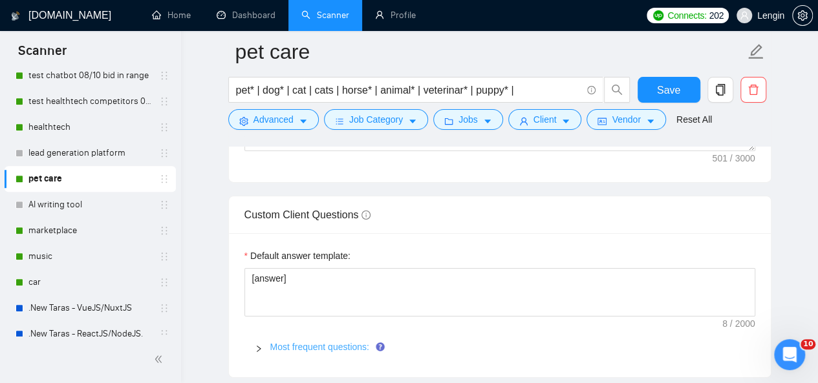
click at [340, 343] on link "Most frequent questions:" at bounding box center [319, 347] width 99 height 10
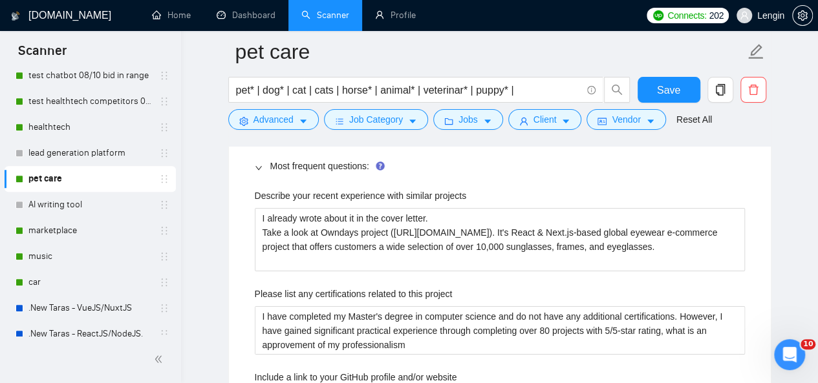
scroll to position [2194, 0]
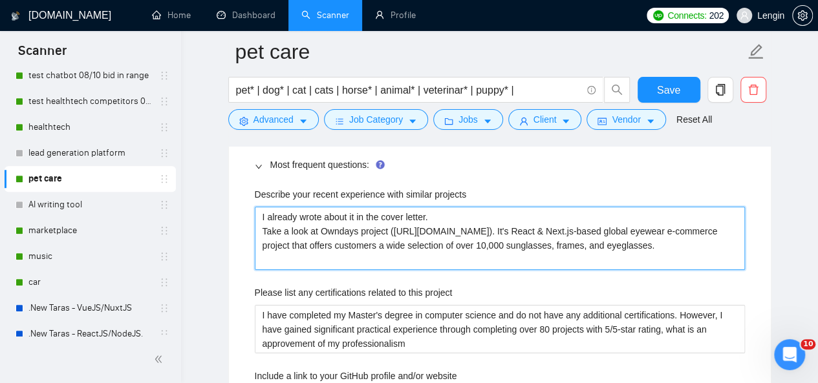
click at [384, 223] on projects "I already wrote about it in the cover letter. Take a look at Owndays project ([…" at bounding box center [500, 238] width 490 height 63
paste projects "Pets"
drag, startPoint x: 684, startPoint y: 226, endPoint x: 379, endPoint y: 220, distance: 305.2
click at [379, 220] on projects "I already wrote about it in the cover letter. Take a look at Pets project ([URL…" at bounding box center [500, 238] width 490 height 63
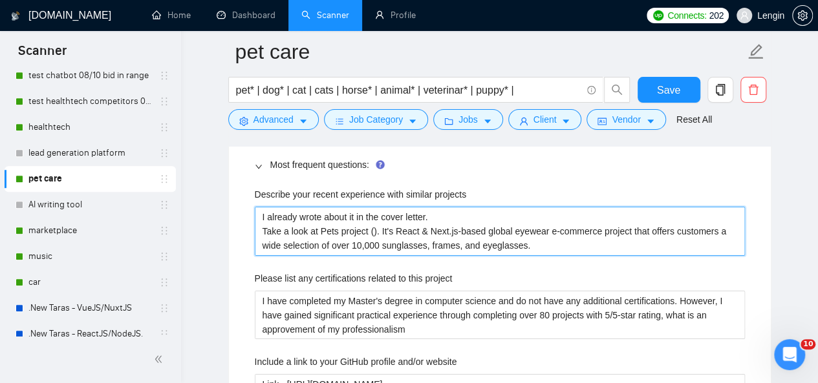
paste projects "[URL][DOMAIN_NAME]"
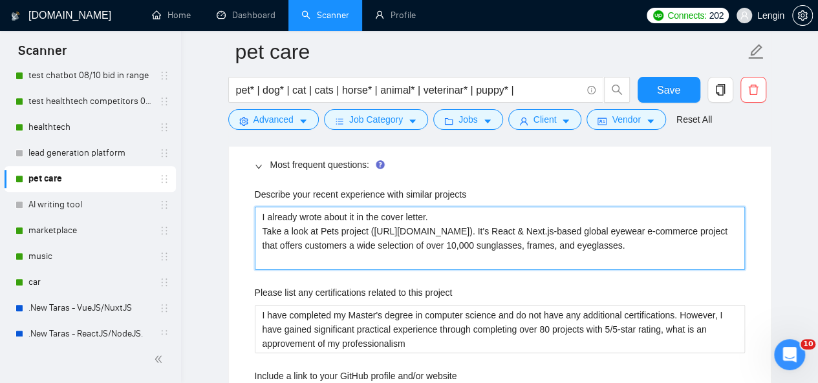
drag, startPoint x: 442, startPoint y: 251, endPoint x: 270, endPoint y: 248, distance: 172.0
click at [270, 248] on projects "I already wrote about it in the cover letter. Take a look at Pets project ([URL…" at bounding box center [500, 238] width 490 height 63
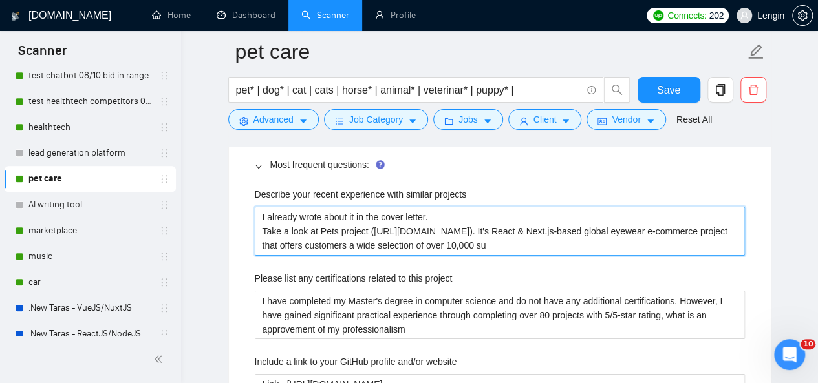
drag, startPoint x: 734, startPoint y: 236, endPoint x: 221, endPoint y: 271, distance: 514.4
click at [221, 271] on main "pet care pet* | dog* | cat | cats | horse* | animal* | veterinar* | puppy* | Sa…" at bounding box center [499, 214] width 595 height 4712
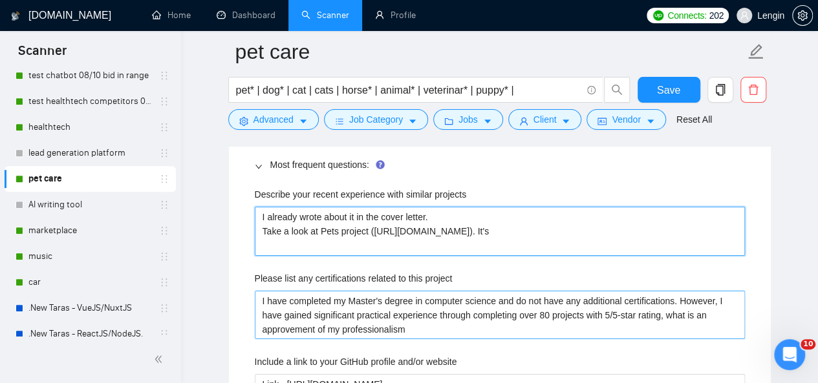
paste projects "a project with a huge mission to help find lost pets"
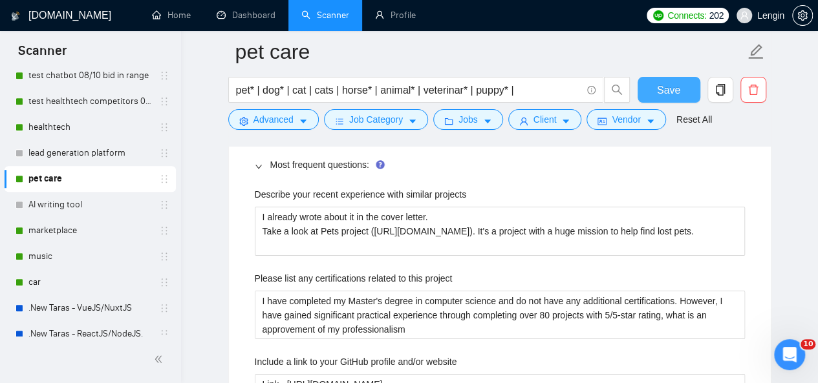
click at [661, 87] on span "Save" at bounding box center [668, 90] width 23 height 16
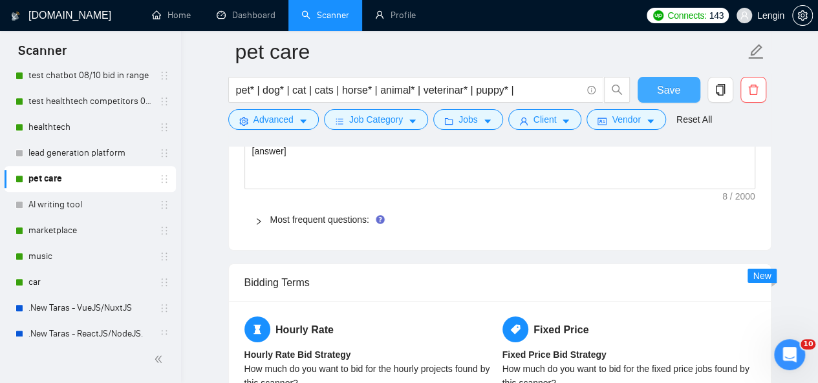
scroll to position [2138, 0]
click at [333, 215] on link "Most frequent questions:" at bounding box center [319, 220] width 99 height 10
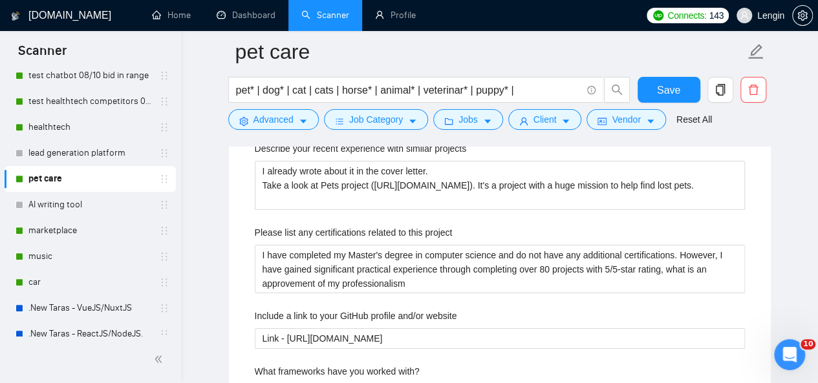
scroll to position [2239, 0]
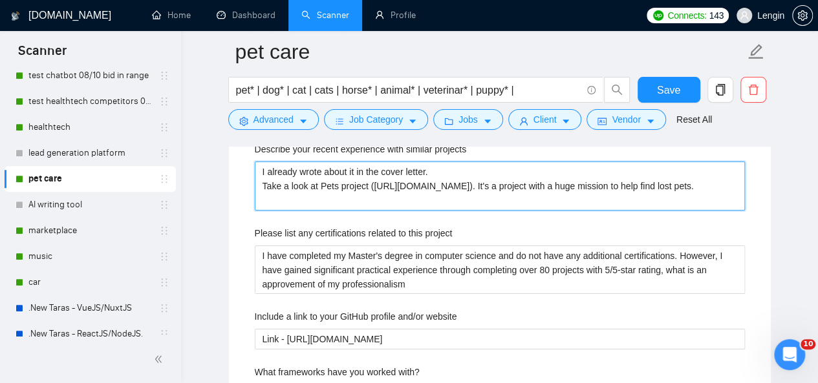
drag, startPoint x: 320, startPoint y: 179, endPoint x: 481, endPoint y: 191, distance: 161.4
click at [481, 191] on projects "I already wrote about it in the cover letter. Take a look at Pets project ([URL…" at bounding box center [500, 186] width 490 height 48
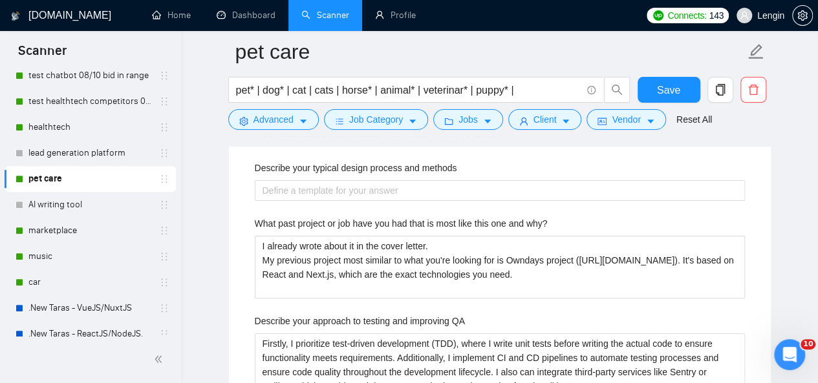
scroll to position [2535, 0]
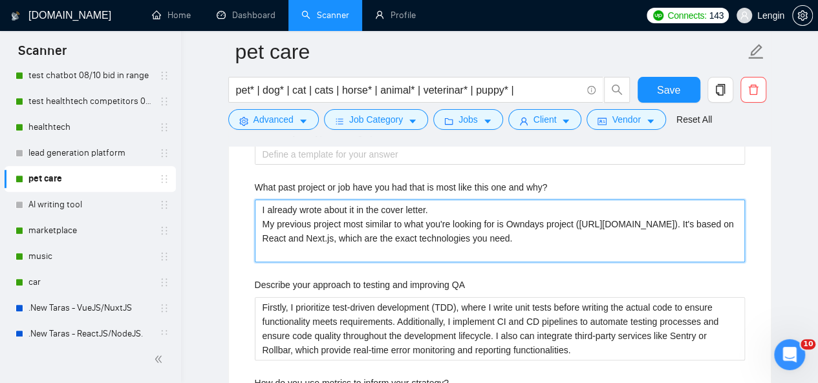
drag, startPoint x: 411, startPoint y: 246, endPoint x: 509, endPoint y: 218, distance: 101.3
click at [509, 218] on why\? "I already wrote about it in the cover letter. My previous project most similar …" at bounding box center [500, 231] width 490 height 63
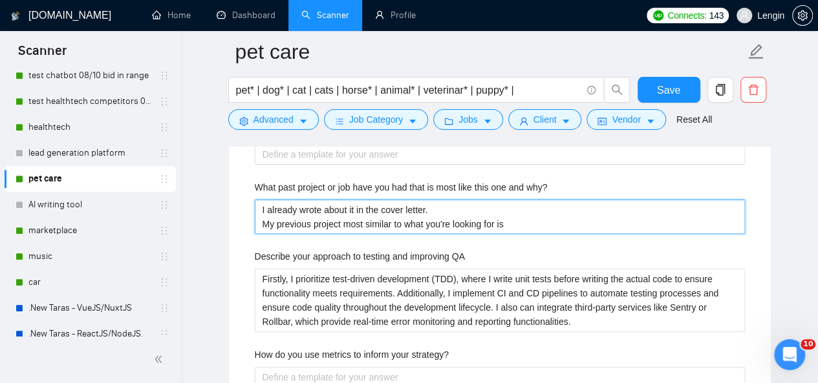
paste why\? "Pets project ([URL][DOMAIN_NAME]). It's a project with a huge mission to help f…"
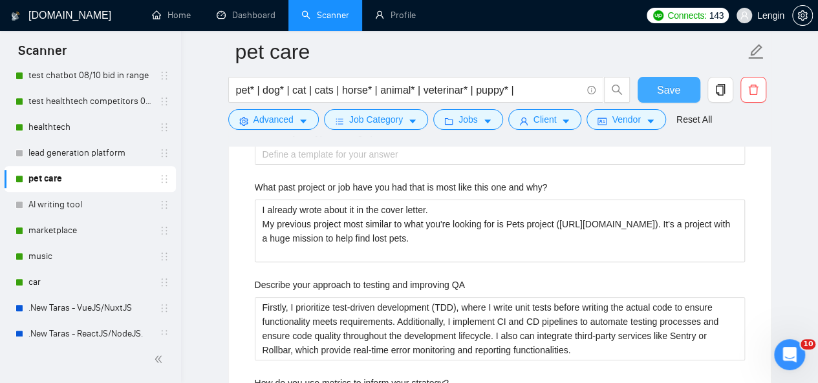
click at [672, 86] on span "Save" at bounding box center [668, 90] width 23 height 16
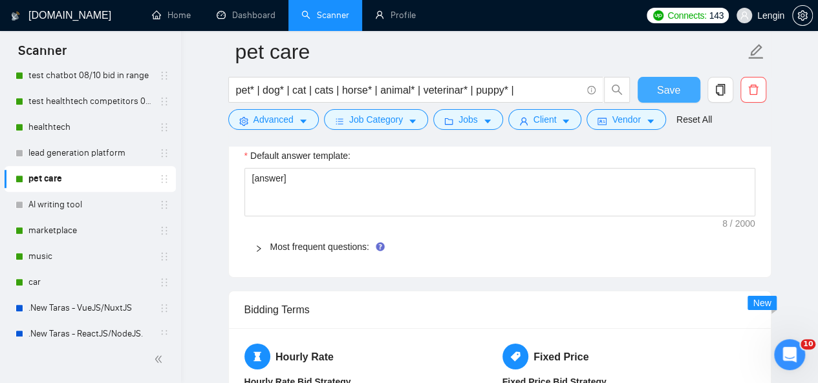
scroll to position [2111, 0]
click at [344, 245] on link "Most frequent questions:" at bounding box center [319, 247] width 99 height 10
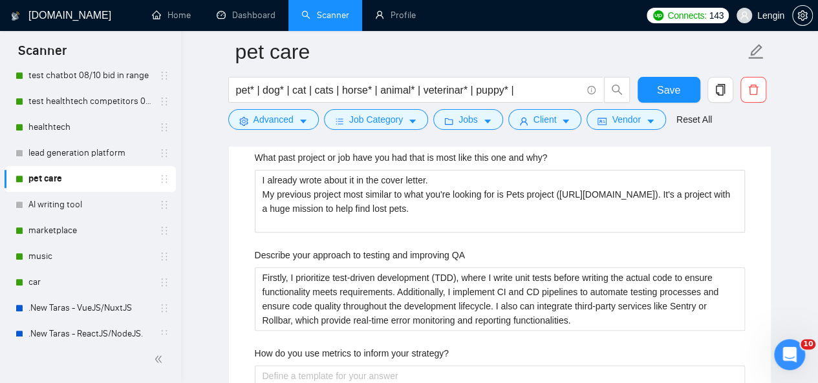
scroll to position [2597, 0]
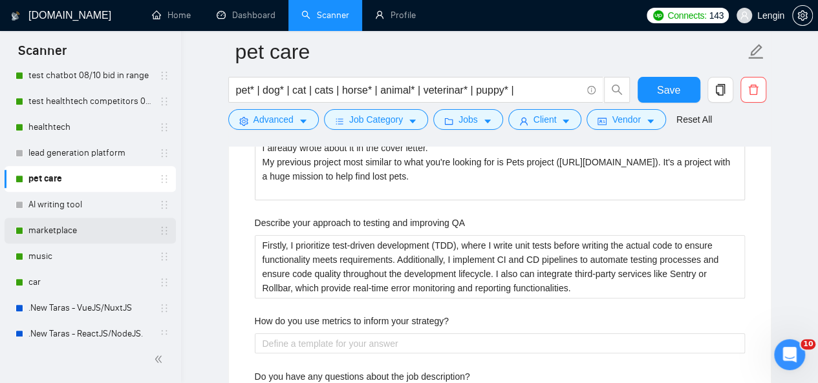
click at [76, 228] on link "marketplace" at bounding box center [89, 231] width 123 height 26
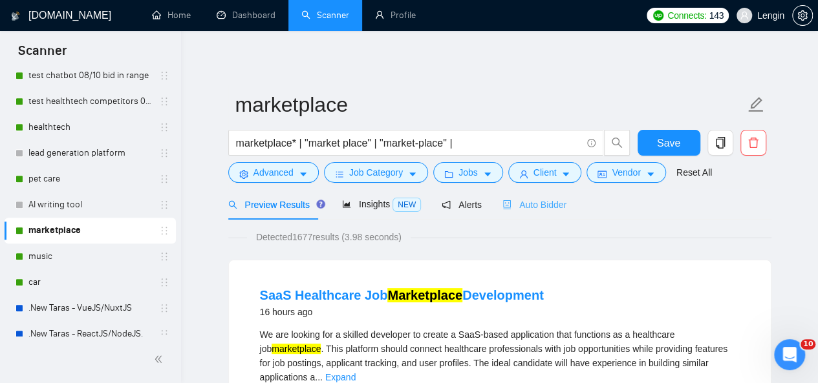
click at [521, 215] on div "Auto Bidder" at bounding box center [534, 204] width 64 height 30
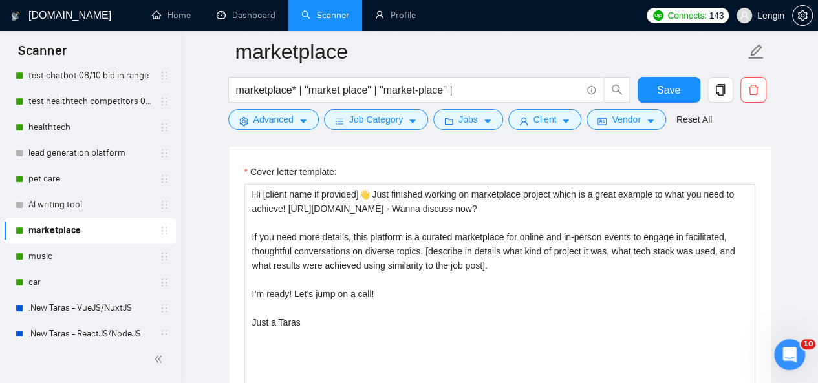
scroll to position [1716, 0]
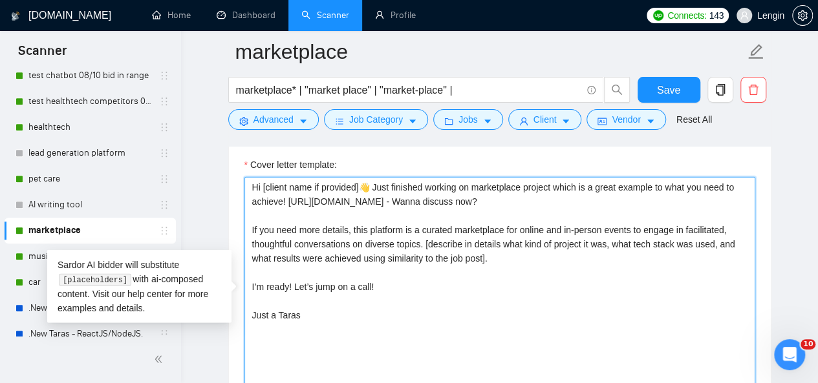
drag, startPoint x: 636, startPoint y: 175, endPoint x: 287, endPoint y: 176, distance: 349.1
click at [287, 177] on textarea "Hi [client name if provided]👋 Just finished working on marketplace project whic…" at bounding box center [499, 322] width 511 height 291
click at [428, 275] on textarea "Hi [client name if provided]👋 Just finished working on marketplace project whic…" at bounding box center [499, 322] width 511 height 291
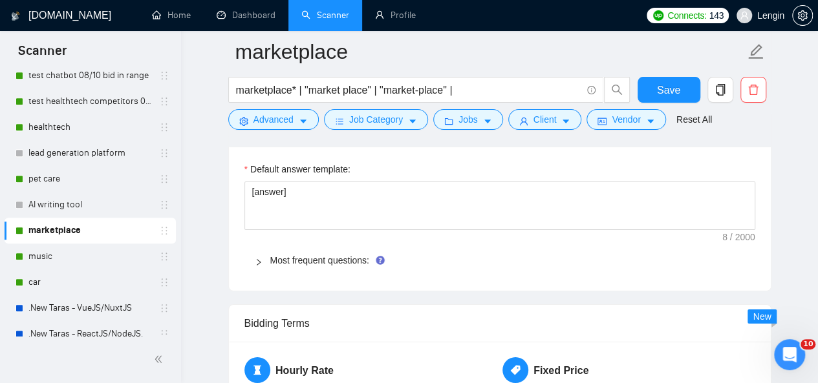
scroll to position [2116, 0]
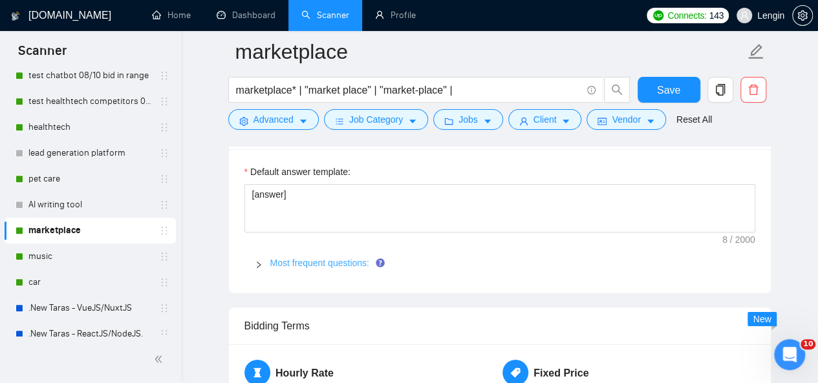
click at [345, 258] on link "Most frequent questions:" at bounding box center [319, 263] width 99 height 10
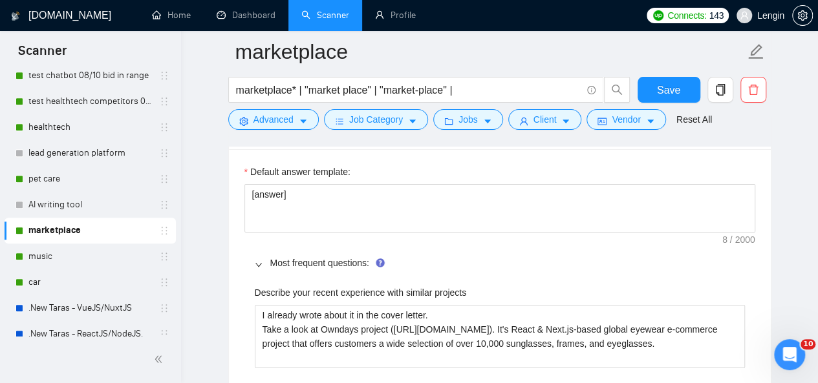
scroll to position [2212, 0]
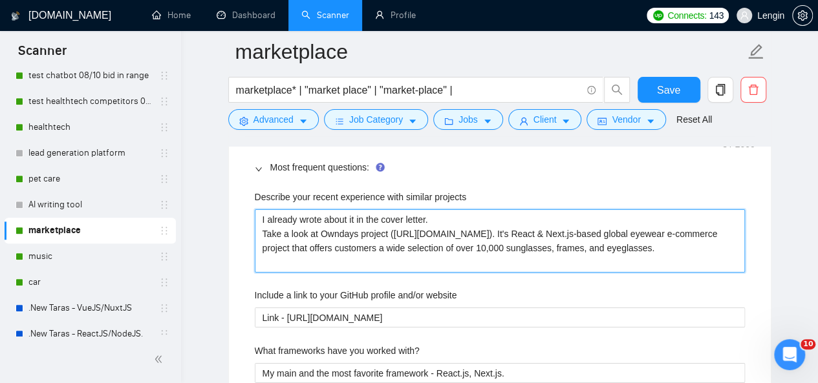
drag, startPoint x: 705, startPoint y: 207, endPoint x: 396, endPoint y: 209, distance: 309.0
click at [396, 209] on projects "I already wrote about it in the cover letter. Take a look at Owndays project ([…" at bounding box center [500, 240] width 490 height 63
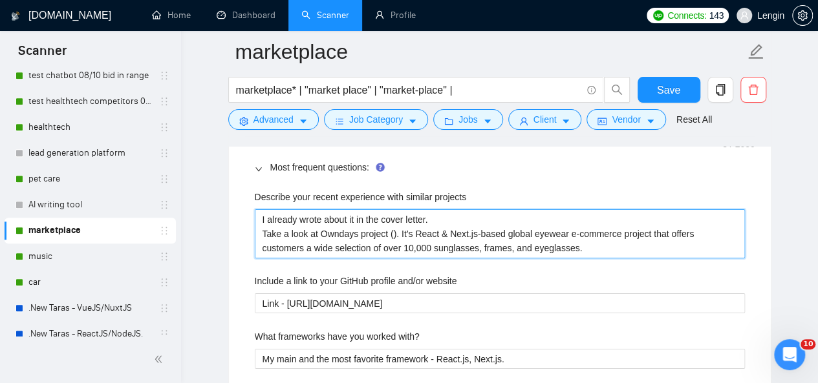
paste projects "[URL][DOMAIN_NAME]"
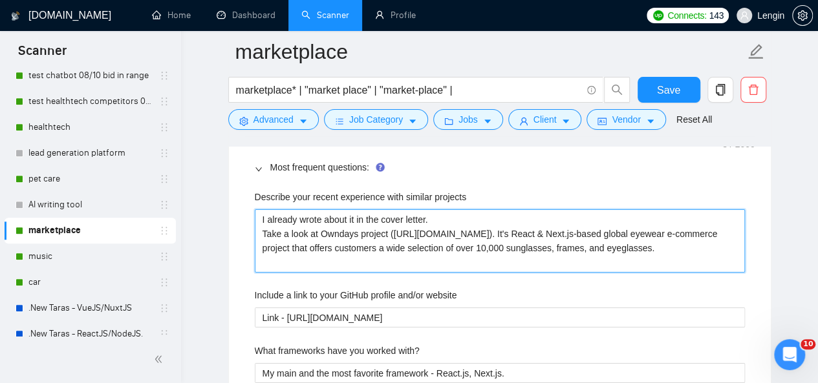
drag, startPoint x: 515, startPoint y: 239, endPoint x: 378, endPoint y: 220, distance: 138.3
click at [378, 220] on projects "I already wrote about it in the cover letter. Take a look at Owndays project ([…" at bounding box center [500, 240] width 490 height 63
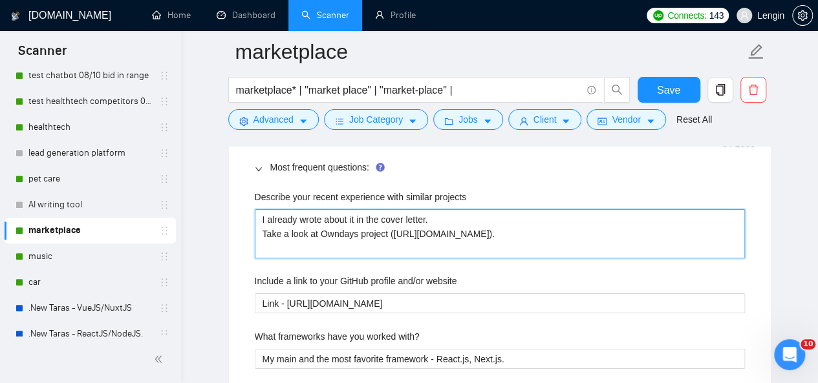
click at [358, 209] on projects "I already wrote about it in the cover letter. Take a look at Owndays project ([…" at bounding box center [500, 233] width 490 height 48
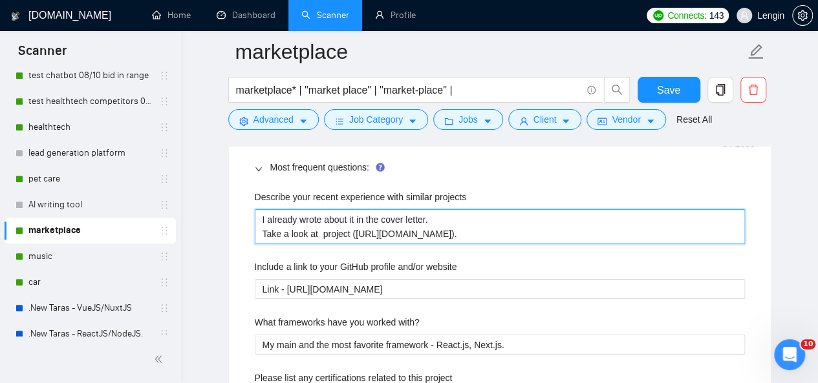
paste projects "Interintellect"
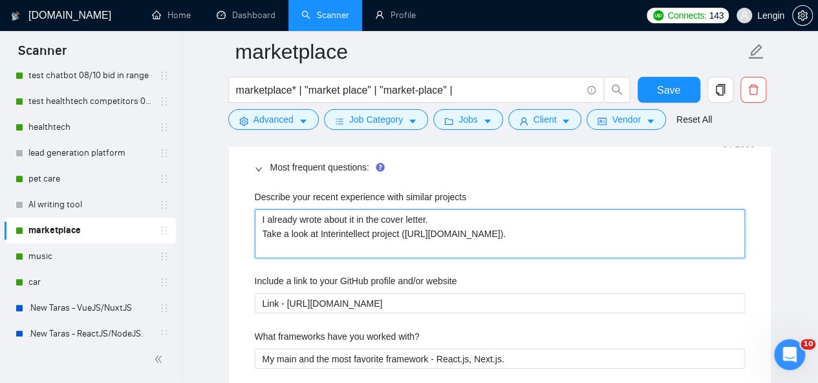
click at [387, 220] on projects "I already wrote about it in the cover letter. Take a look at Interintellect pro…" at bounding box center [500, 233] width 490 height 48
paste projects "is a curated marketplace for high‑quality intellectual salons - online and in‑p…"
click at [378, 219] on projects "I already wrote about it in the cover letter. Take a look at Interintellect pro…" at bounding box center [500, 233] width 490 height 48
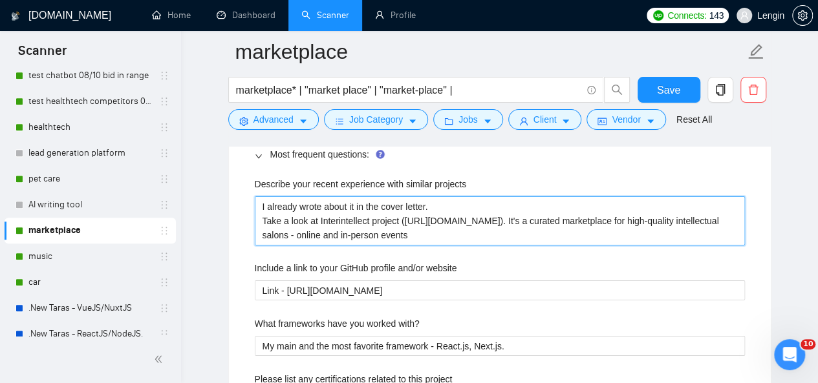
drag, startPoint x: 741, startPoint y: 208, endPoint x: 318, endPoint y: 199, distance: 422.9
click at [318, 199] on projects "I already wrote about it in the cover letter. Take a look at Interintellect pro…" at bounding box center [500, 221] width 490 height 48
click at [406, 197] on projects "I already wrote about it in the cover letter. Take a look at Interintellect pro…" at bounding box center [500, 221] width 490 height 48
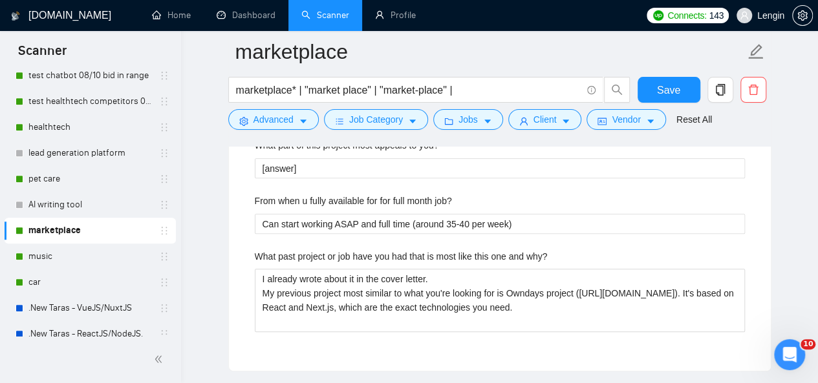
scroll to position [2848, 0]
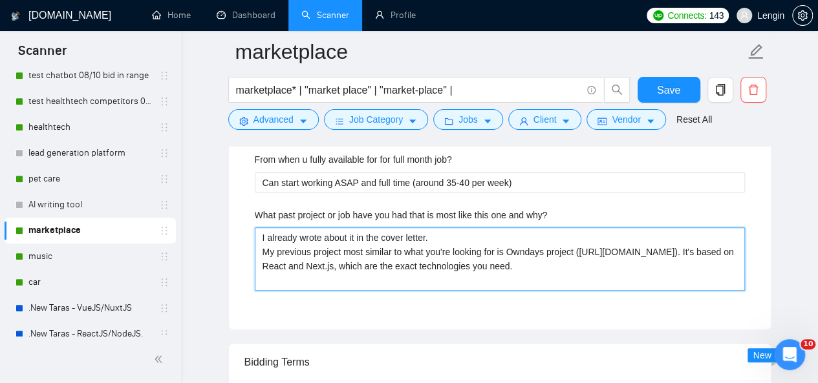
drag, startPoint x: 412, startPoint y: 257, endPoint x: 522, endPoint y: 224, distance: 114.9
click at [522, 228] on why\? "I already wrote about it in the cover letter. My previous project most similar …" at bounding box center [500, 259] width 490 height 63
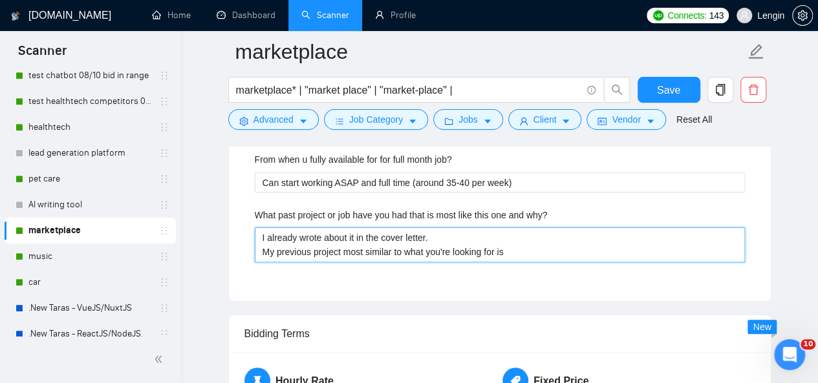
paste why\? "Interintellect project ([URL][DOMAIN_NAME]). It's a curated marketplace for hig…"
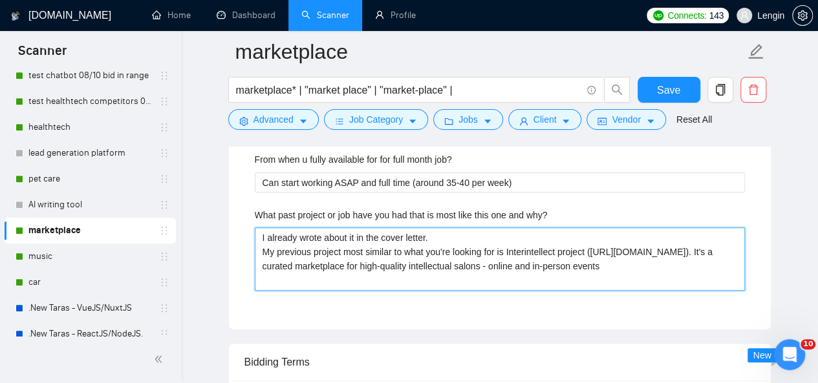
drag, startPoint x: 624, startPoint y: 233, endPoint x: 578, endPoint y: 250, distance: 48.9
click at [578, 250] on why\? "I already wrote about it in the cover letter. My previous project most similar …" at bounding box center [500, 259] width 490 height 63
click at [587, 258] on why\? "I already wrote about it in the cover letter. My previous project most similar …" at bounding box center [500, 259] width 490 height 63
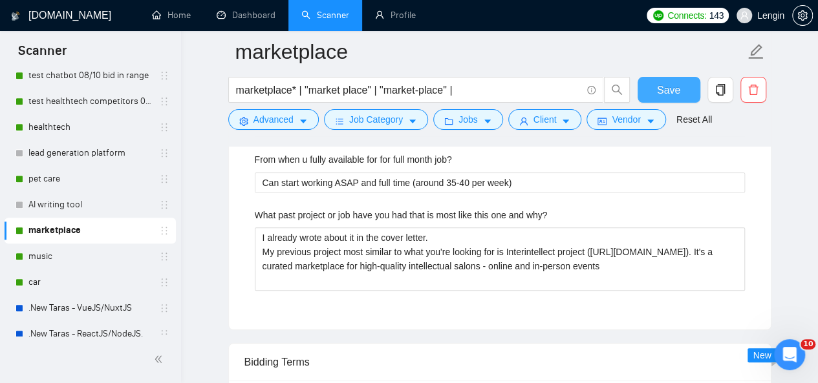
click at [662, 85] on span "Save" at bounding box center [668, 90] width 23 height 16
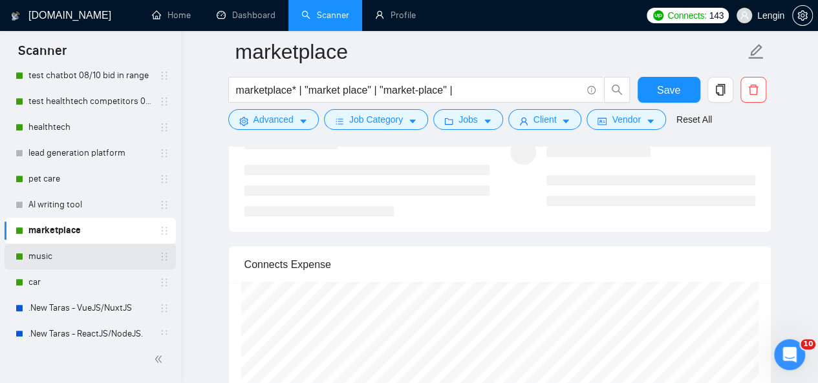
click at [90, 260] on link "music" at bounding box center [89, 257] width 123 height 26
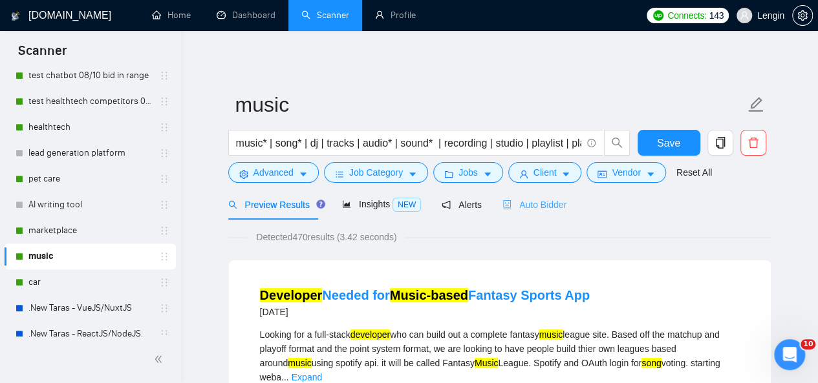
click at [525, 213] on div "Auto Bidder" at bounding box center [534, 204] width 64 height 30
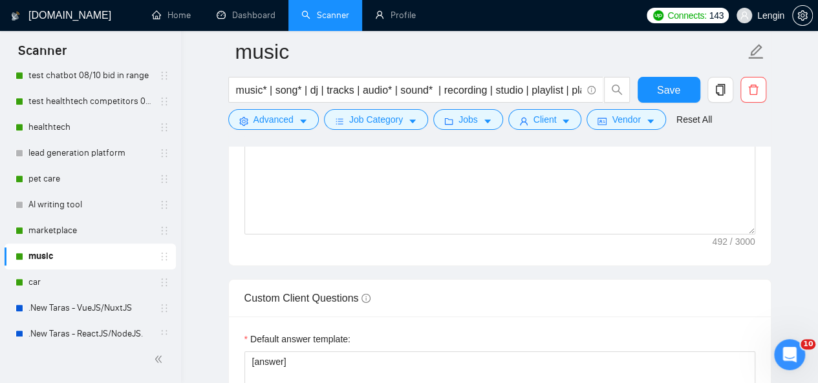
scroll to position [2110, 0]
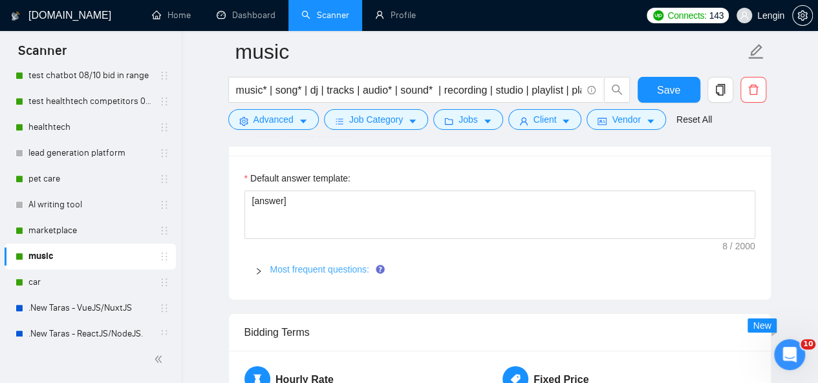
click at [339, 268] on link "Most frequent questions:" at bounding box center [319, 269] width 99 height 10
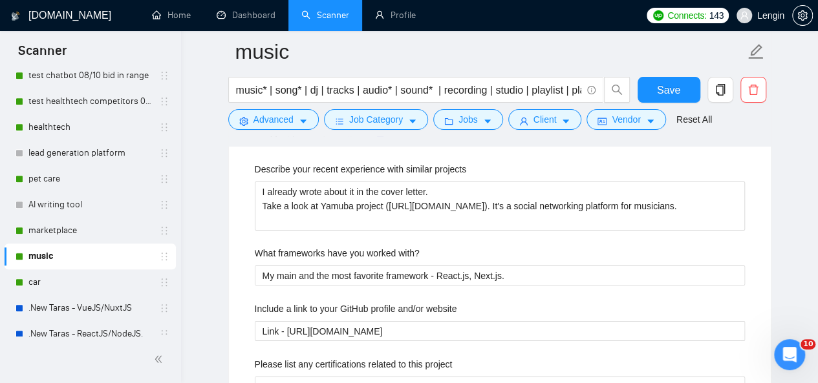
scroll to position [2240, 0]
click at [50, 275] on link "car" at bounding box center [89, 283] width 123 height 26
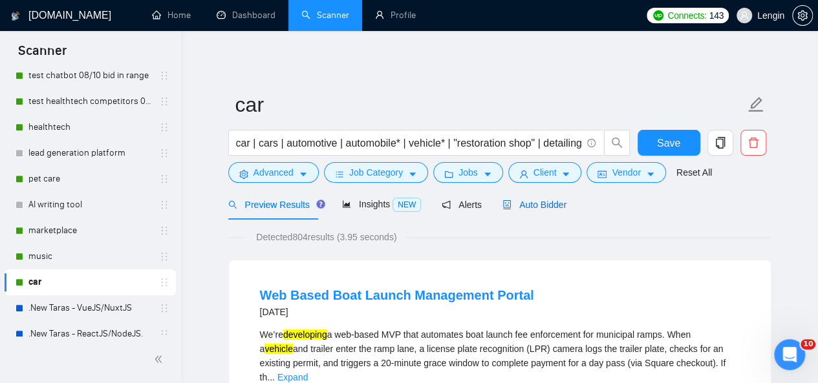
click at [505, 209] on span "Auto Bidder" at bounding box center [534, 205] width 64 height 10
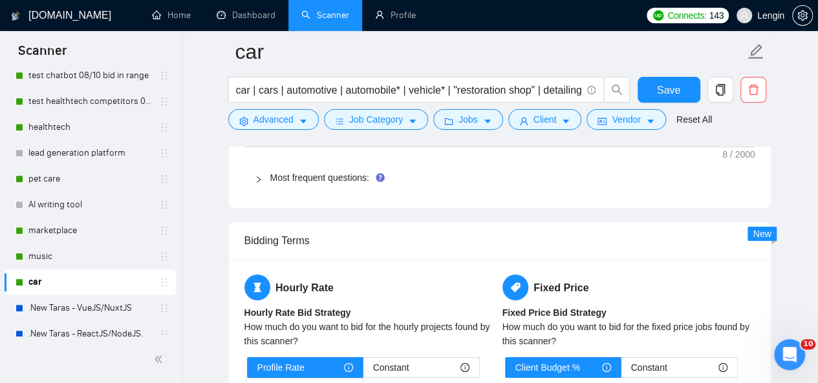
scroll to position [2127, 0]
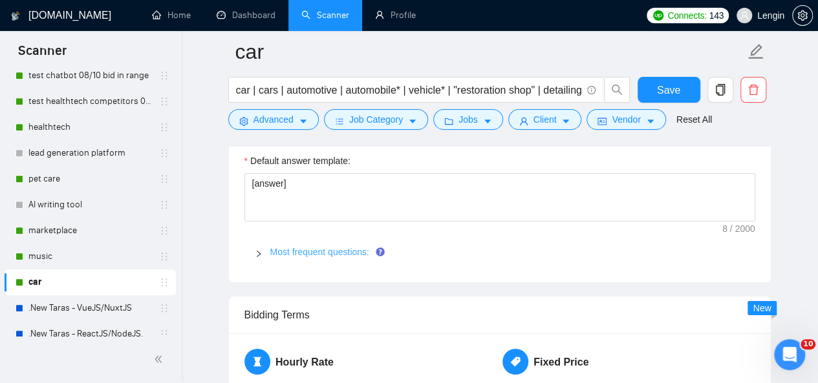
click at [335, 249] on link "Most frequent questions:" at bounding box center [319, 252] width 99 height 10
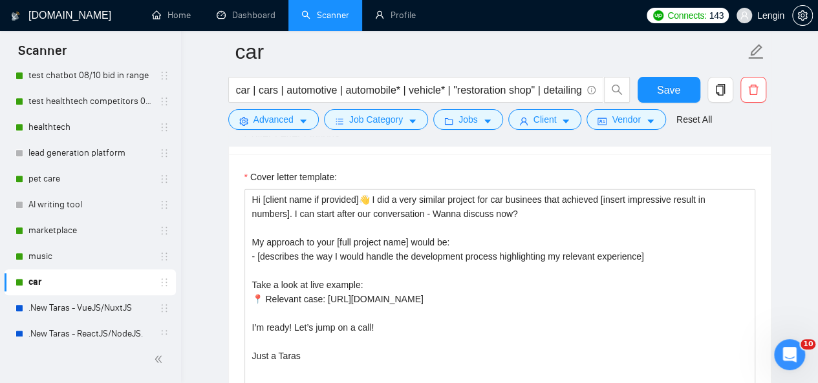
scroll to position [1699, 0]
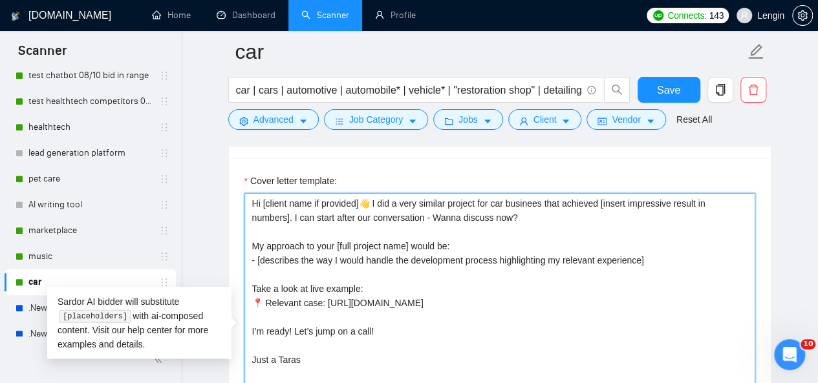
drag, startPoint x: 633, startPoint y: 299, endPoint x: 321, endPoint y: 298, distance: 312.2
click at [321, 298] on textarea "Hi [client name if provided]👋 I did a very similar project for car businees tha…" at bounding box center [499, 338] width 511 height 291
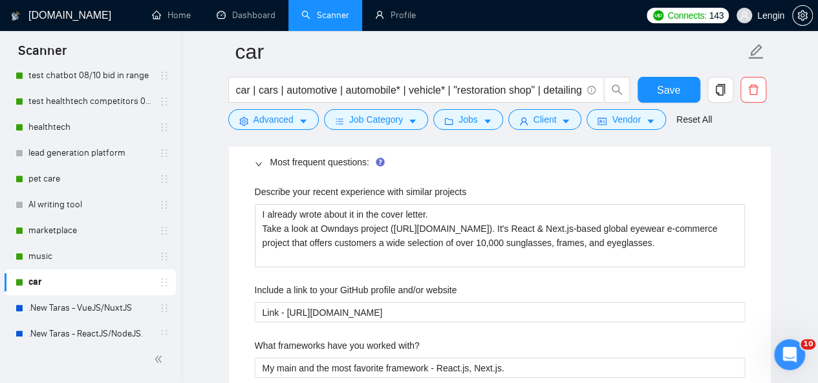
scroll to position [2217, 0]
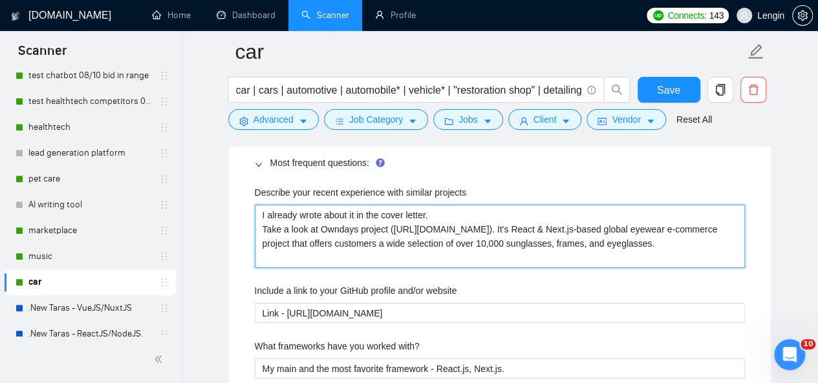
drag, startPoint x: 703, startPoint y: 224, endPoint x: 406, endPoint y: 226, distance: 297.4
click at [406, 226] on projects "I already wrote about it in the cover letter. Take a look at Owndays project ([…" at bounding box center [500, 236] width 490 height 63
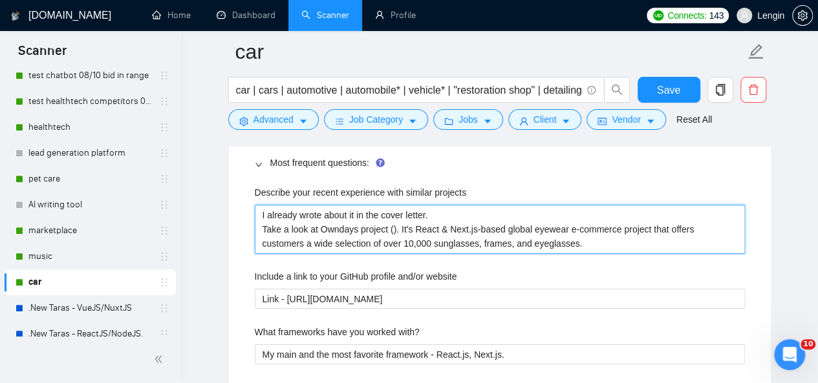
paste projects "[URL][DOMAIN_NAME]"
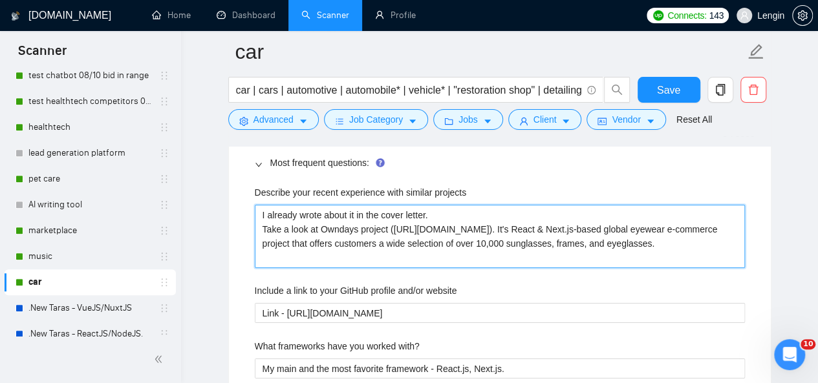
drag, startPoint x: 436, startPoint y: 251, endPoint x: 715, endPoint y: 219, distance: 280.5
click at [715, 219] on projects "I already wrote about it in the cover letter. Take a look at Owndays project ([…" at bounding box center [500, 236] width 490 height 63
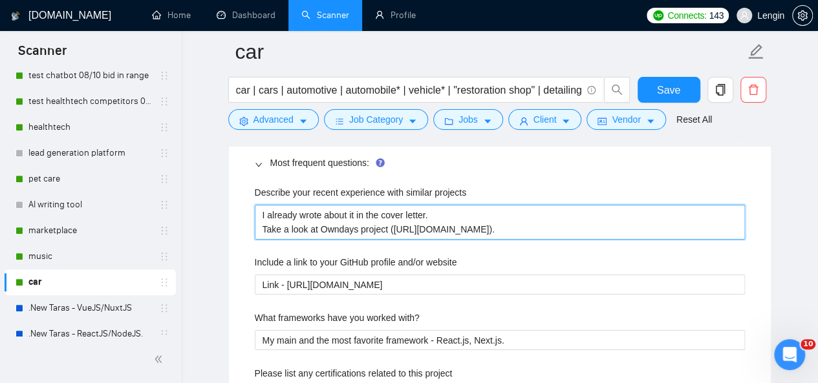
click at [341, 222] on projects "I already wrote about it in the cover letter. Take a look at Owndays project ([…" at bounding box center [500, 222] width 490 height 34
click at [711, 227] on projects "I already wrote about it in the cover letter. Take a look at project ([URL][DOM…" at bounding box center [500, 222] width 490 height 34
paste projects "- website that has Interactive Car Builder functionality and dynamic scrolling …"
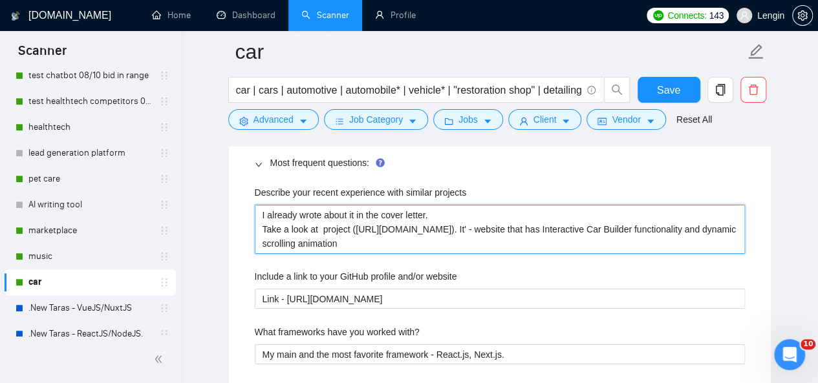
click at [694, 226] on projects "I already wrote about it in the cover letter. Take a look at project ([URL][DOM…" at bounding box center [500, 229] width 490 height 48
click at [320, 221] on projects "I already wrote about it in the cover letter. Take a look at project ([URL][DOM…" at bounding box center [500, 229] width 490 height 48
paste projects "Expedition Motor Company"
drag, startPoint x: 318, startPoint y: 224, endPoint x: 723, endPoint y: 246, distance: 405.9
click at [723, 246] on projects "I already wrote about it in the cover letter. Take a look at Expedition Motor C…" at bounding box center [500, 229] width 490 height 48
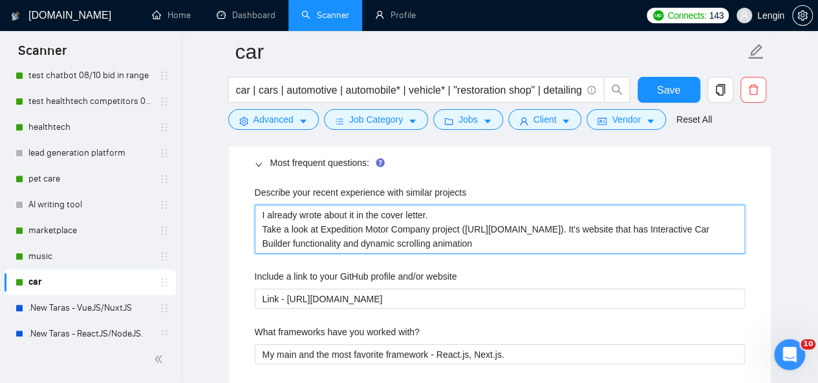
click at [478, 239] on projects "I already wrote about it in the cover letter. Take a look at Expedition Motor C…" at bounding box center [500, 229] width 490 height 48
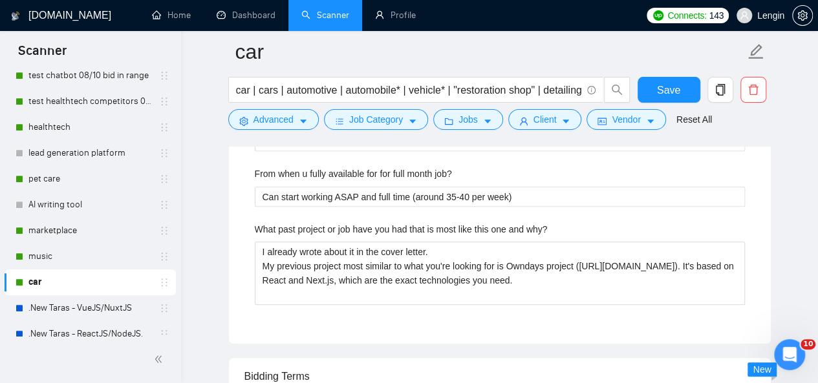
scroll to position [2880, 0]
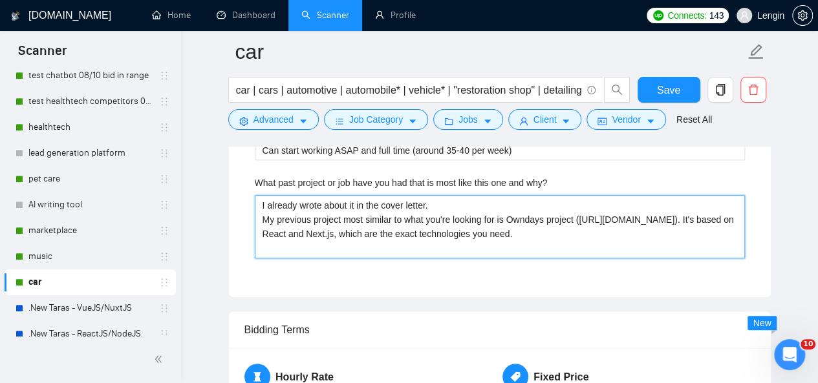
drag, startPoint x: 419, startPoint y: 242, endPoint x: 511, endPoint y: 215, distance: 96.5
click at [511, 215] on why\? "I already wrote about it in the cover letter. My previous project most similar …" at bounding box center [500, 226] width 490 height 63
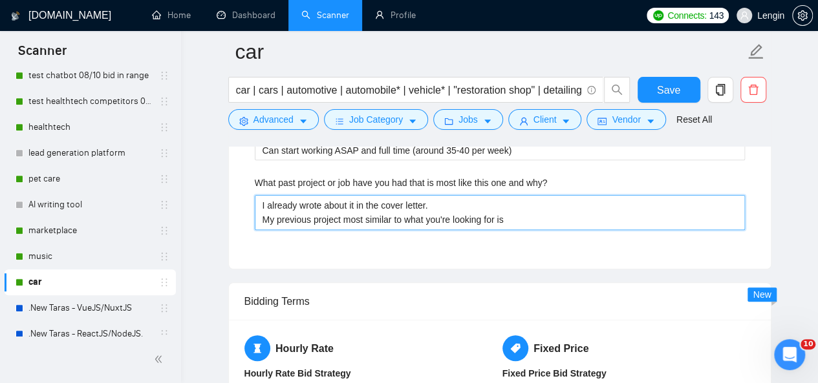
paste why\? "Expedition Motor Company project ([URL][DOMAIN_NAME]). It's website that has In…"
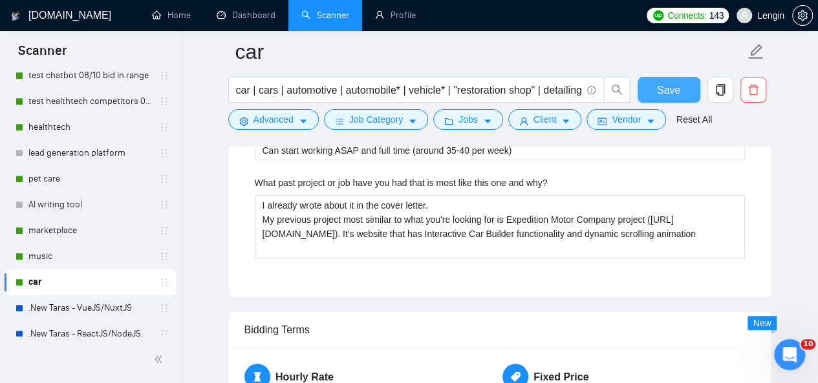
click at [675, 83] on span "Save" at bounding box center [668, 90] width 23 height 16
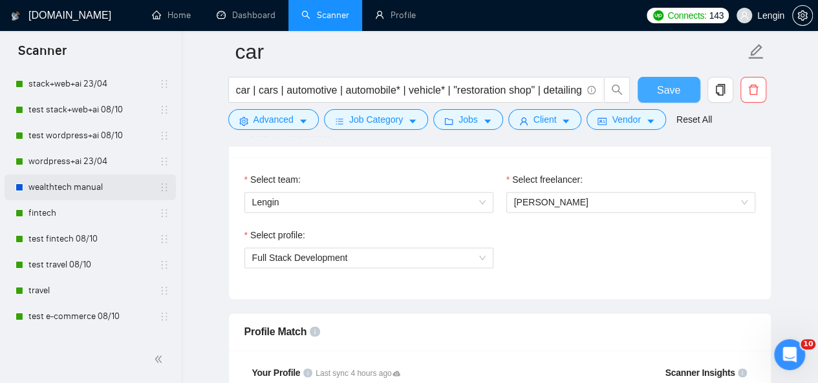
scroll to position [61, 0]
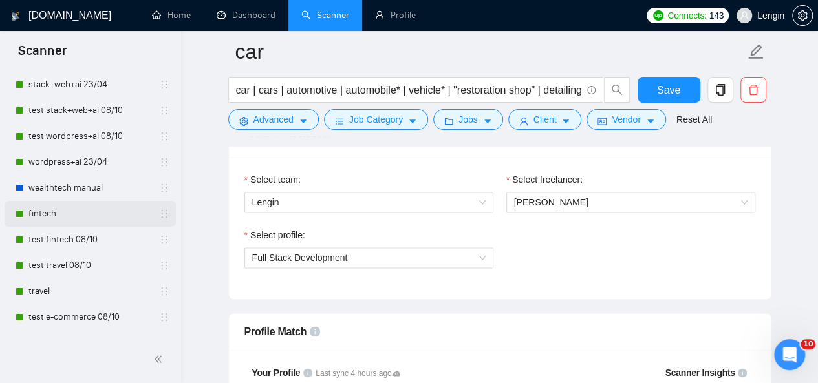
click at [65, 220] on link "fintech" at bounding box center [89, 214] width 123 height 26
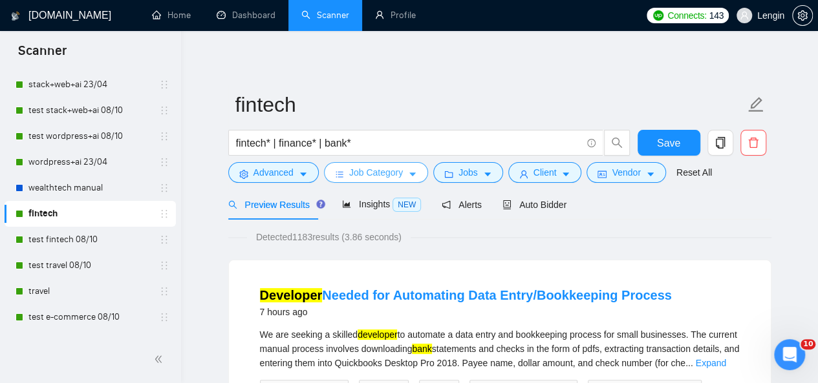
click at [408, 174] on icon "caret-down" at bounding box center [412, 174] width 9 height 9
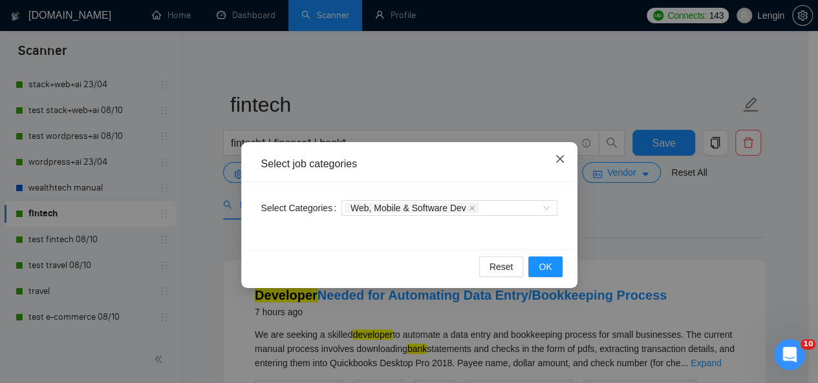
click at [561, 162] on icon "close" at bounding box center [560, 159] width 10 height 10
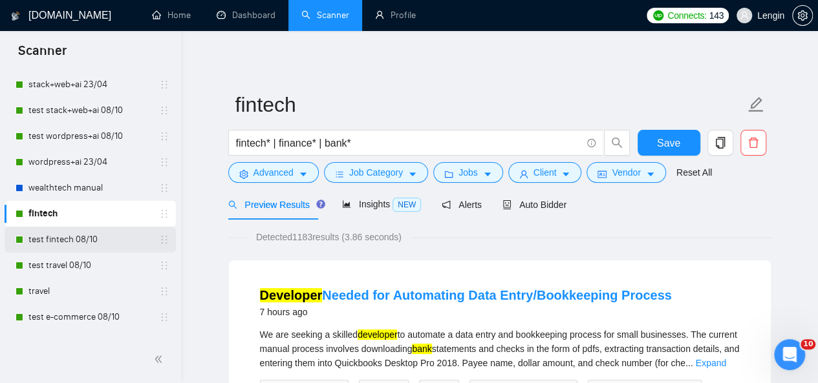
click at [91, 236] on link "test fintech 08/10" at bounding box center [89, 240] width 123 height 26
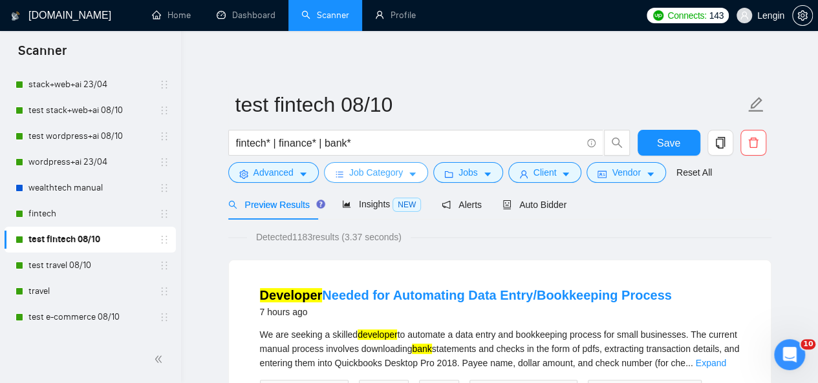
click at [384, 170] on span "Job Category" at bounding box center [376, 172] width 54 height 14
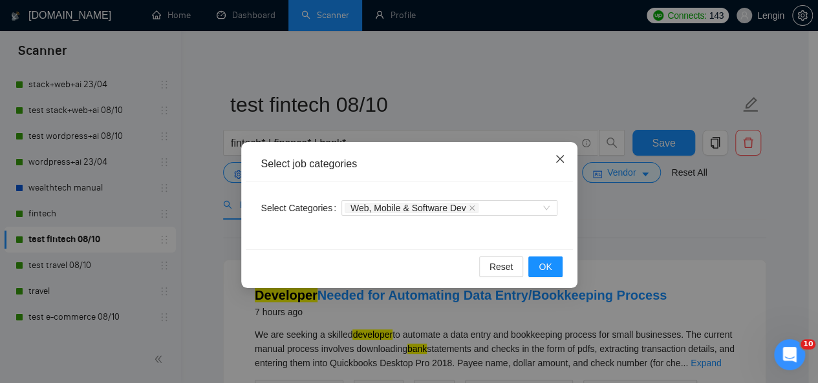
click at [564, 166] on span "Close" at bounding box center [559, 159] width 35 height 35
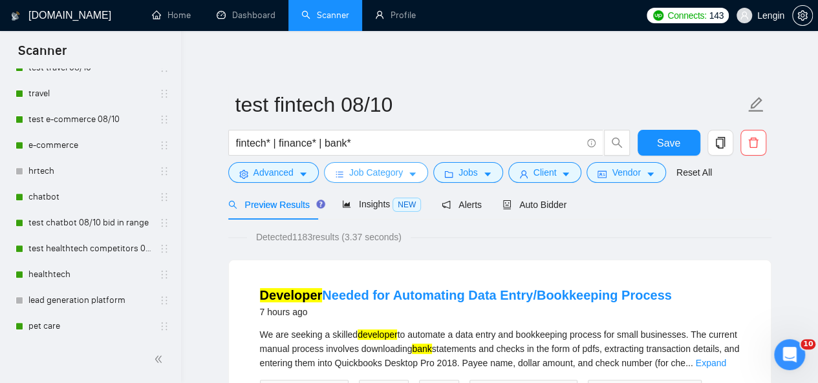
scroll to position [315, 0]
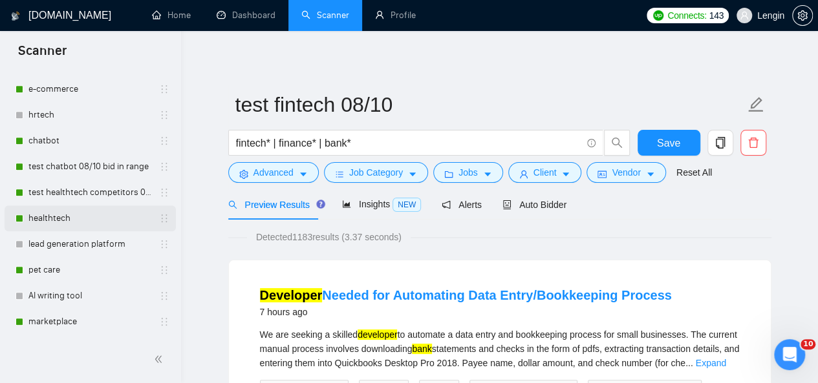
click at [59, 217] on link "healthtech" at bounding box center [89, 219] width 123 height 26
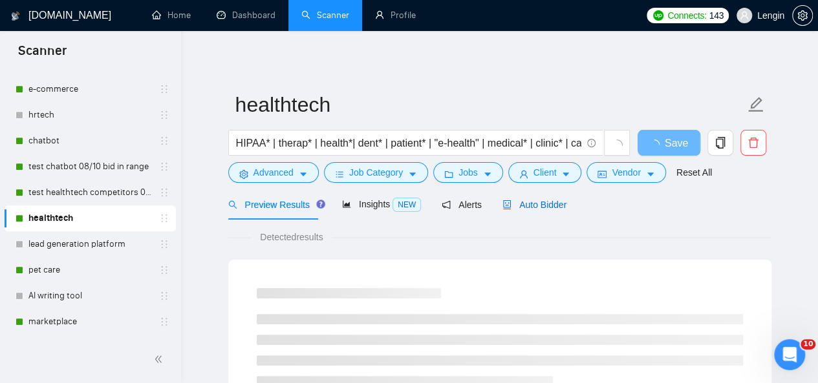
click at [522, 198] on div "Auto Bidder" at bounding box center [534, 205] width 64 height 14
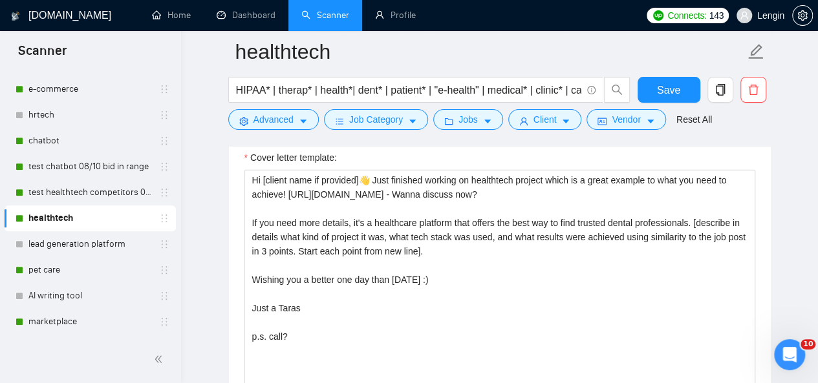
scroll to position [1709, 0]
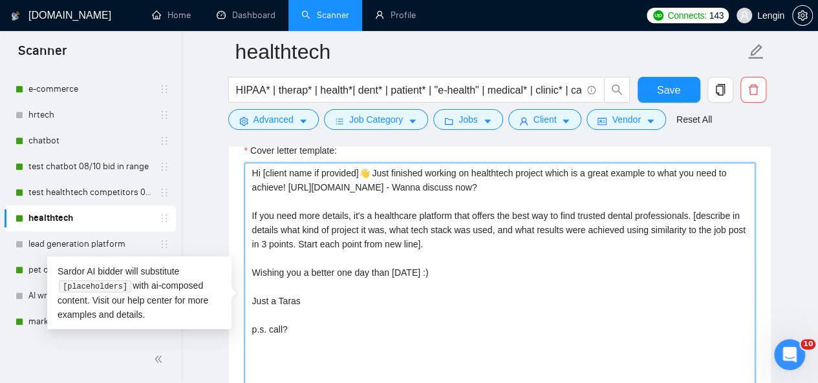
click at [397, 264] on textarea "Hi [client name if provided]👋 Just finished working on healthtech project which…" at bounding box center [499, 308] width 511 height 291
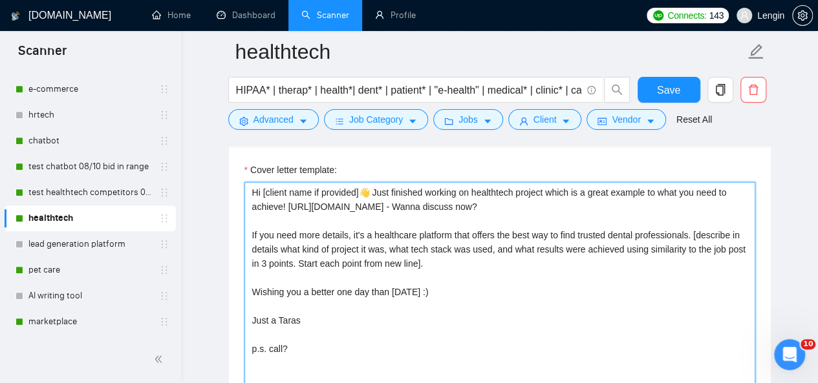
scroll to position [1689, 0]
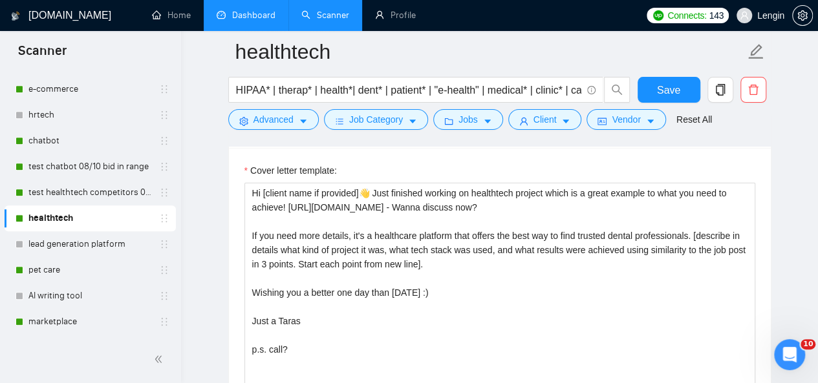
click at [251, 21] on link "Dashboard" at bounding box center [246, 15] width 59 height 11
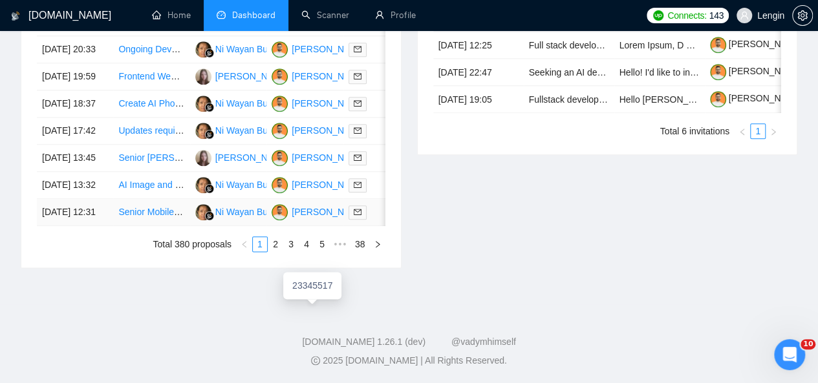
scroll to position [715, 0]
click at [279, 251] on link "2" at bounding box center [275, 244] width 14 height 14
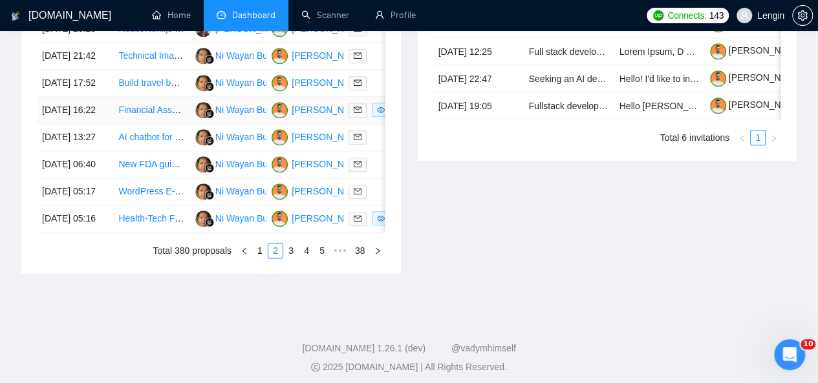
scroll to position [705, 0]
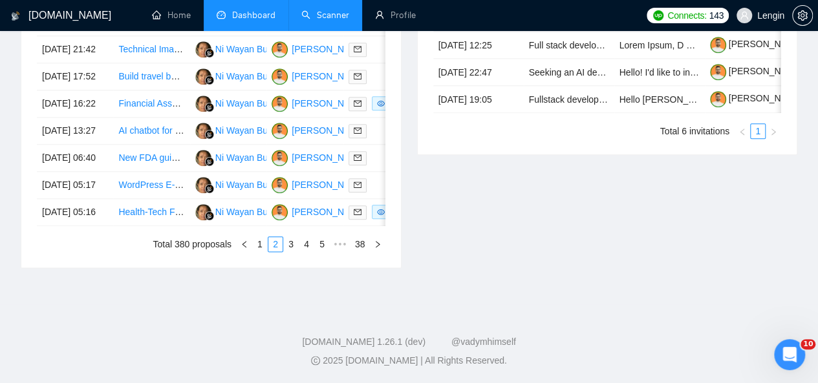
click at [349, 10] on link "Scanner" at bounding box center [325, 15] width 48 height 11
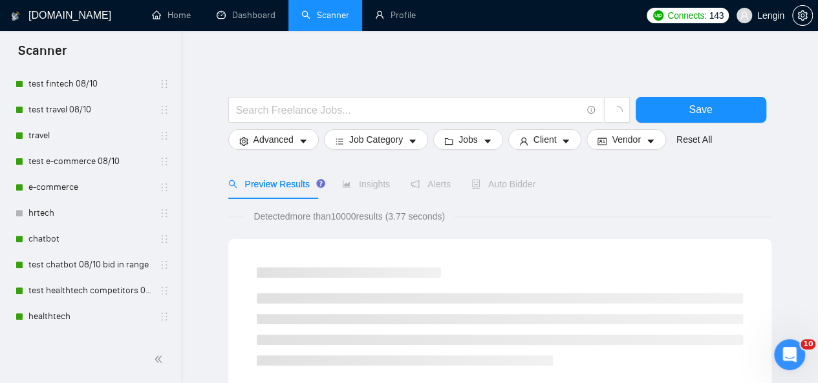
scroll to position [228, 0]
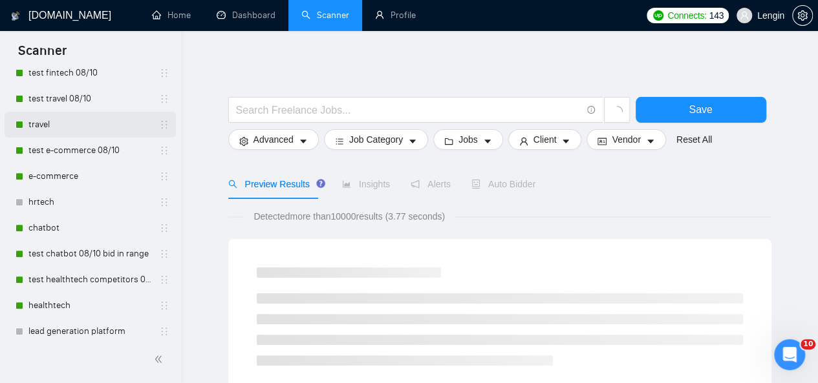
click at [61, 114] on link "travel" at bounding box center [89, 125] width 123 height 26
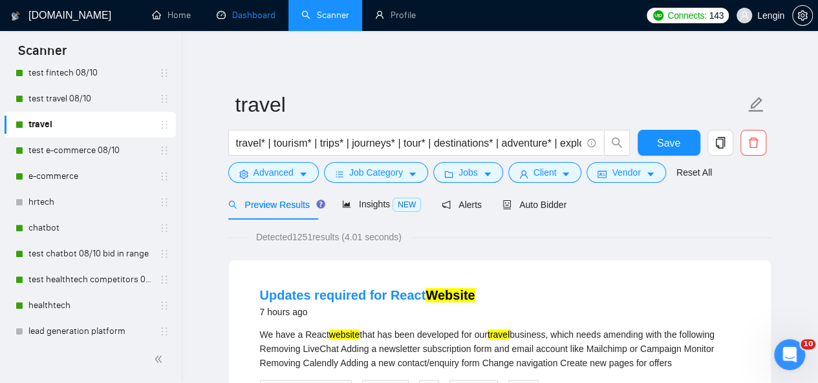
click at [249, 14] on link "Dashboard" at bounding box center [246, 15] width 59 height 11
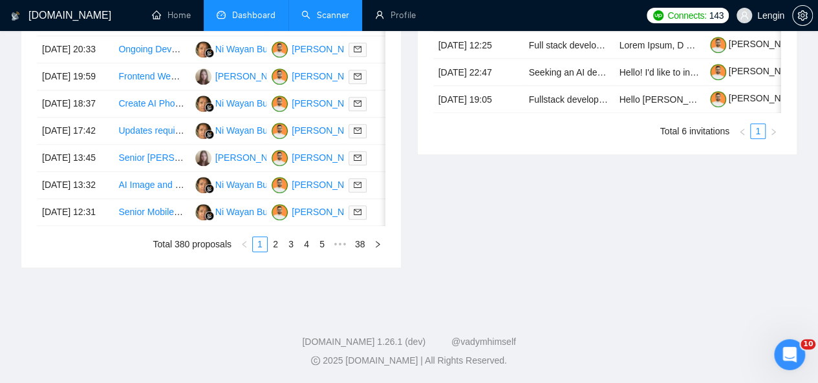
scroll to position [685, 0]
click at [279, 251] on link "2" at bounding box center [275, 244] width 14 height 14
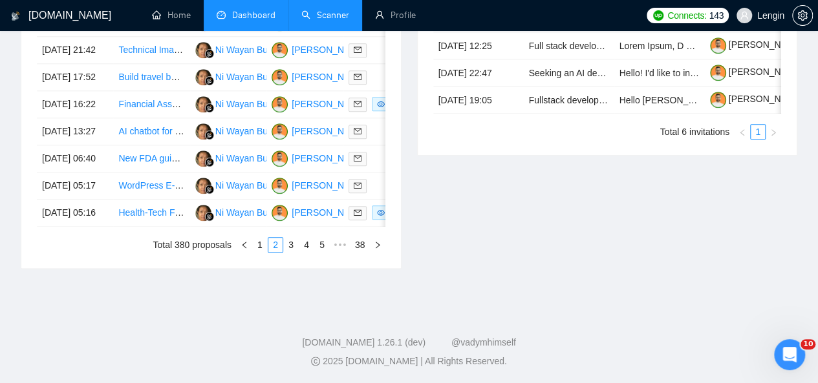
scroll to position [704, 0]
click at [257, 251] on link "1" at bounding box center [260, 244] width 14 height 14
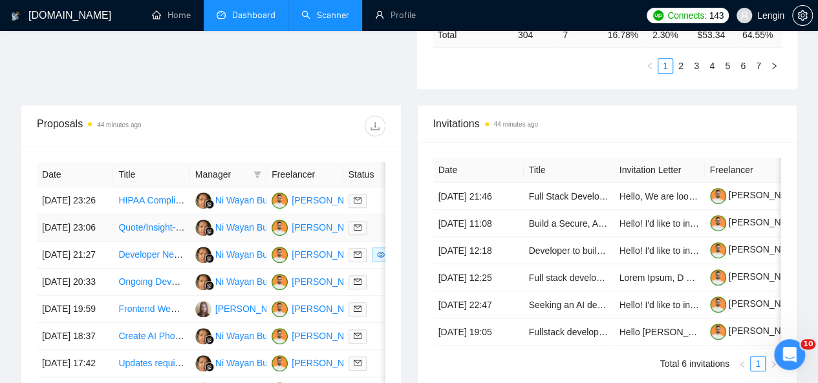
scroll to position [0, 0]
